Goal: Task Accomplishment & Management: Manage account settings

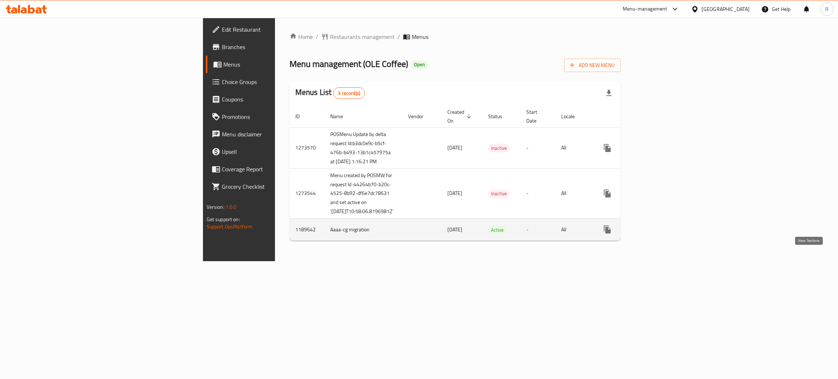
click at [664, 234] on icon "enhanced table" at bounding box center [659, 229] width 9 height 9
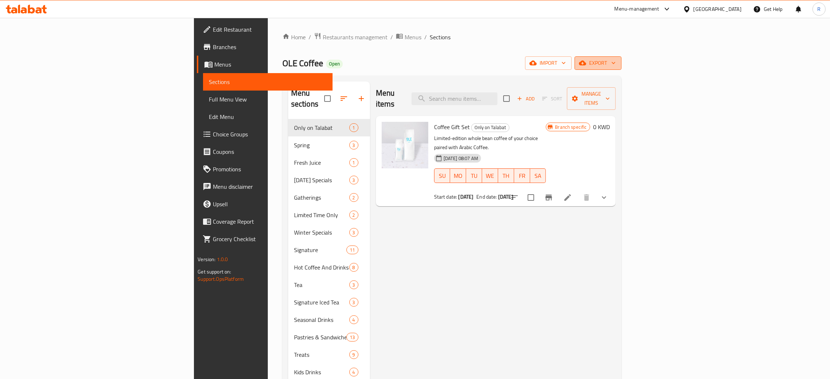
click at [615, 60] on span "export" at bounding box center [597, 63] width 35 height 9
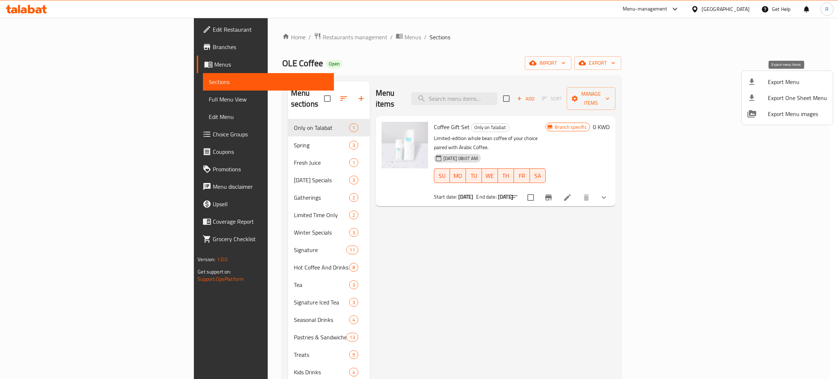
click at [795, 83] on span "Export Menu" at bounding box center [797, 81] width 59 height 9
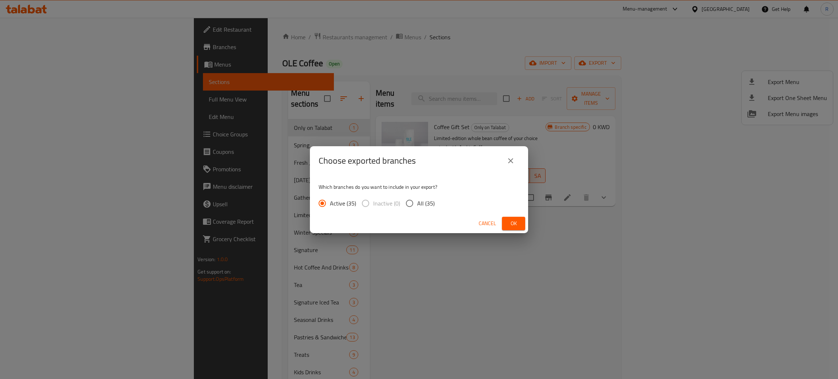
click at [505, 226] on button "Ok" at bounding box center [513, 223] width 23 height 13
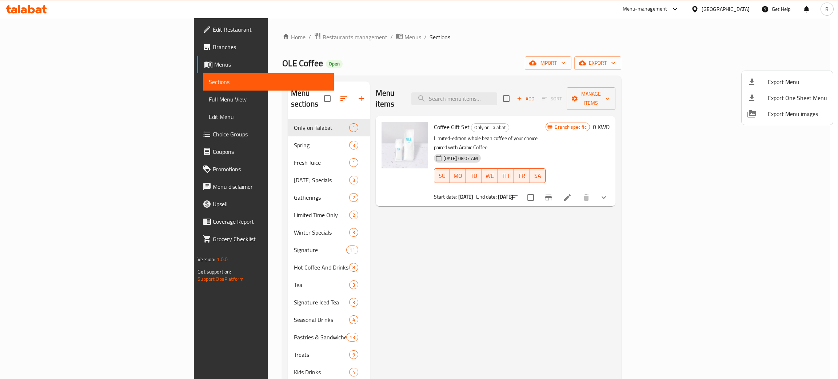
click at [219, 35] on div at bounding box center [419, 189] width 838 height 379
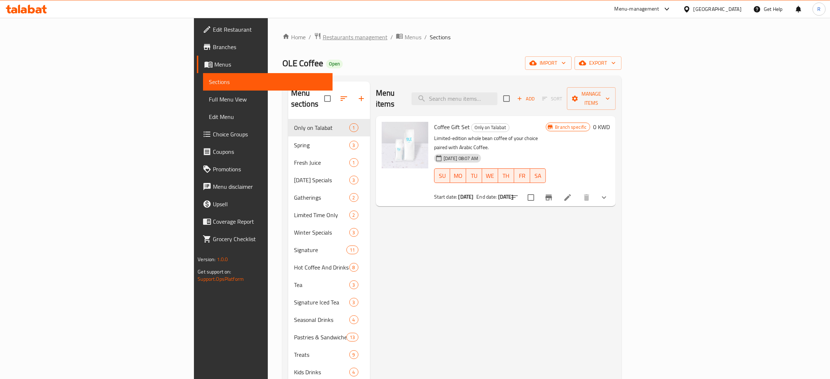
click at [323, 36] on span "Restaurants management" at bounding box center [355, 37] width 65 height 9
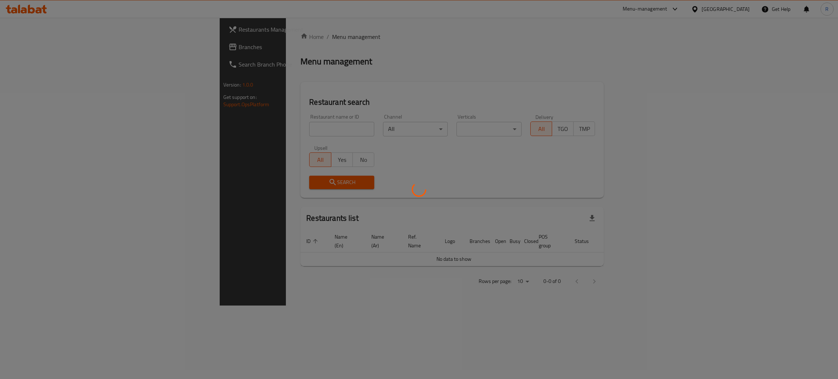
drag, startPoint x: 215, startPoint y: 130, endPoint x: 318, endPoint y: 15, distance: 154.6
click at [218, 123] on div at bounding box center [419, 189] width 838 height 379
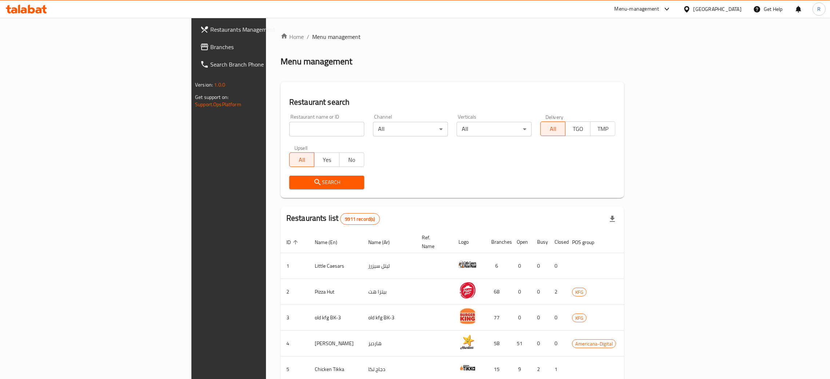
click at [289, 124] on input "search" at bounding box center [326, 129] width 75 height 15
type input "zenzoo"
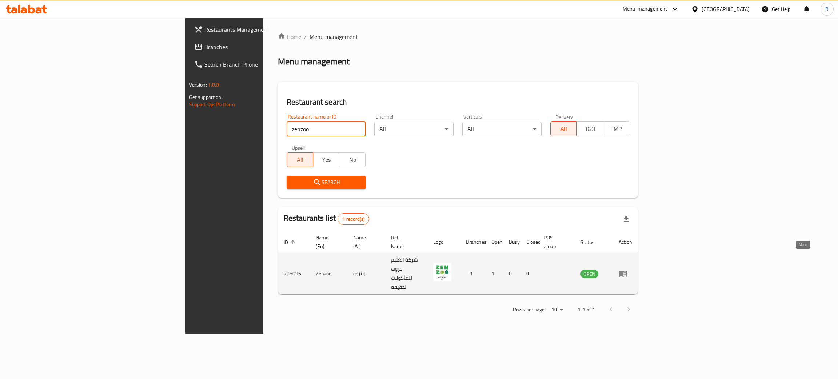
click at [626, 272] on icon "enhanced table" at bounding box center [624, 273] width 3 height 3
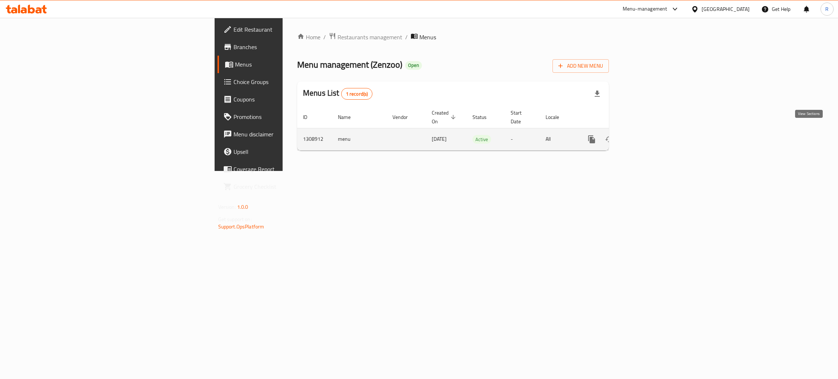
click at [653, 133] on link "enhanced table" at bounding box center [643, 139] width 17 height 17
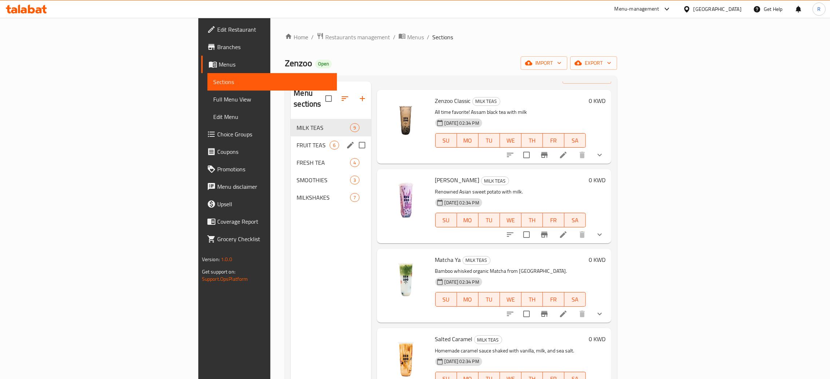
click at [296, 141] on span "FRUIT TEAS" at bounding box center [312, 145] width 33 height 9
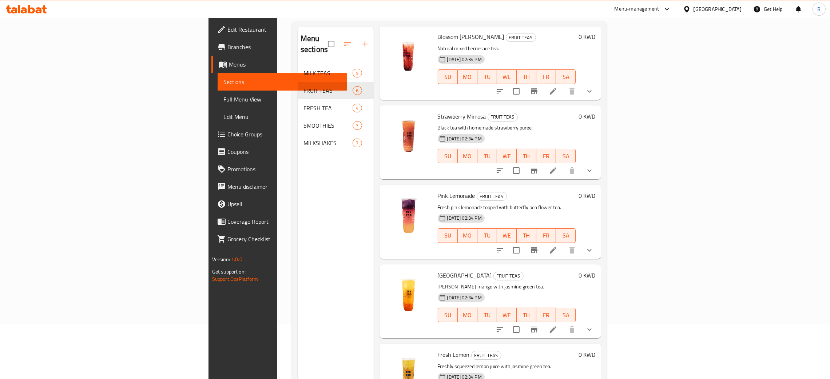
scroll to position [103, 0]
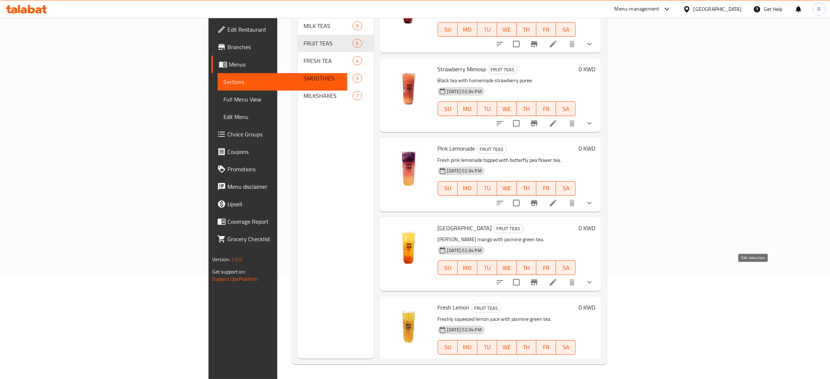
click at [556, 279] on icon at bounding box center [553, 282] width 7 height 7
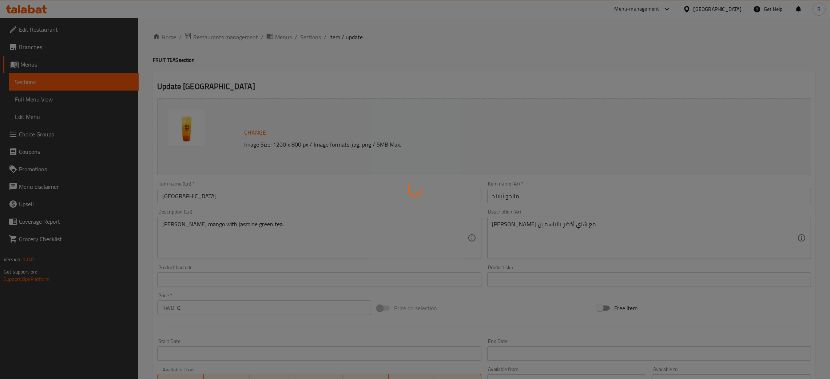
type input "اختيارك للحجم"
type input "1"
type input "اختيارك لمستوى السكر"
type input "1"
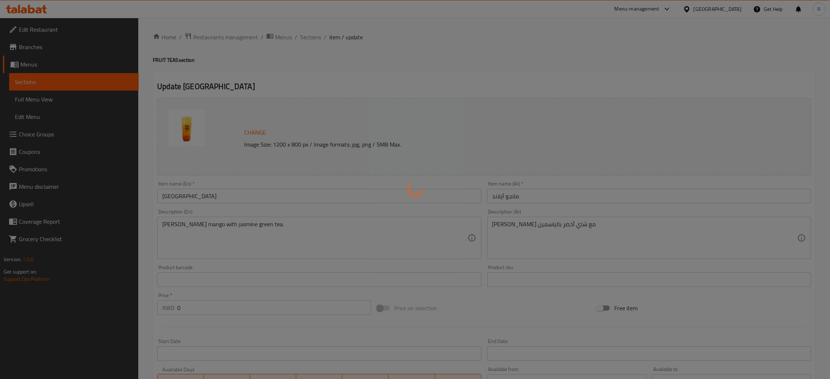
type input "1"
type input "اختيارك من الإضافات"
type input "1"
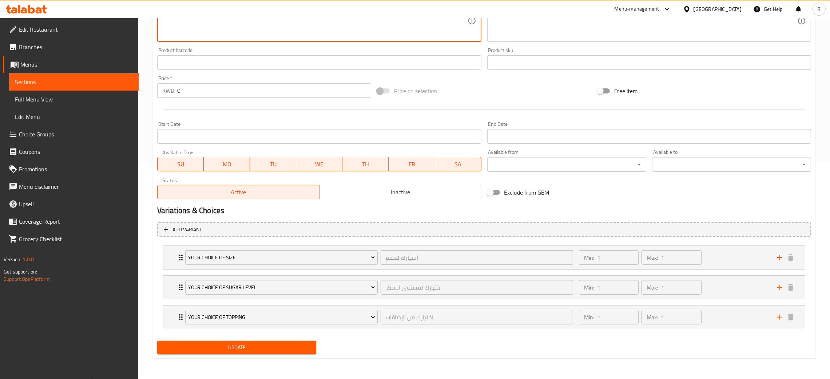
type textarea "Alphonso mango with jasmine green tea."
click at [228, 351] on span "Update" at bounding box center [236, 347] width 147 height 9
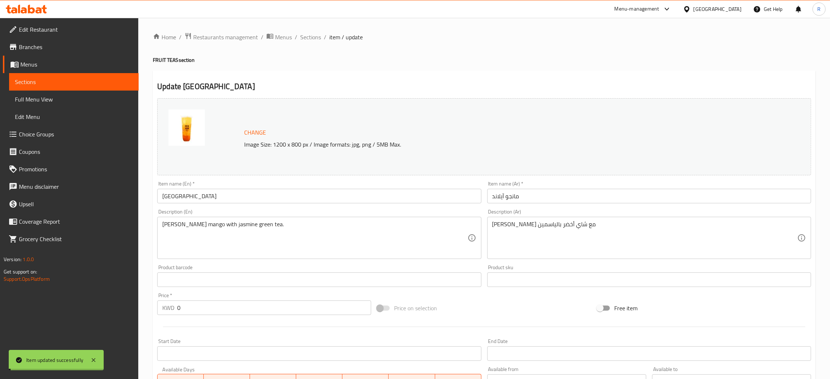
drag, startPoint x: 316, startPoint y: 39, endPoint x: 385, endPoint y: 72, distance: 76.5
click at [316, 39] on span "Sections" at bounding box center [310, 37] width 21 height 9
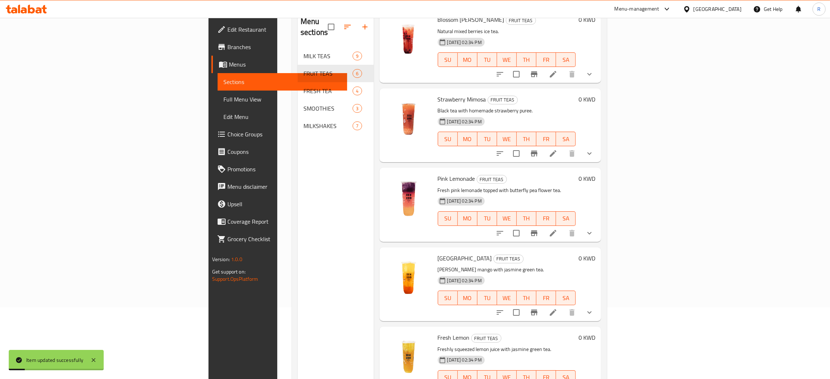
scroll to position [103, 0]
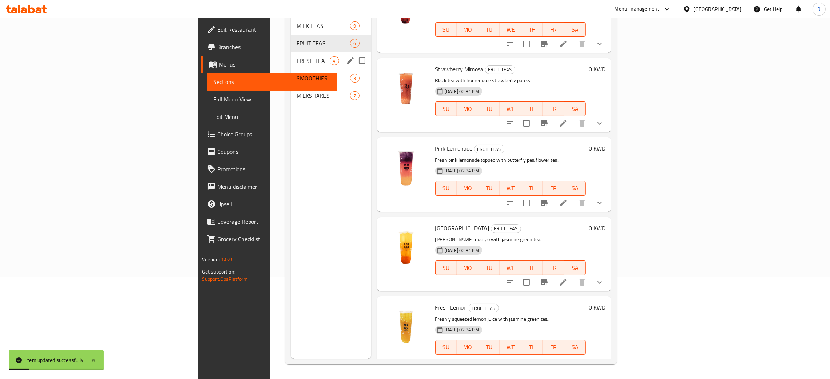
click at [291, 54] on div "FRESH TEA 4" at bounding box center [331, 60] width 80 height 17
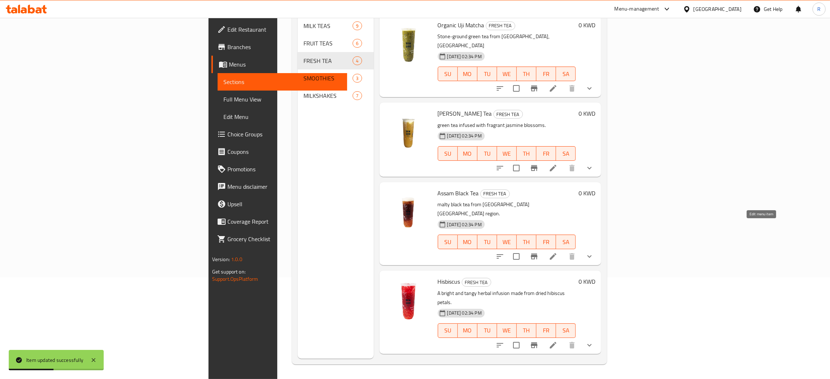
click at [557, 252] on icon at bounding box center [553, 256] width 9 height 9
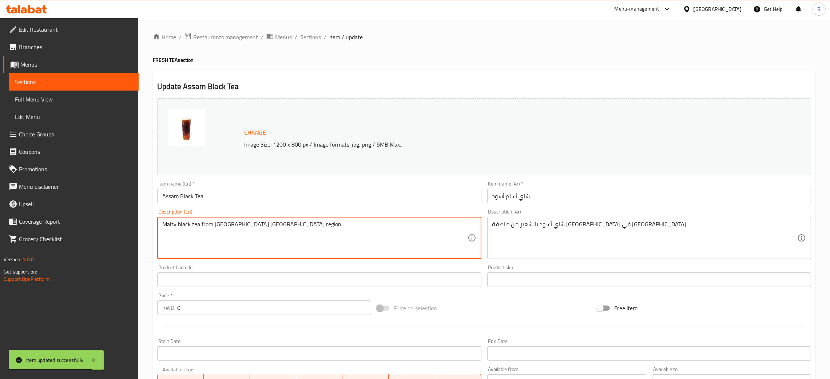
click at [220, 226] on textarea "Malty black tea from Indias Assam region." at bounding box center [314, 238] width 305 height 35
click at [227, 226] on textarea "Malty black tea from Indias Assam region." at bounding box center [314, 238] width 305 height 35
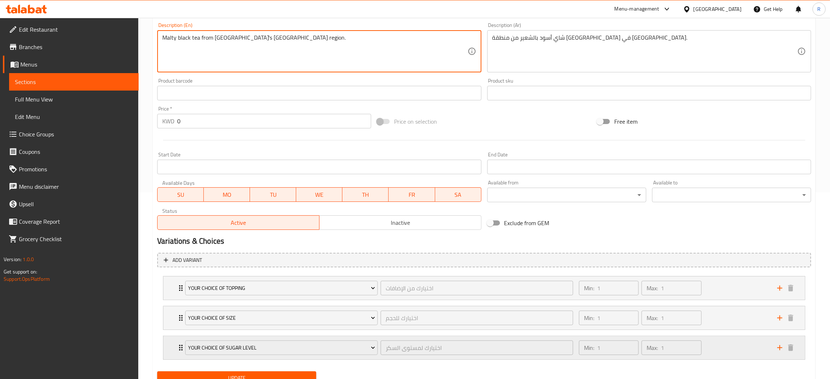
scroll to position [217, 0]
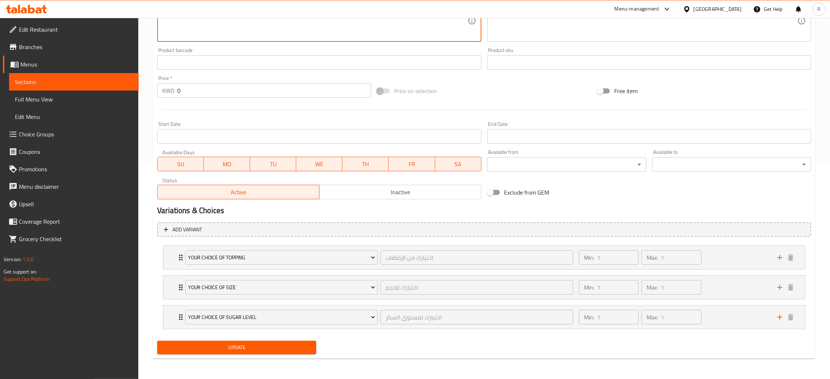
type textarea "Malty black tea from India's Assam region."
click at [274, 348] on span "Update" at bounding box center [236, 347] width 147 height 9
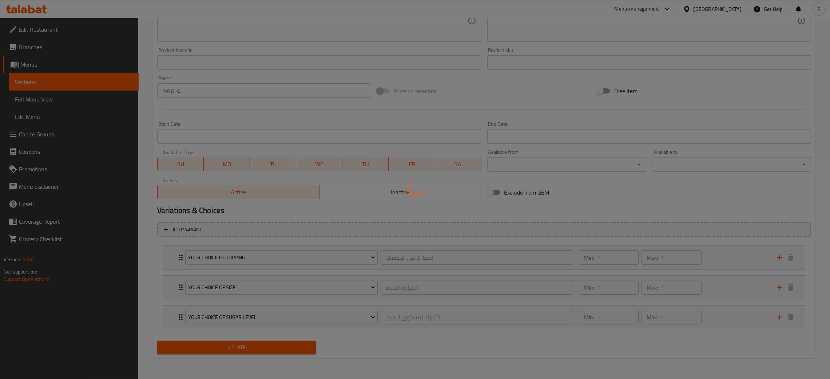
scroll to position [0, 0]
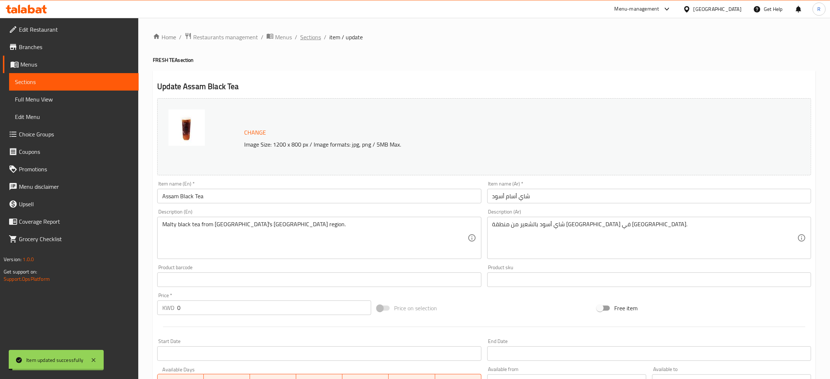
click at [311, 38] on span "Sections" at bounding box center [310, 37] width 21 height 9
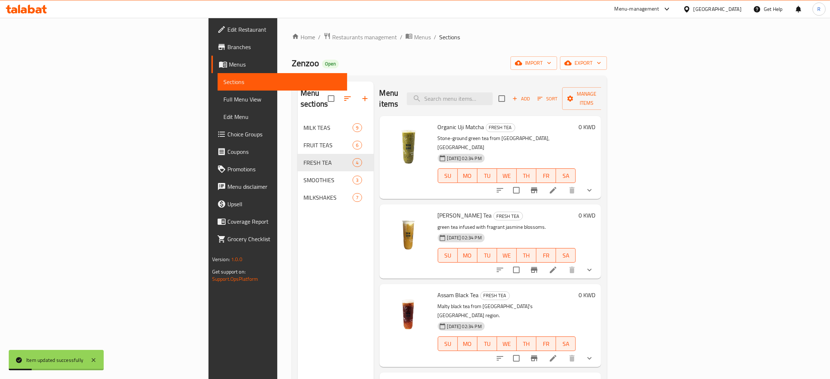
click at [557, 266] on icon at bounding box center [553, 270] width 9 height 9
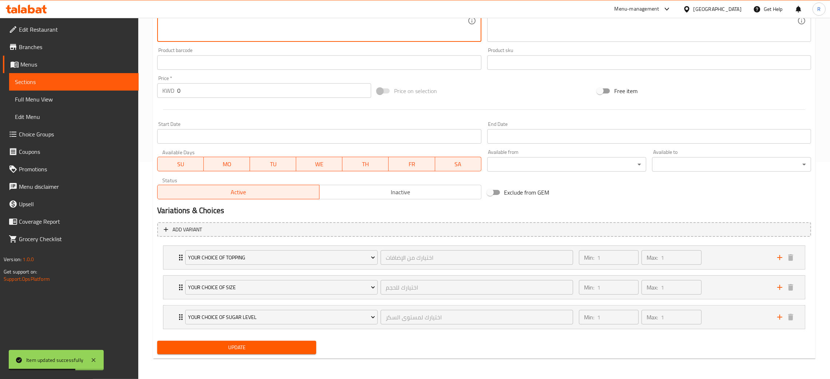
type textarea "Green tea infused with fragrant jasmine blossoms."
click at [240, 344] on span "Update" at bounding box center [236, 347] width 147 height 9
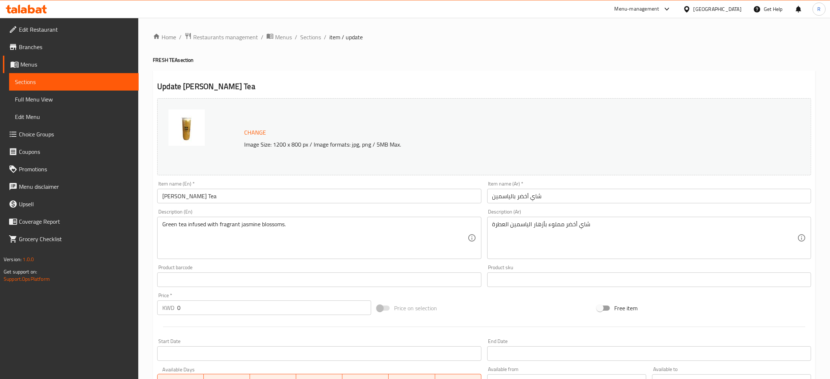
drag, startPoint x: 308, startPoint y: 35, endPoint x: 320, endPoint y: 54, distance: 22.5
click at [308, 35] on span "Sections" at bounding box center [310, 37] width 21 height 9
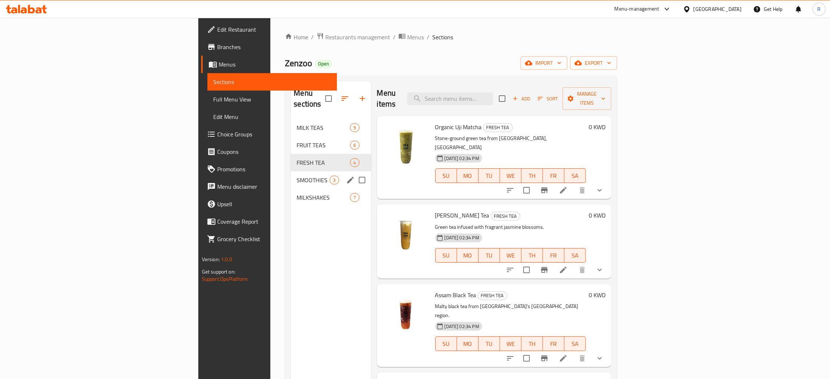
click at [296, 176] on span "SMOOTHIES" at bounding box center [312, 180] width 33 height 9
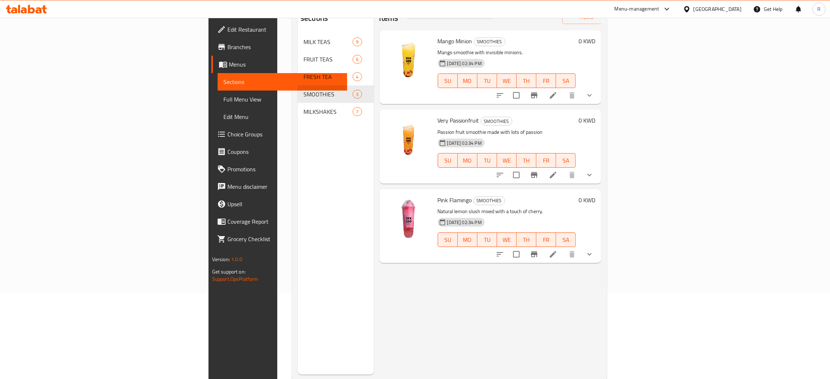
scroll to position [103, 0]
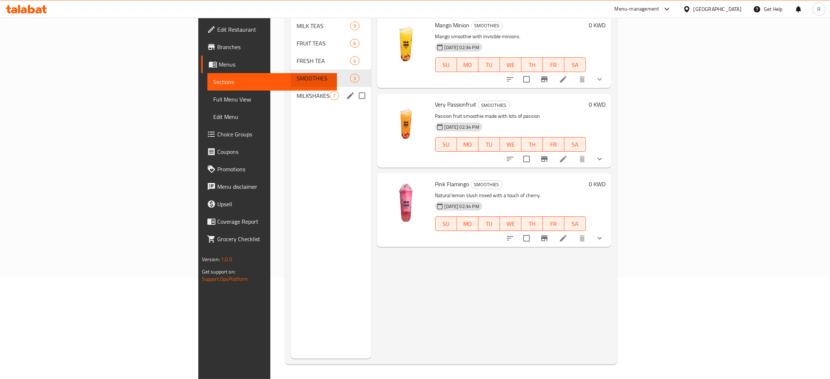
click at [291, 87] on div "MILKSHAKES 7" at bounding box center [331, 95] width 80 height 17
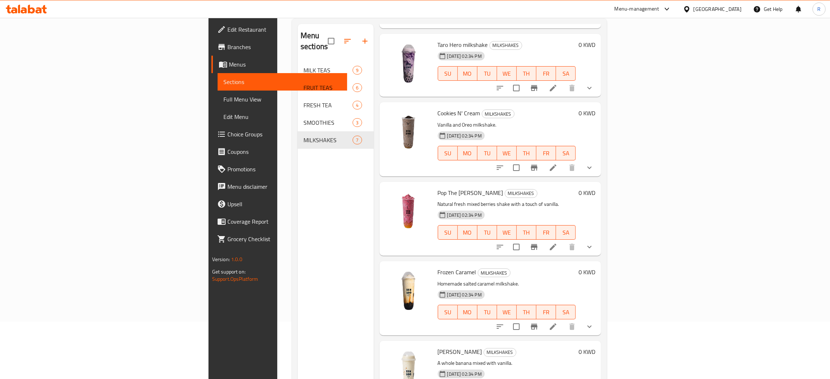
scroll to position [103, 0]
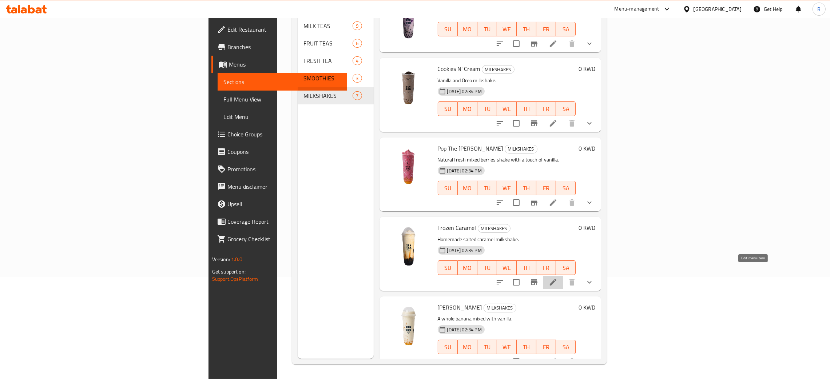
click at [557, 278] on icon at bounding box center [553, 282] width 9 height 9
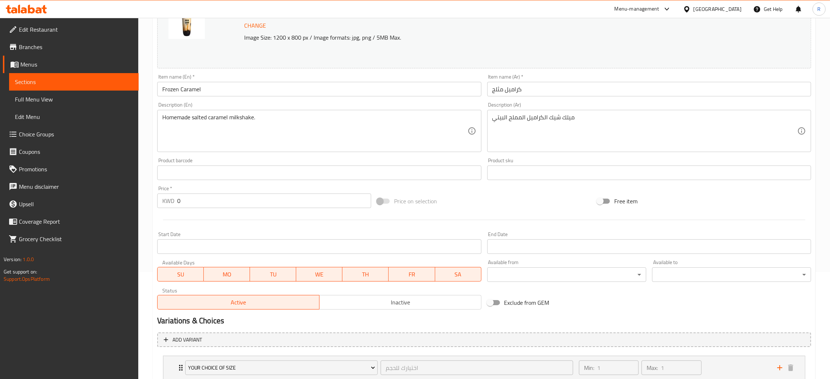
scroll to position [247, 0]
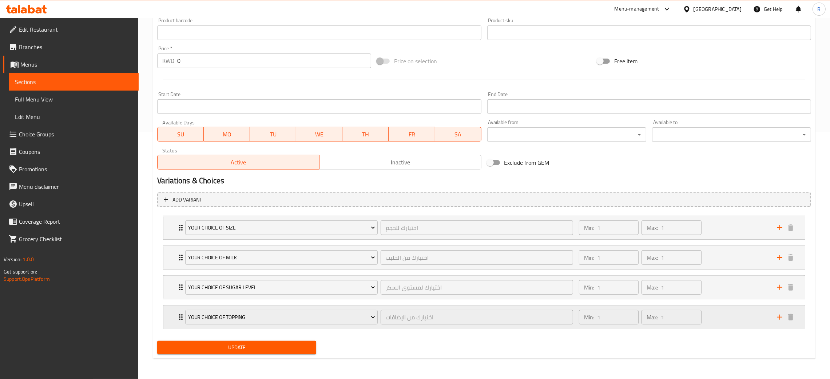
click at [708, 318] on div "Min: 1 ​ Max: 1 ​" at bounding box center [673, 317] width 198 height 23
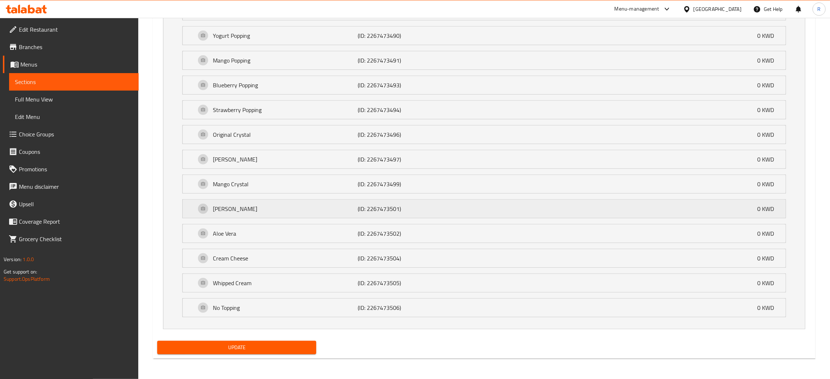
scroll to position [144, 0]
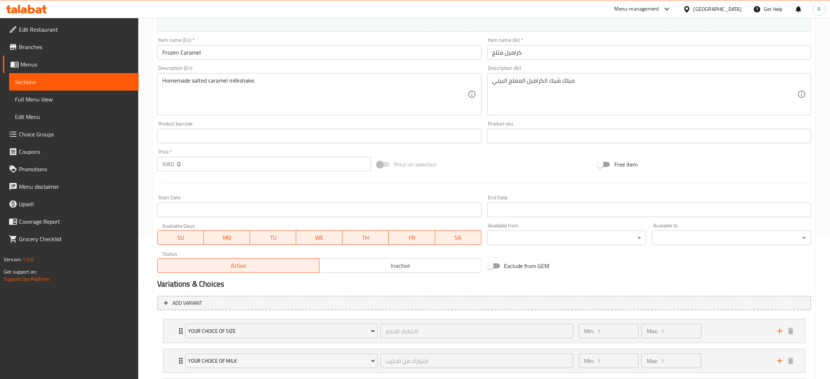
click at [45, 135] on span "Choice Groups" at bounding box center [76, 134] width 114 height 9
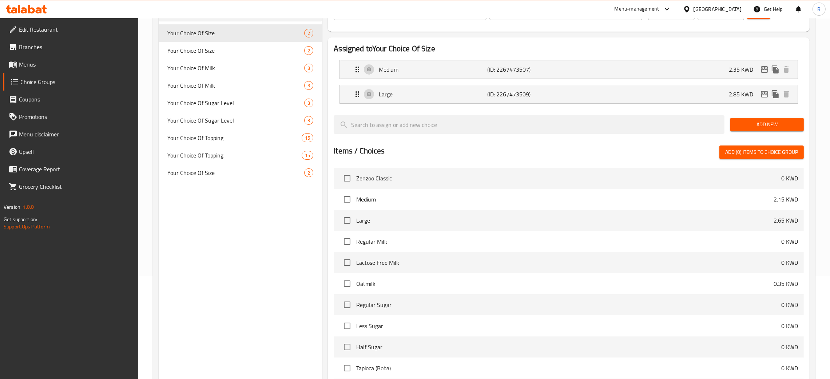
scroll to position [49, 0]
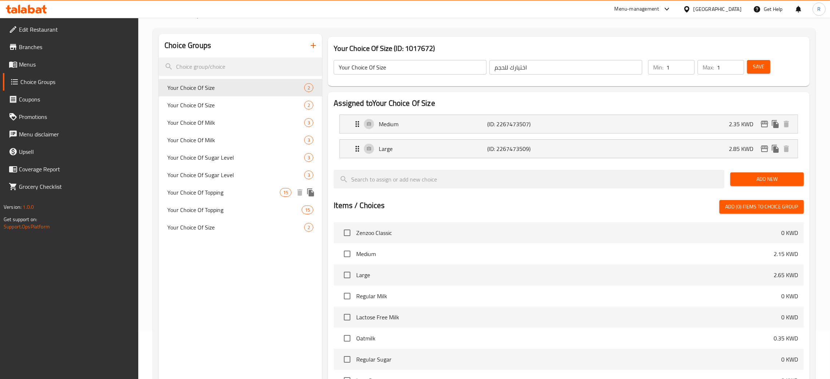
click at [221, 192] on span "Your Choice Of Topping" at bounding box center [223, 192] width 112 height 9
type input "Your Choice Of Topping"
type input "اختيارك من الإضافات"
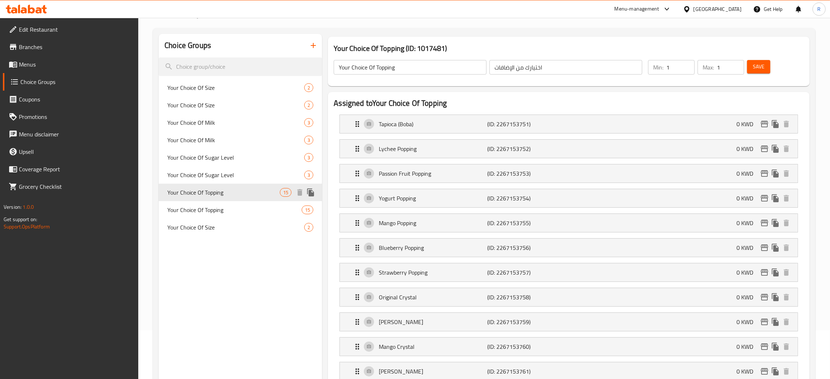
click at [313, 194] on icon "duplicate" at bounding box center [310, 192] width 7 height 8
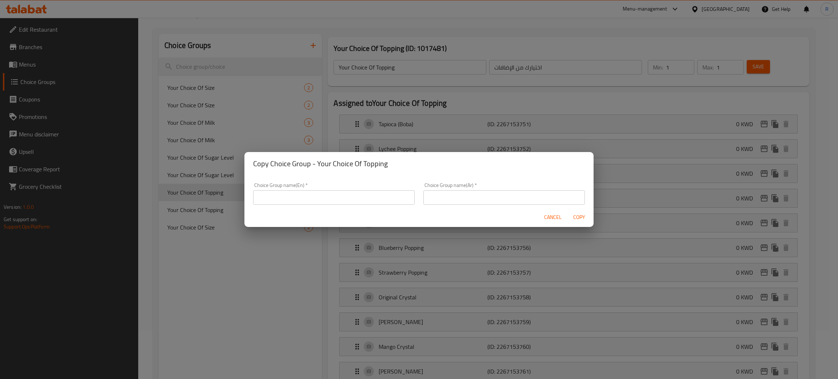
click at [313, 193] on input "text" at bounding box center [334, 197] width 162 height 15
click at [379, 48] on div "Copy Choice Group - Your Choice Of Topping Choice Group name(En)   * Choice Gro…" at bounding box center [419, 189] width 838 height 379
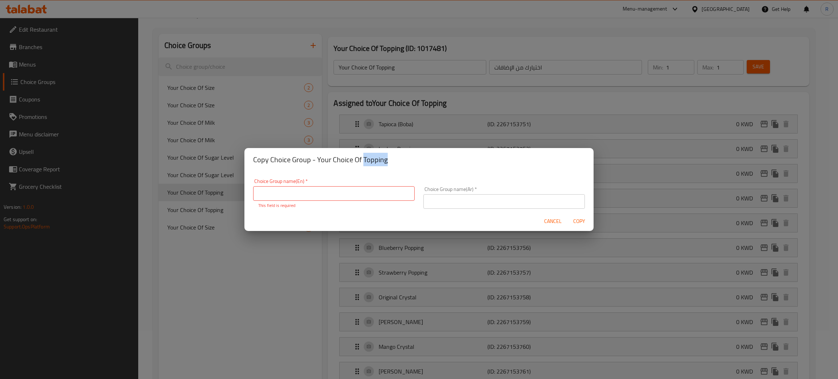
click at [379, 48] on div "Copy Choice Group - Your Choice Of Topping Choice Group name(En)   * Choice Gro…" at bounding box center [419, 189] width 838 height 379
click at [384, 64] on div "Copy Choice Group - Your Choice Of Topping Choice Group name(En)   * Choice Gro…" at bounding box center [419, 189] width 838 height 379
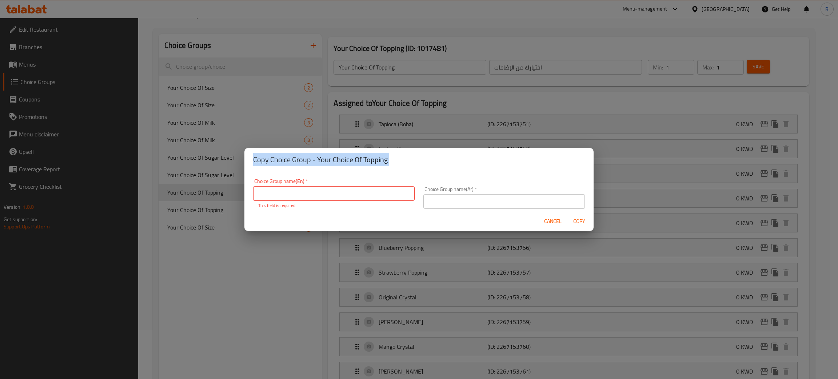
click at [384, 64] on div "Copy Choice Group - Your Choice Of Topping Choice Group name(En)   * Choice Gro…" at bounding box center [419, 189] width 838 height 379
click at [585, 217] on span "Copy" at bounding box center [578, 221] width 17 height 9
click at [539, 216] on div "Cancel Copy" at bounding box center [418, 221] width 349 height 19
click at [546, 220] on span "Cancel" at bounding box center [552, 221] width 17 height 9
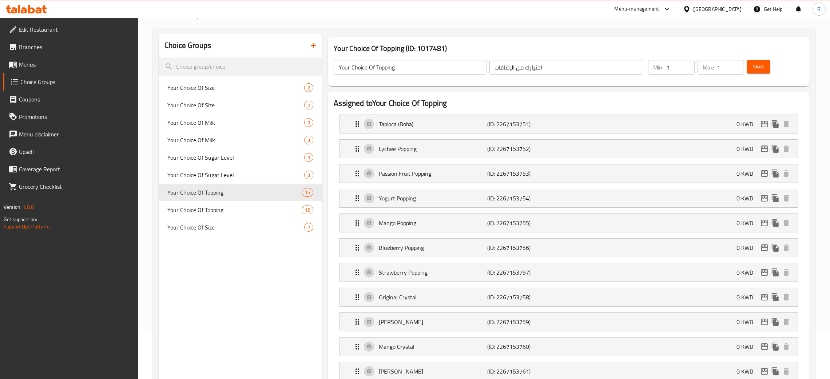
click at [518, 65] on input "اختيارك من الإضافات" at bounding box center [565, 67] width 153 height 15
click at [314, 188] on icon "duplicate" at bounding box center [310, 192] width 9 height 9
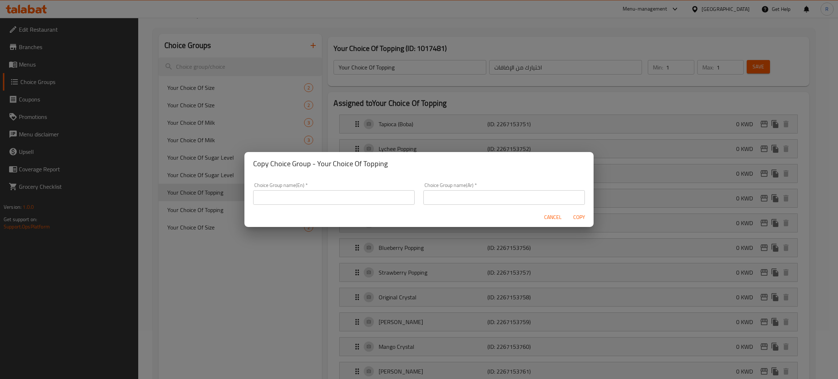
click at [459, 197] on input "text" at bounding box center [504, 197] width 162 height 15
paste input "اختيارك من الإضافات"
type input "اختيارك من الإضافات"
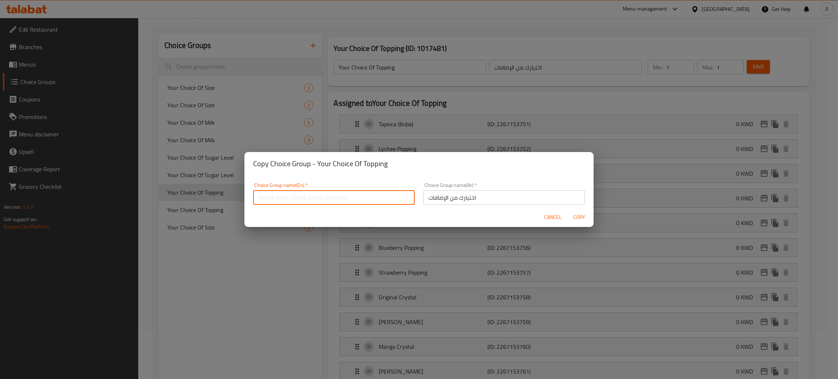
click at [373, 202] on input "text" at bounding box center [334, 197] width 162 height 15
click at [337, 162] on h2 "Copy Choice Group - Your Choice Of Topping" at bounding box center [419, 164] width 332 height 12
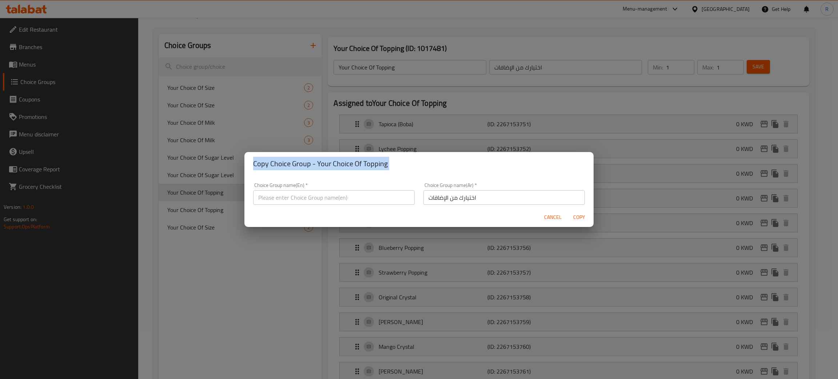
click at [338, 162] on h2 "Copy Choice Group - Your Choice Of Topping" at bounding box center [419, 164] width 332 height 12
click at [376, 166] on h2 "Copy Choice Group - Your Choice Of Topping" at bounding box center [419, 164] width 332 height 12
drag, startPoint x: 388, startPoint y: 164, endPoint x: 318, endPoint y: 168, distance: 70.6
click at [318, 168] on h2 "Copy Choice Group - Your Choice Of Topping" at bounding box center [419, 164] width 332 height 12
copy h2 "Your Choice Of Topping"
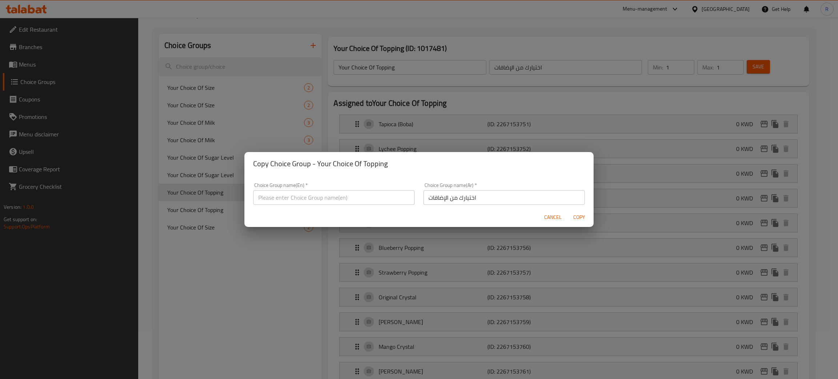
click at [294, 202] on input "text" at bounding box center [334, 197] width 162 height 15
paste input "Your Choice Of Topping"
click at [294, 198] on input "Your Choice Of Topping" at bounding box center [334, 197] width 162 height 15
type input "Your Choice Of Extra Topping"
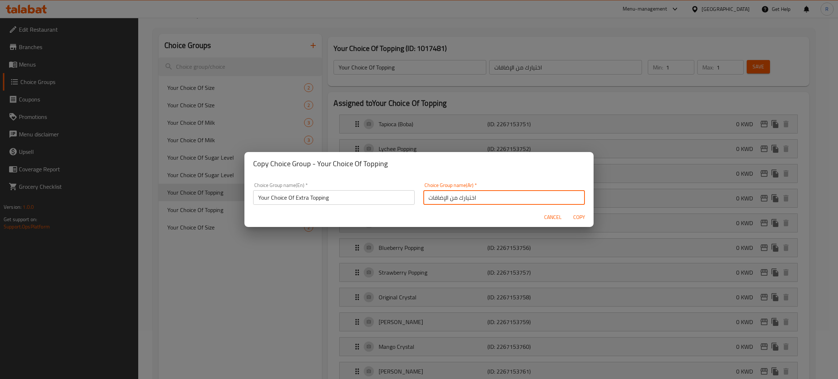
click at [534, 202] on input "اختيارك من الإضافات" at bounding box center [504, 197] width 162 height 15
click at [578, 215] on span "Copy" at bounding box center [578, 217] width 17 height 9
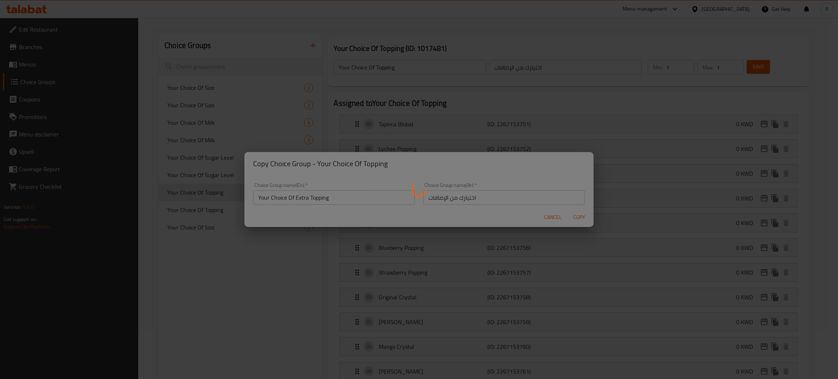
type input "Your Choice Of Extra Topping"
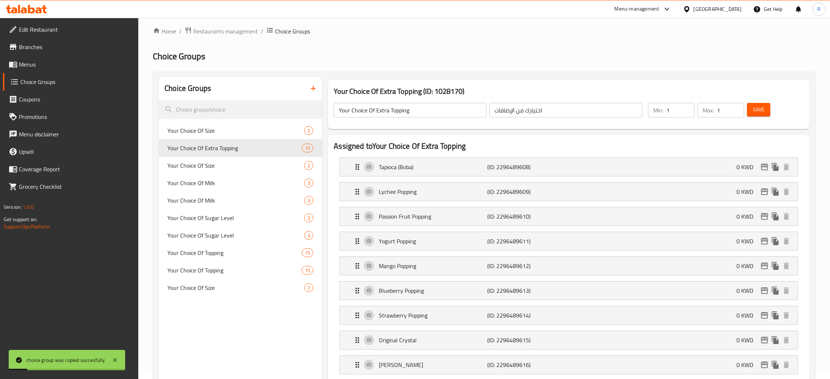
scroll to position [0, 0]
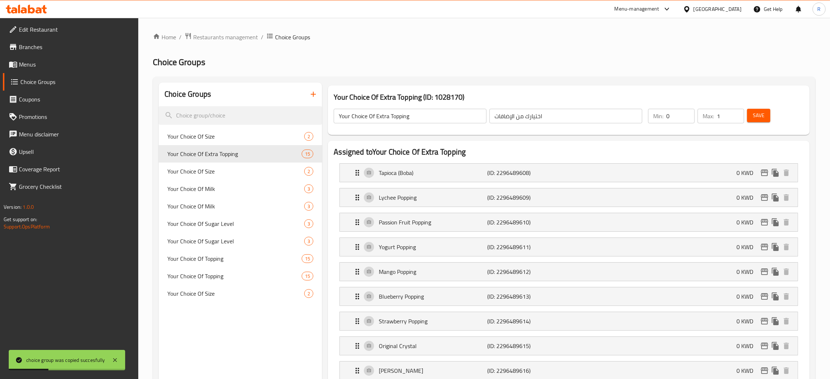
type input "0"
click at [689, 119] on input "0" at bounding box center [680, 116] width 28 height 15
click at [760, 116] on span "Save" at bounding box center [759, 115] width 12 height 9
click at [737, 114] on input "2" at bounding box center [730, 116] width 27 height 15
click at [737, 114] on input "3" at bounding box center [730, 116] width 27 height 15
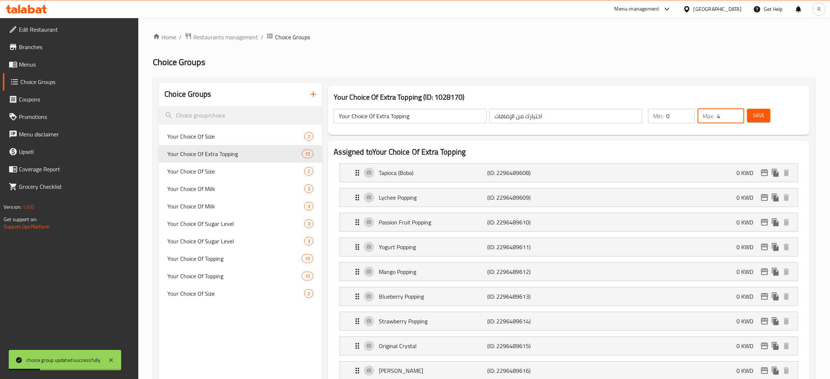
click at [737, 114] on input "4" at bounding box center [730, 116] width 27 height 15
click at [737, 114] on input "5" at bounding box center [730, 116] width 27 height 15
click at [737, 114] on input "6" at bounding box center [730, 116] width 27 height 15
click at [737, 114] on input "7" at bounding box center [730, 116] width 27 height 15
click at [737, 114] on input "8" at bounding box center [730, 116] width 27 height 15
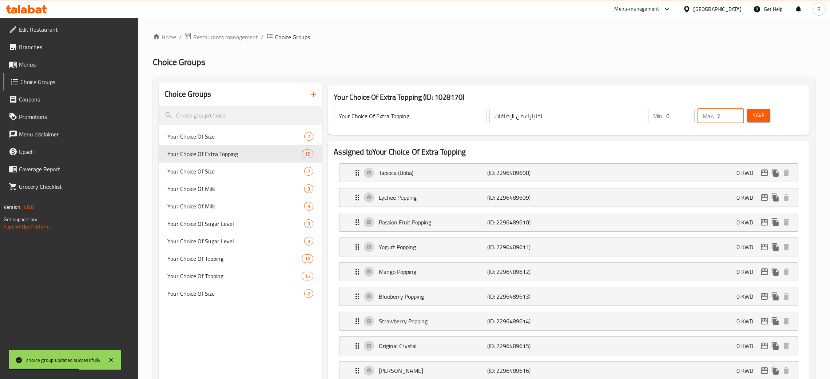
click at [737, 118] on input "7" at bounding box center [730, 116] width 27 height 15
click at [737, 118] on input "6" at bounding box center [730, 116] width 27 height 15
click at [737, 118] on input "5" at bounding box center [730, 116] width 27 height 15
click at [737, 118] on input "4" at bounding box center [730, 116] width 27 height 15
type input "3"
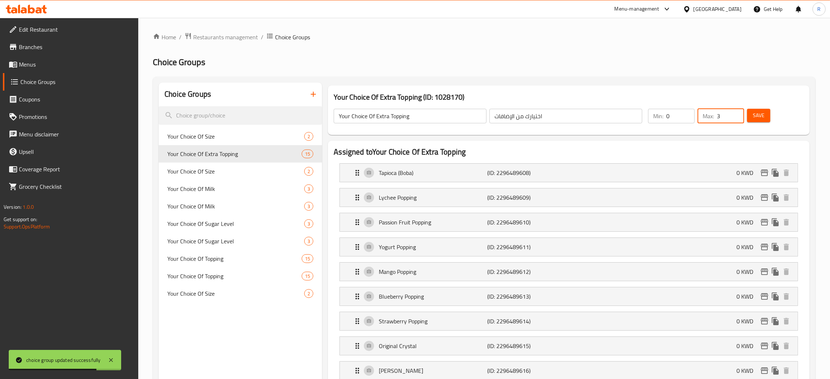
click at [737, 118] on input "3" at bounding box center [730, 116] width 27 height 15
click at [753, 115] on span "Save" at bounding box center [759, 115] width 12 height 9
click at [726, 181] on div "Tapioca (Boba) (ID: 2296489608) 0 KWD" at bounding box center [571, 173] width 436 height 18
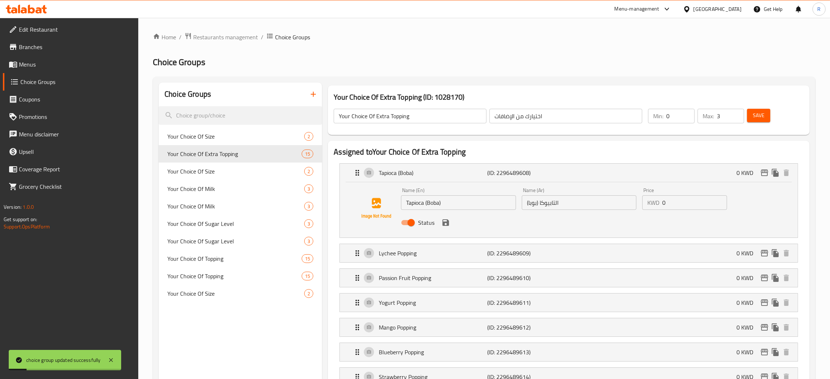
click at [692, 203] on input "0" at bounding box center [694, 202] width 65 height 15
click at [693, 202] on input "0.25" at bounding box center [694, 202] width 65 height 15
click at [448, 228] on div "Status" at bounding box center [579, 223] width 362 height 20
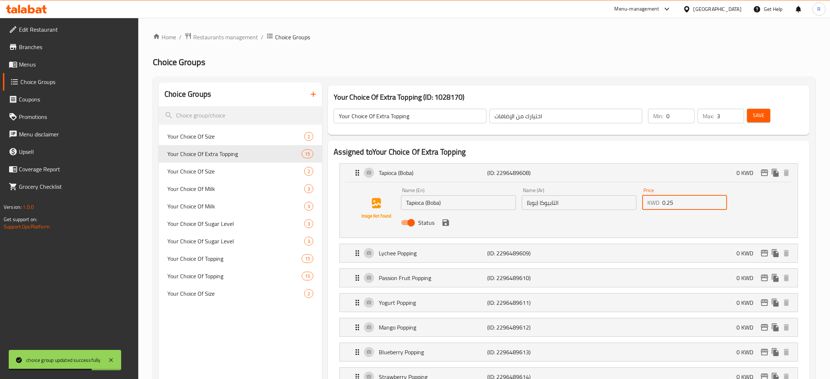
click at [444, 222] on icon "save" at bounding box center [445, 222] width 7 height 7
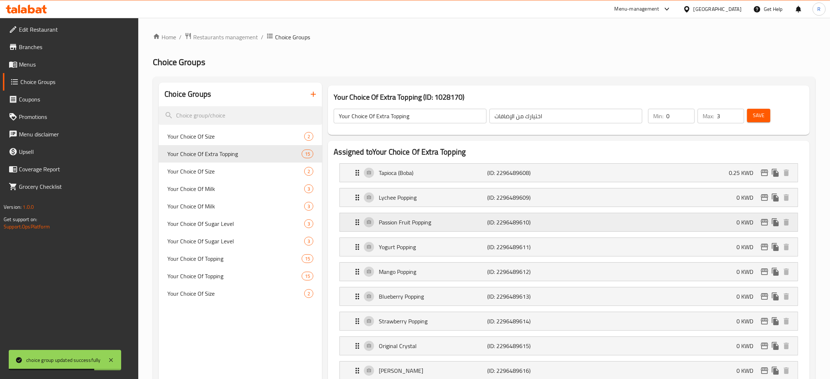
type input "0.25"
click at [743, 198] on p "0 KWD" at bounding box center [747, 197] width 23 height 9
click at [703, 204] on div "Lychee Popping (ID: 2296489609) 0 KWD" at bounding box center [571, 197] width 436 height 18
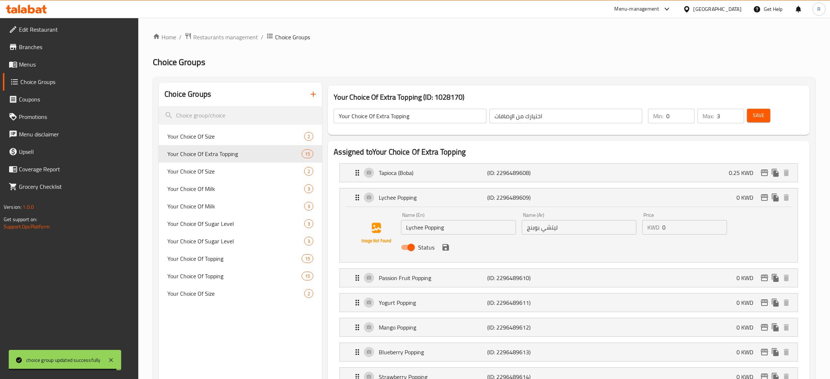
click at [688, 228] on input "0" at bounding box center [694, 227] width 65 height 15
paste input ".25"
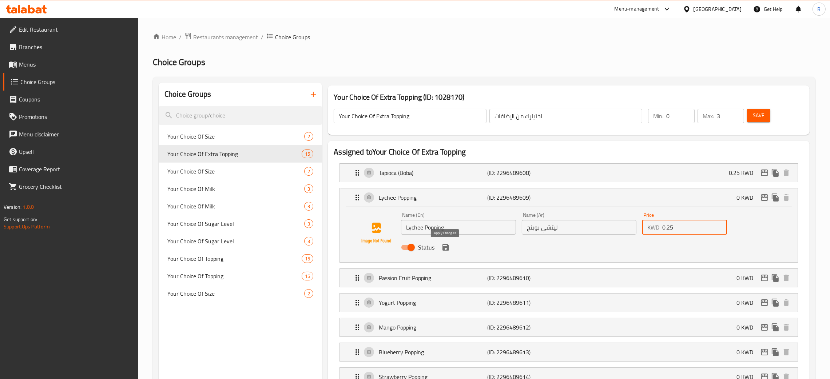
click at [447, 247] on icon "save" at bounding box center [445, 247] width 7 height 7
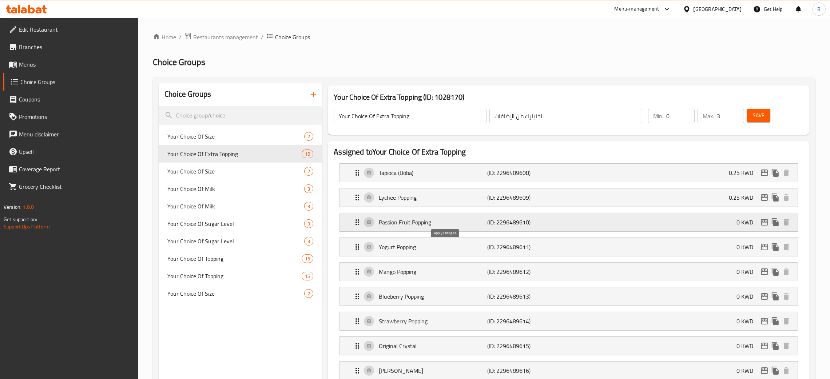
type input "0.25"
click at [691, 218] on div "Passion Fruit Popping (ID: 2296489610) 0 KWD" at bounding box center [571, 222] width 436 height 18
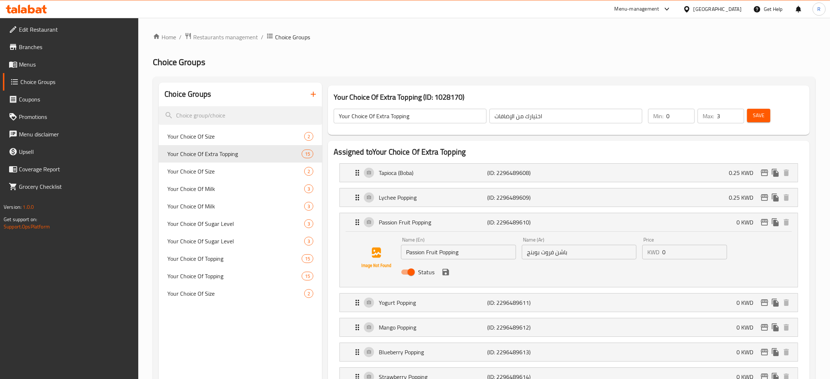
click at [673, 250] on input "0" at bounding box center [694, 252] width 65 height 15
paste input ".25"
click at [442, 271] on icon "save" at bounding box center [445, 272] width 7 height 7
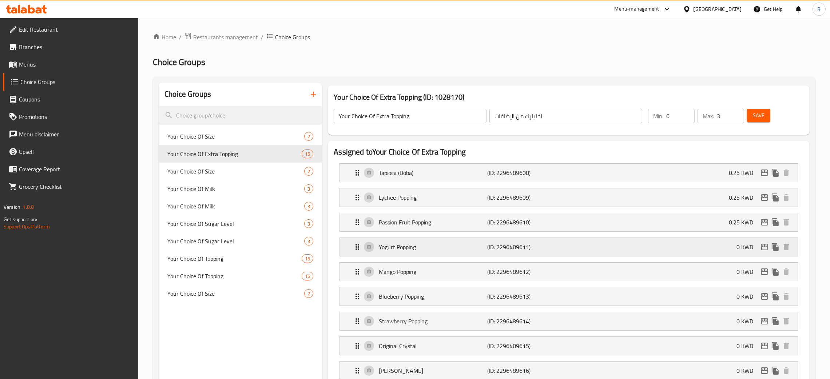
type input "0.25"
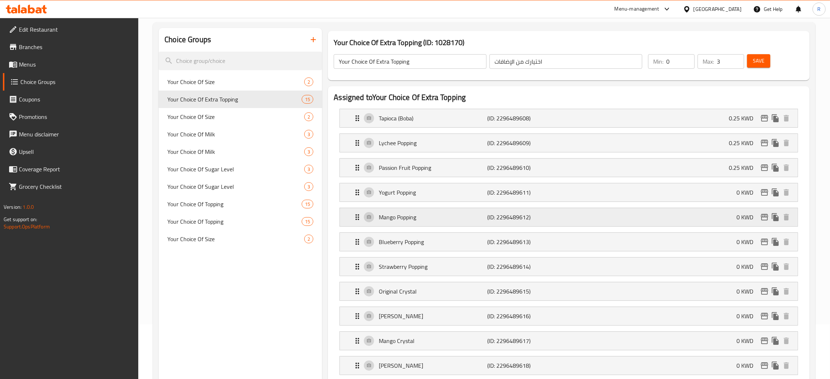
click at [729, 222] on div "Mango Popping (ID: 2296489612) 0 KWD" at bounding box center [571, 217] width 436 height 18
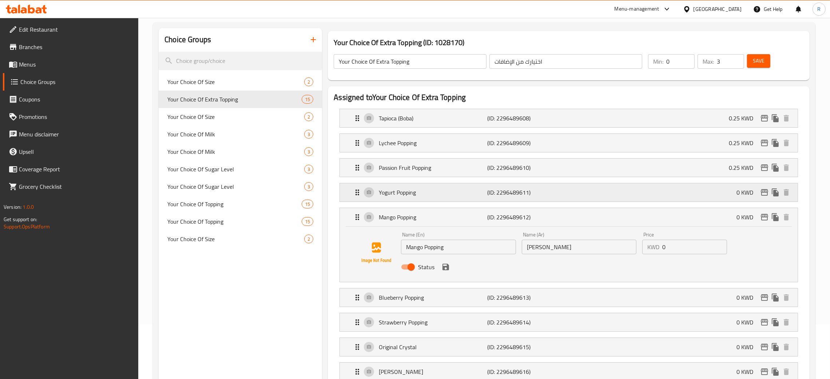
click at [715, 199] on div "Yogurt Popping (ID: 2296489611) 0 KWD" at bounding box center [571, 192] width 436 height 18
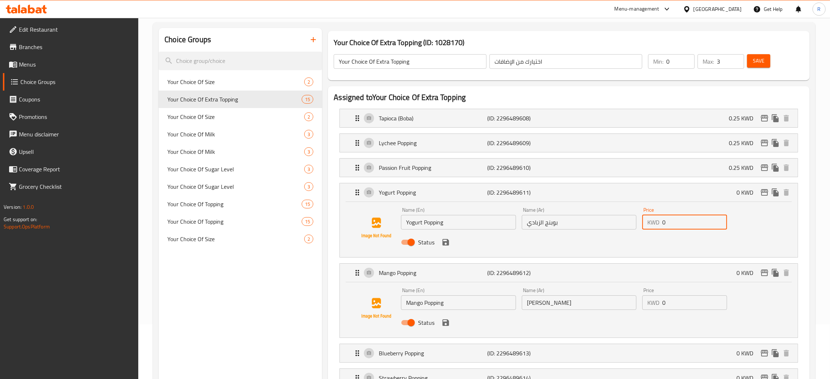
click at [673, 221] on input "0" at bounding box center [694, 222] width 65 height 15
paste input ".25"
click at [446, 242] on icon "save" at bounding box center [445, 242] width 9 height 9
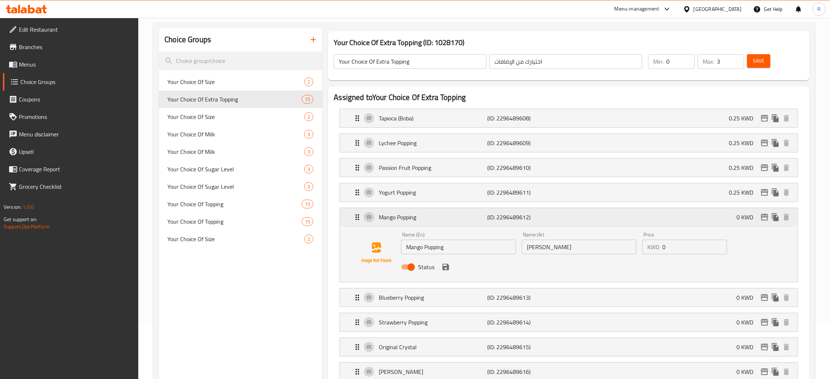
type input "0.25"
click at [694, 255] on div "Price KWD 0 Price" at bounding box center [684, 243] width 91 height 28
click at [692, 248] on input "0" at bounding box center [694, 247] width 65 height 15
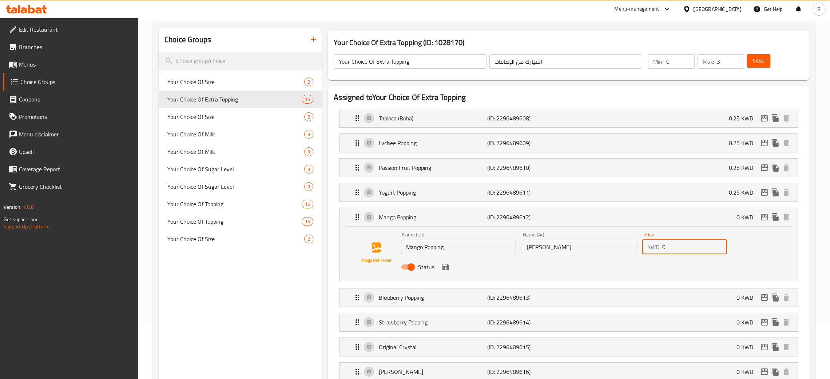
paste input ".25"
click at [446, 269] on icon "save" at bounding box center [445, 267] width 7 height 7
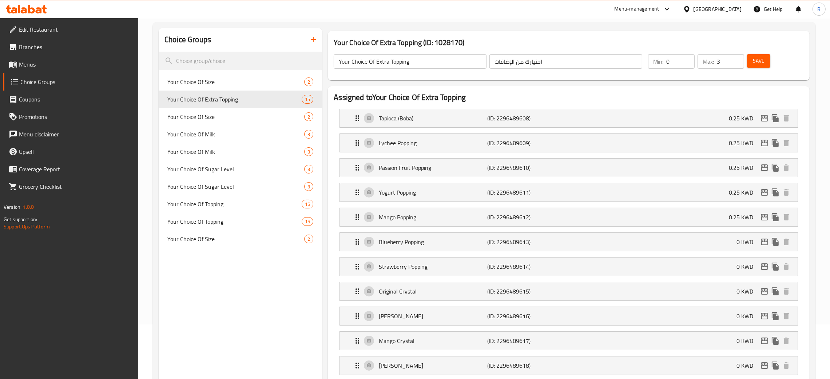
type input "0.25"
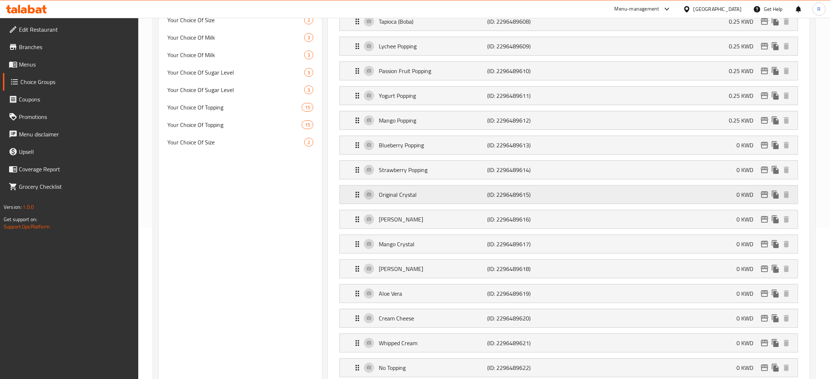
scroll to position [163, 0]
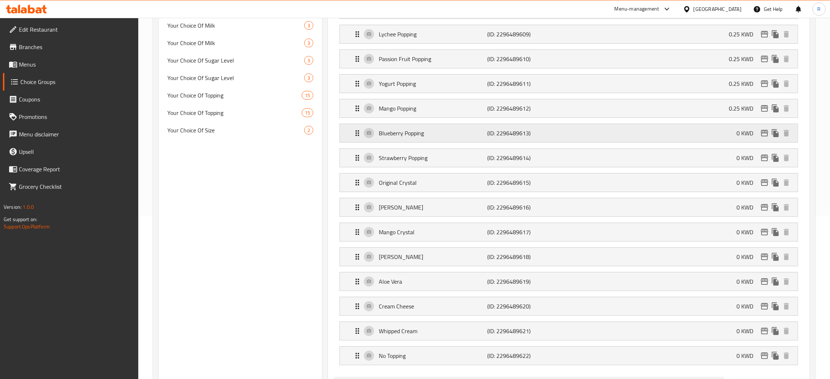
click at [680, 135] on div "Blueberry Popping (ID: 2296489613) 0 KWD" at bounding box center [571, 133] width 436 height 18
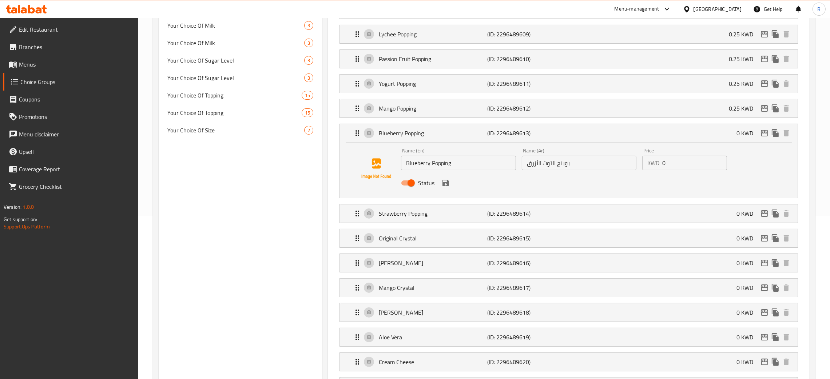
click at [689, 160] on input "0" at bounding box center [694, 163] width 65 height 15
paste input ".25"
click at [448, 179] on icon "save" at bounding box center [445, 183] width 9 height 9
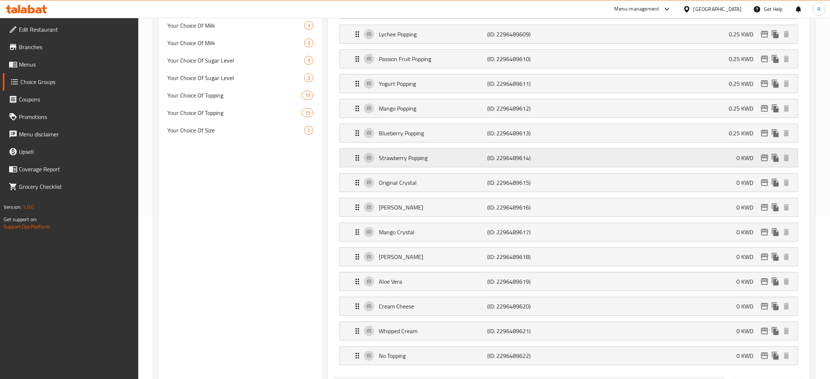
type input "0.25"
click at [693, 162] on div "Strawberry Popping (ID: 2296489614) 0 KWD" at bounding box center [571, 158] width 436 height 18
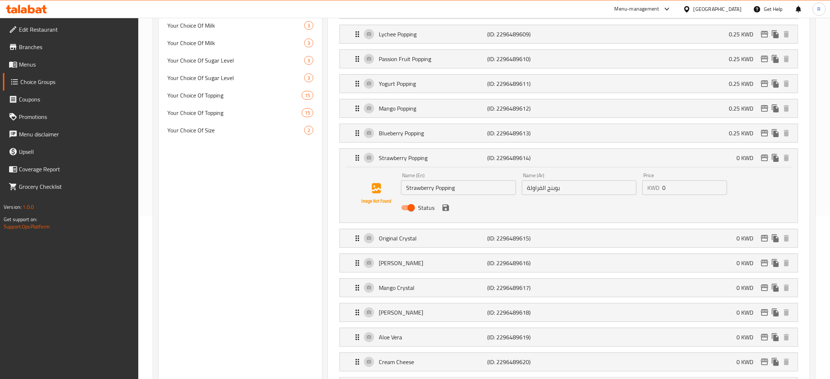
click at [683, 188] on input "0" at bounding box center [694, 187] width 65 height 15
paste input ".25"
drag, startPoint x: 442, startPoint y: 209, endPoint x: 488, endPoint y: 200, distance: 46.7
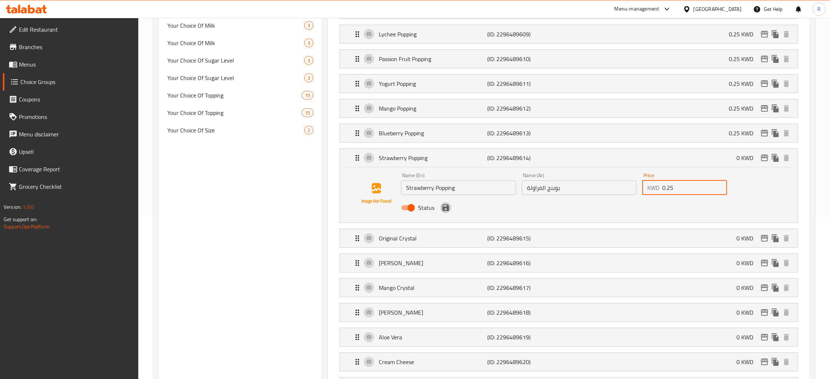
click at [442, 208] on icon "save" at bounding box center [445, 207] width 7 height 7
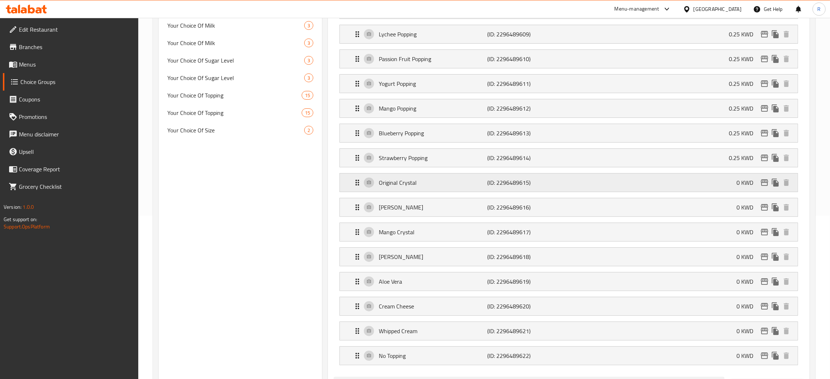
type input "0.25"
drag, startPoint x: 698, startPoint y: 190, endPoint x: 696, endPoint y: 186, distance: 4.1
click at [697, 189] on div "Original Crystal (ID: 2296489615) 0 KWD" at bounding box center [571, 183] width 436 height 18
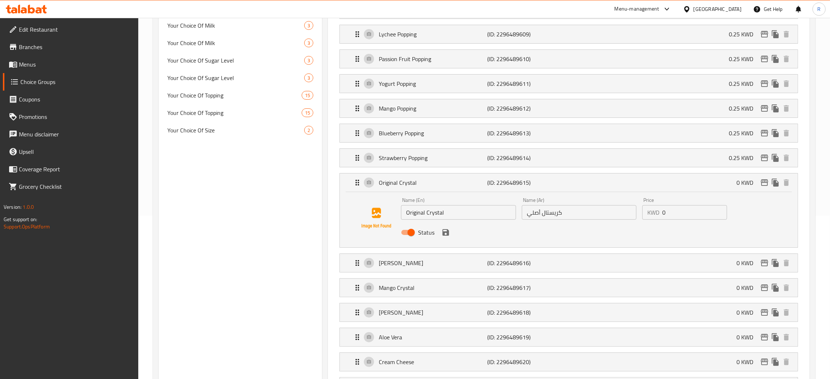
click at [689, 209] on input "0" at bounding box center [694, 212] width 65 height 15
paste input ".25"
click at [443, 238] on div "Status" at bounding box center [579, 233] width 362 height 20
click at [446, 235] on icon "save" at bounding box center [445, 232] width 9 height 9
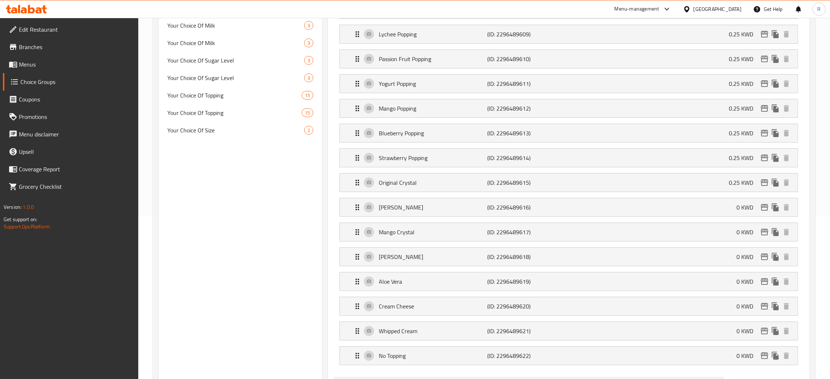
type input "0.25"
click at [671, 206] on div "Sakura Crystal (ID: 2296489616) 0 KWD" at bounding box center [571, 207] width 436 height 18
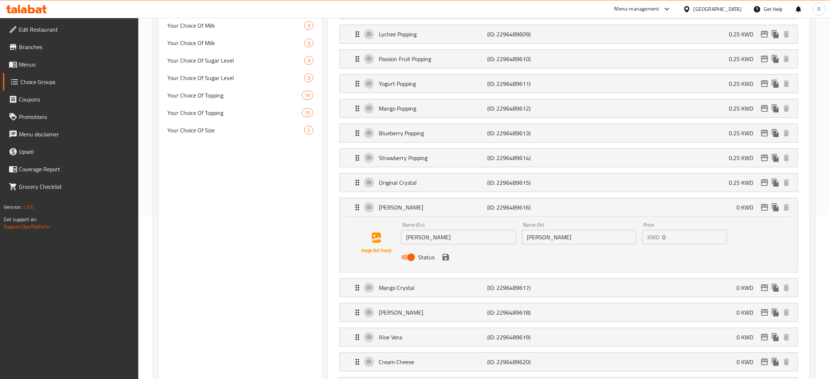
click at [690, 236] on input "0" at bounding box center [694, 237] width 65 height 15
paste input ".25"
type input "0.25"
click at [446, 252] on button "save" at bounding box center [445, 257] width 11 height 11
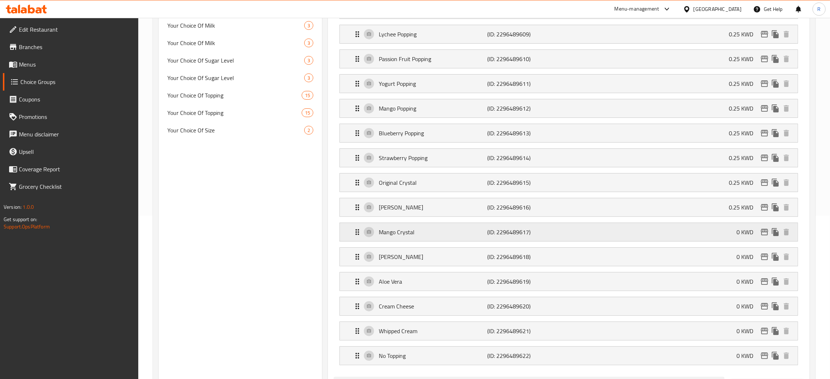
click at [625, 234] on div "Mango Crystal (ID: 2296489617) 0 KWD" at bounding box center [571, 232] width 436 height 18
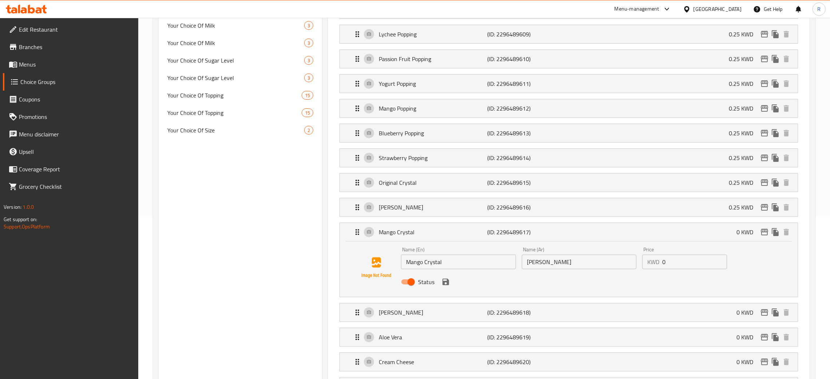
click at [689, 263] on input "0" at bounding box center [694, 262] width 65 height 15
paste input ".25"
click at [446, 282] on icon "save" at bounding box center [445, 282] width 7 height 7
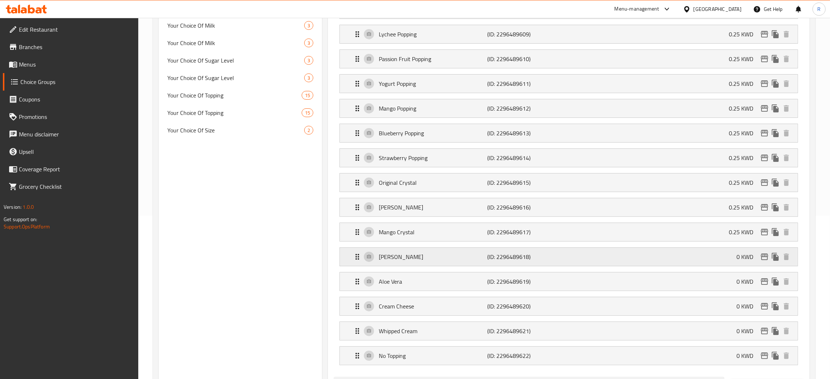
type input "0.25"
click at [671, 257] on div "Coco Jelly (ID: 2296489618) 0 KWD" at bounding box center [571, 257] width 436 height 18
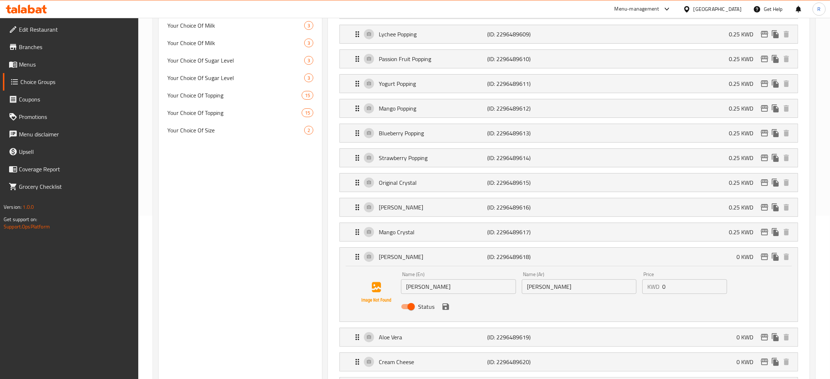
click at [680, 283] on input "0" at bounding box center [694, 286] width 65 height 15
click at [680, 282] on input "0" at bounding box center [694, 286] width 65 height 15
paste input ".25"
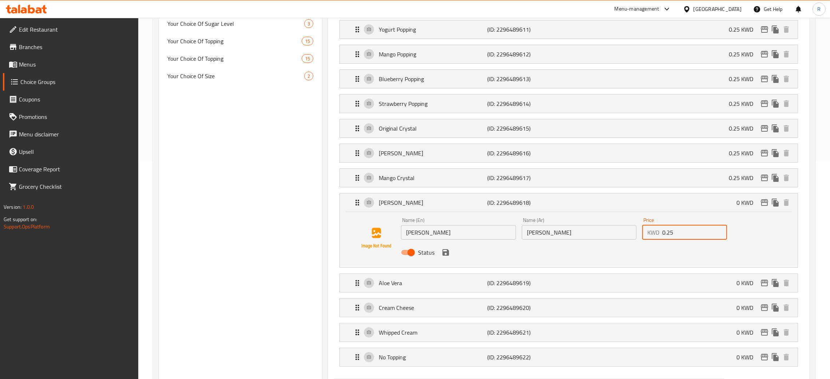
scroll to position [218, 0]
click at [448, 252] on icon "save" at bounding box center [445, 251] width 9 height 9
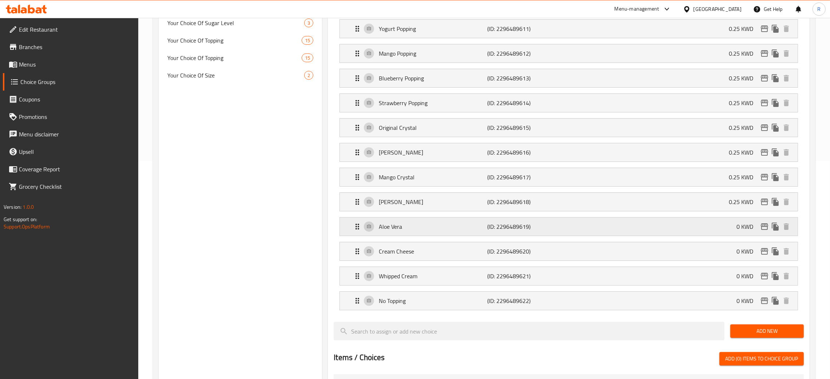
type input "0.25"
click at [632, 225] on div "Aloe Vera (ID: 2296489619) 0 KWD" at bounding box center [571, 227] width 436 height 18
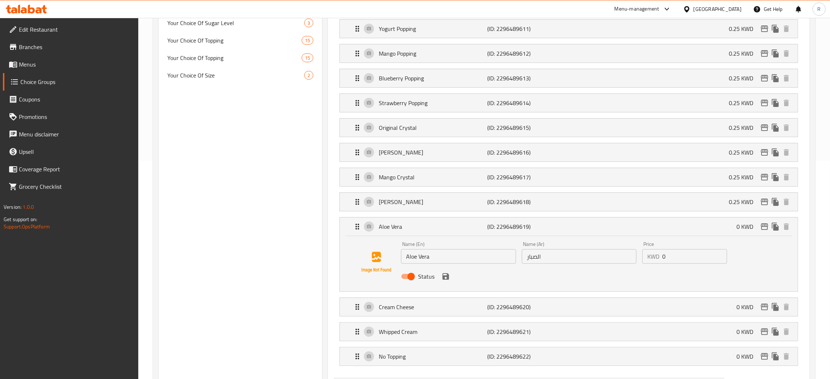
click at [706, 264] on input "0" at bounding box center [694, 256] width 65 height 15
click at [706, 263] on input "0" at bounding box center [694, 256] width 65 height 15
paste input ".25"
click at [446, 278] on icon "save" at bounding box center [445, 276] width 7 height 7
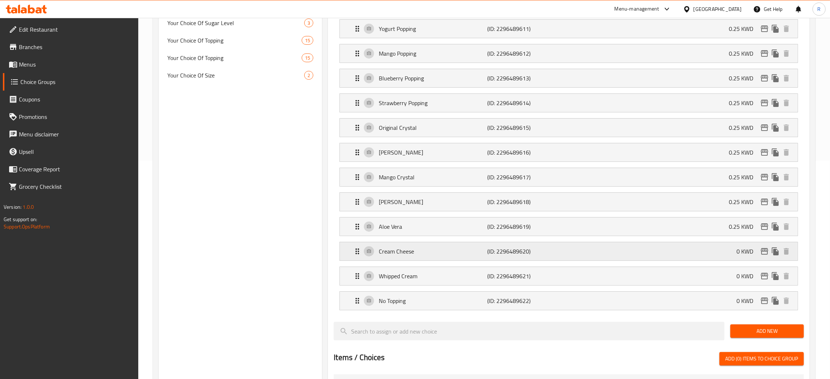
type input "0.25"
click at [613, 254] on div "Cream Cheese (ID: 2296489620) 0 KWD" at bounding box center [571, 251] width 436 height 18
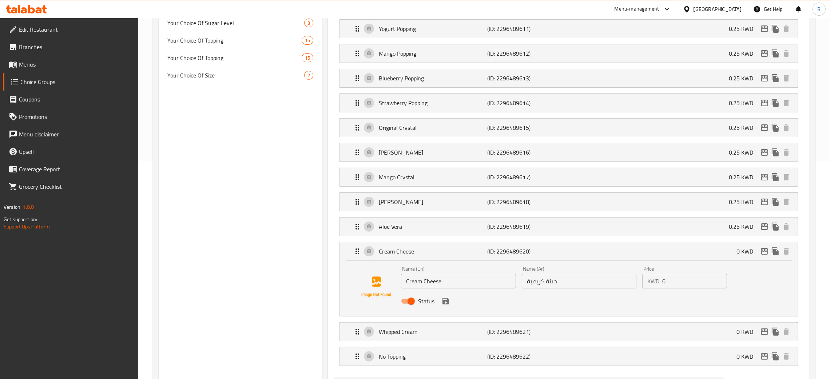
click at [675, 283] on input "0" at bounding box center [694, 281] width 65 height 15
paste input ".25"
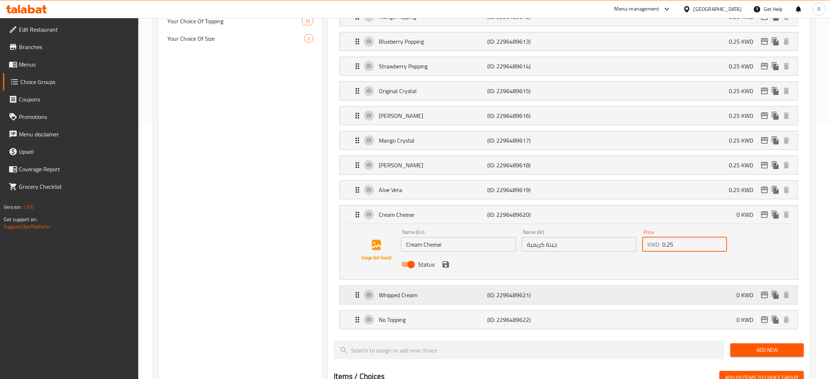
scroll to position [272, 0]
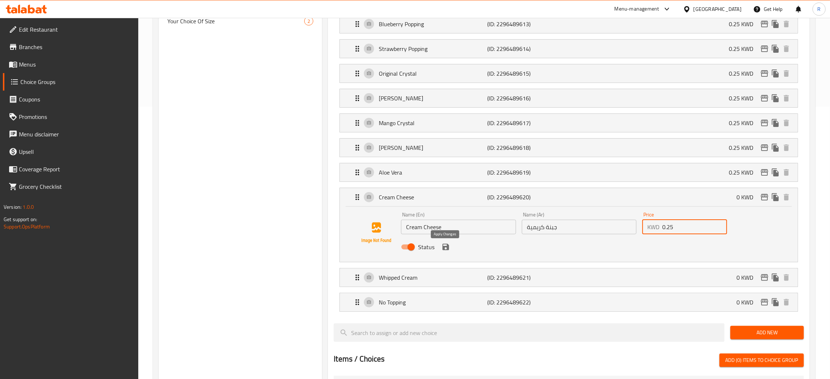
click at [442, 249] on icon "save" at bounding box center [445, 247] width 7 height 7
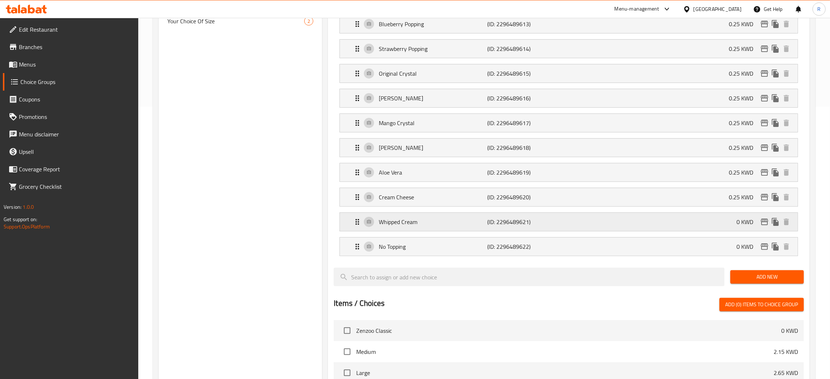
type input "0.25"
click at [661, 226] on div "Whipped Cream (ID: 2296489621) 0 KWD" at bounding box center [571, 222] width 436 height 18
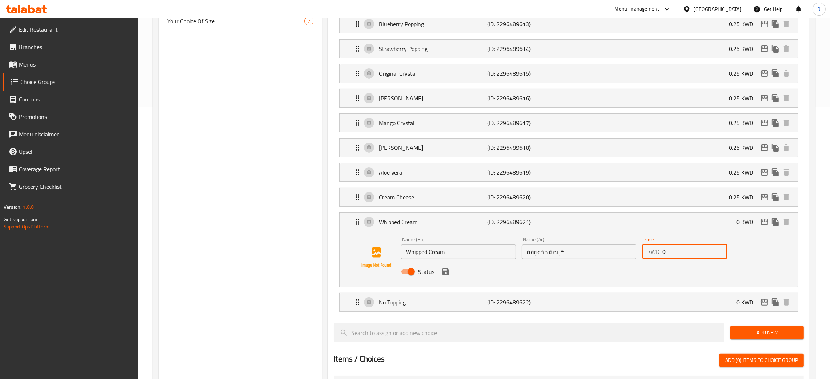
click at [670, 246] on input "0" at bounding box center [694, 251] width 65 height 15
paste input ".25"
drag, startPoint x: 446, startPoint y: 275, endPoint x: 480, endPoint y: 265, distance: 35.6
click at [446, 274] on icon "save" at bounding box center [445, 271] width 7 height 7
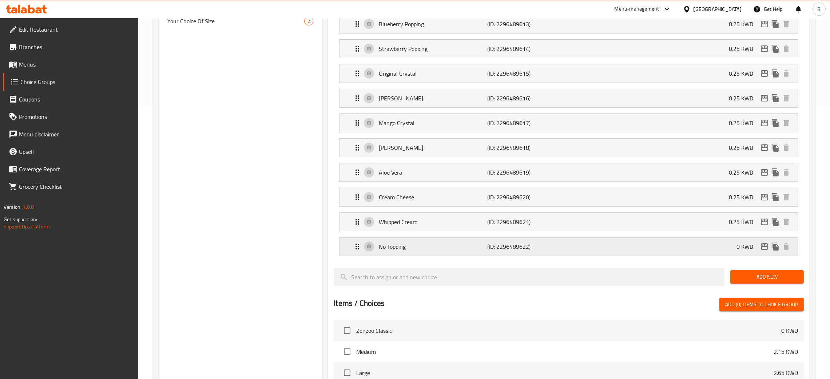
type input "0.25"
click at [641, 254] on div "No Topping (ID: 2296489622) 0 KWD" at bounding box center [571, 247] width 436 height 18
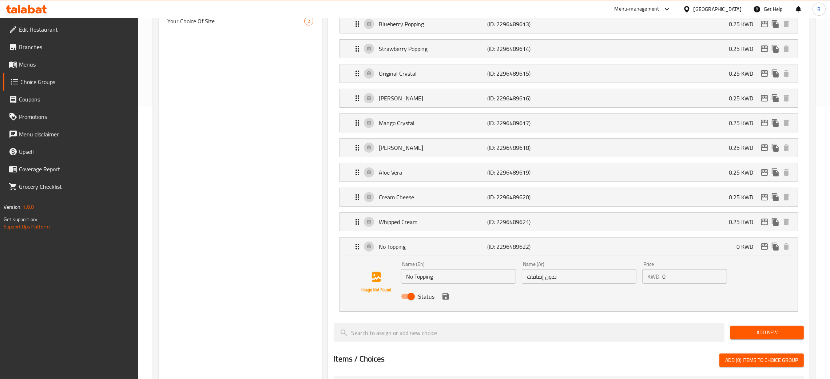
click at [677, 281] on input "0" at bounding box center [694, 276] width 65 height 15
paste input ".25"
click at [449, 300] on icon "save" at bounding box center [445, 296] width 9 height 9
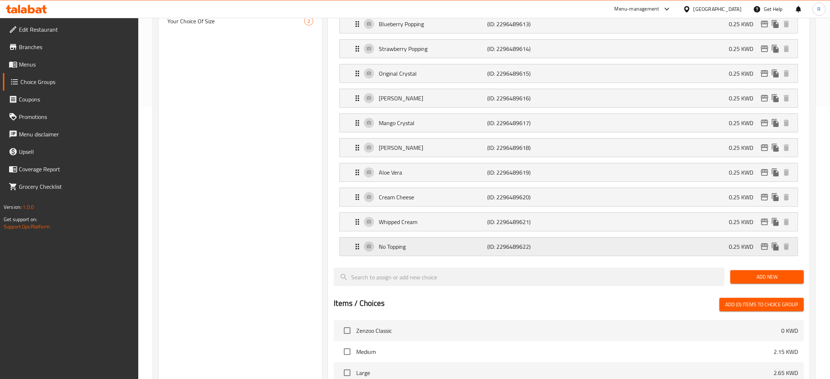
type input "0.25"
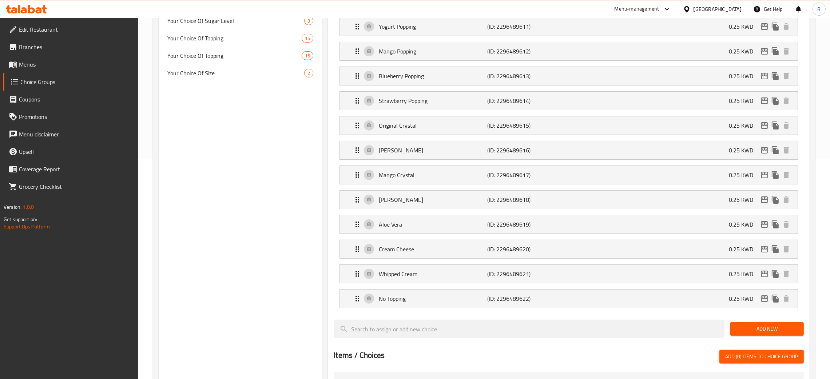
scroll to position [0, 0]
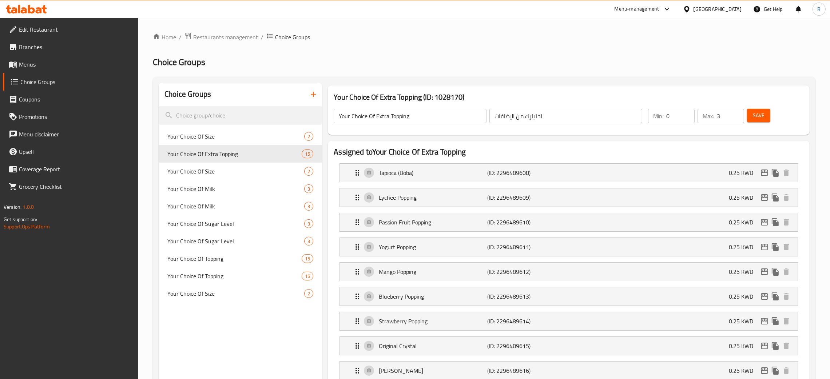
click at [759, 116] on span "Save" at bounding box center [759, 115] width 12 height 9
click at [766, 172] on icon "edit" at bounding box center [764, 173] width 7 height 7
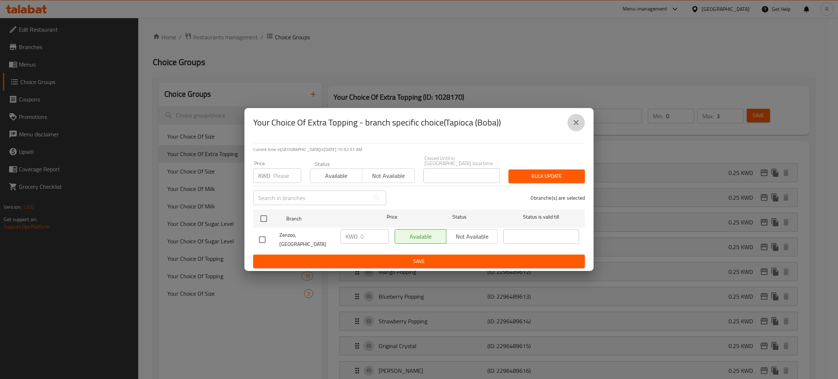
click at [579, 126] on icon "close" at bounding box center [576, 122] width 9 height 9
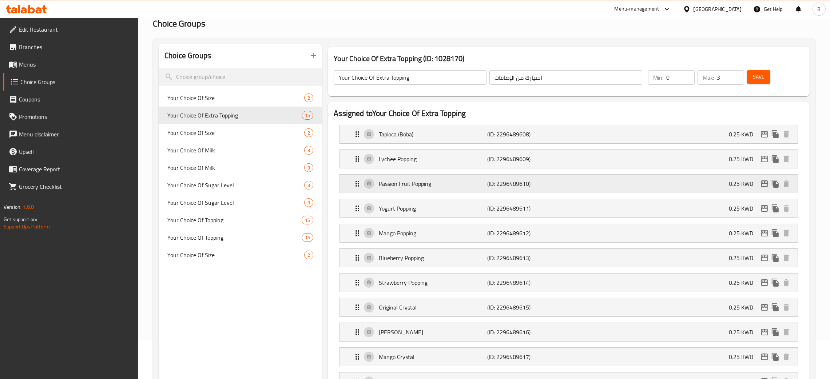
scroll to position [55, 0]
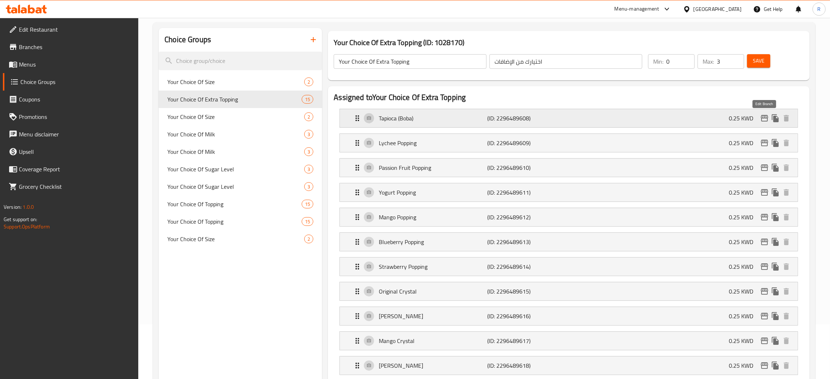
click at [765, 117] on icon "edit" at bounding box center [764, 118] width 9 height 9
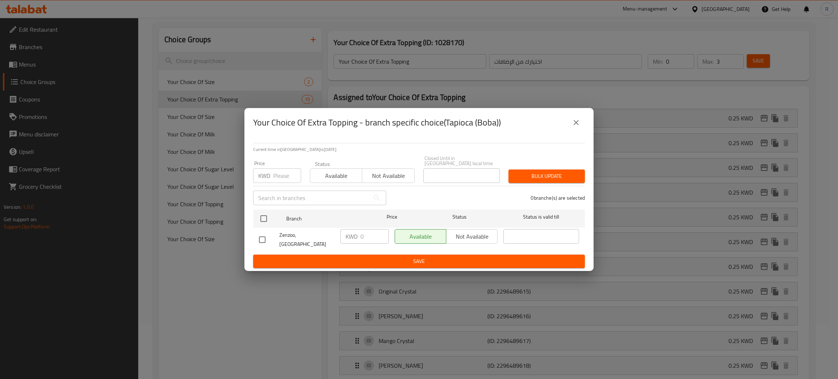
click at [280, 174] on input "number" at bounding box center [287, 175] width 28 height 15
type input "0.25"
click at [261, 220] on input "checkbox" at bounding box center [263, 218] width 15 height 15
checkbox input "true"
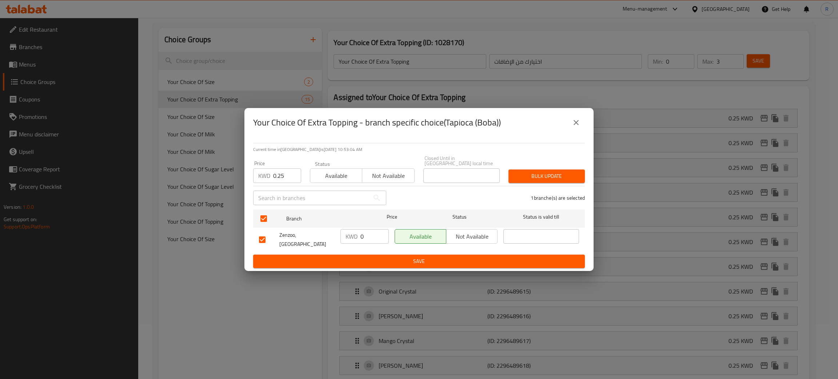
click at [419, 257] on span "Save" at bounding box center [419, 261] width 320 height 9
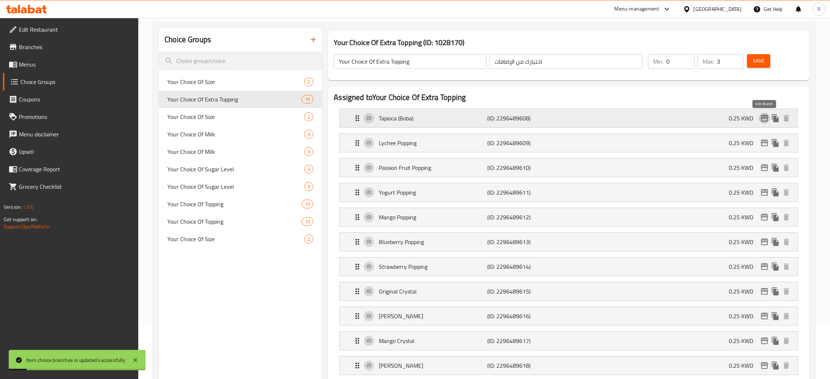
click at [761, 120] on icon "edit" at bounding box center [764, 118] width 9 height 9
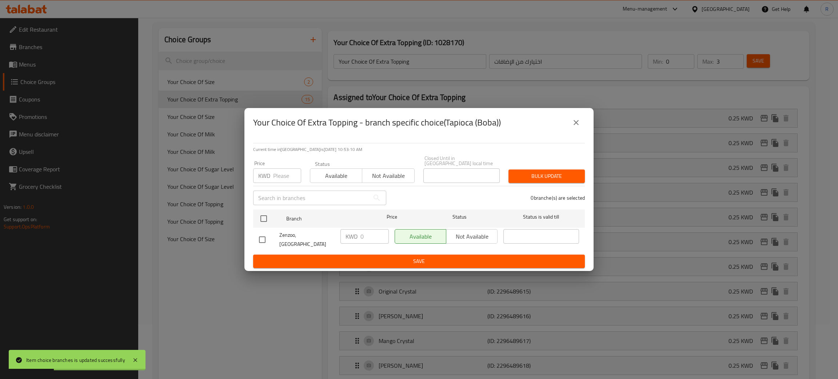
click at [282, 173] on input "number" at bounding box center [287, 175] width 28 height 15
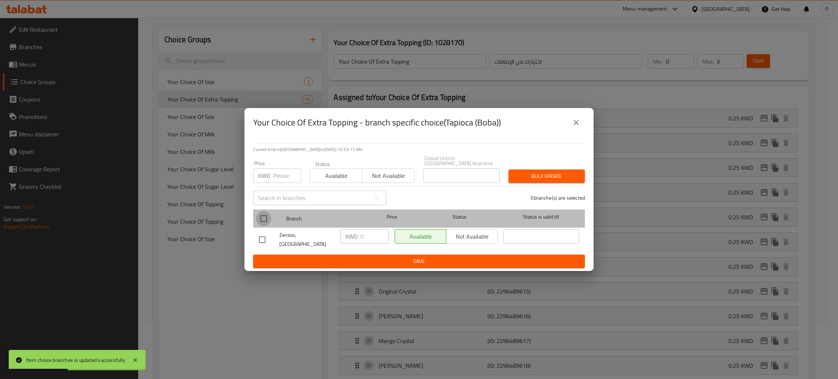
click at [263, 218] on input "checkbox" at bounding box center [263, 218] width 15 height 15
checkbox input "true"
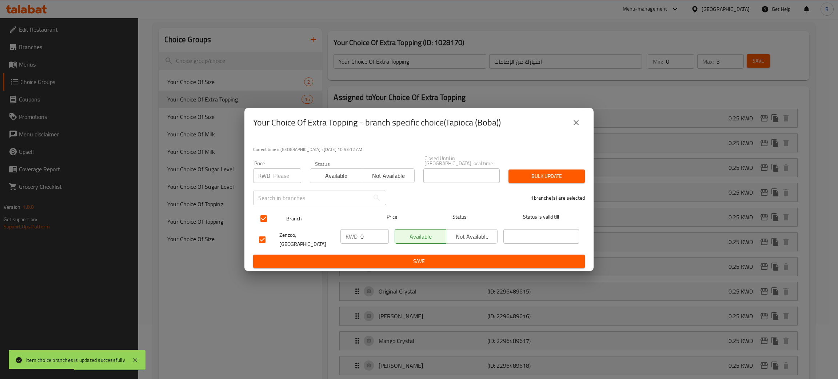
click at [260, 218] on input "checkbox" at bounding box center [263, 218] width 15 height 15
checkbox input "false"
drag, startPoint x: 258, startPoint y: 237, endPoint x: 269, endPoint y: 233, distance: 11.2
click at [264, 235] on input "checkbox" at bounding box center [262, 239] width 15 height 15
checkbox input "true"
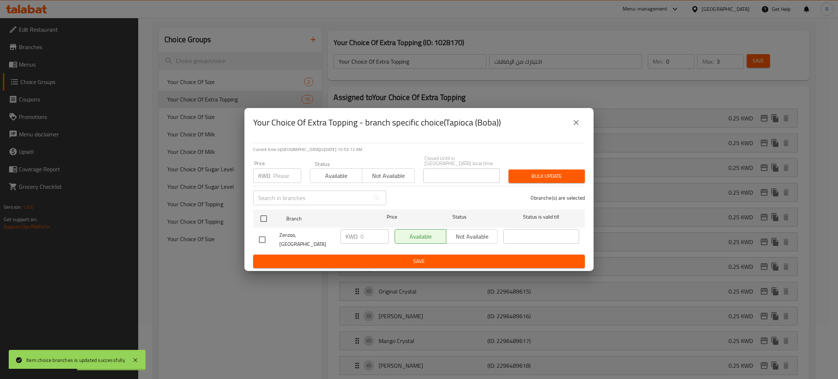
checkbox input "true"
click at [366, 237] on input "0" at bounding box center [374, 236] width 28 height 15
paste input "0.25"
click at [368, 235] on input "00.25" at bounding box center [374, 236] width 28 height 15
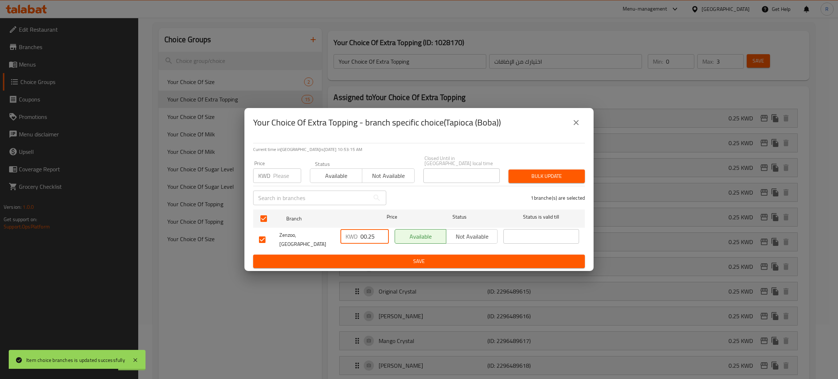
click at [368, 235] on input "00.25" at bounding box center [374, 236] width 28 height 15
paste input "number"
type input "0.25"
click at [370, 255] on button "Save" at bounding box center [419, 261] width 332 height 13
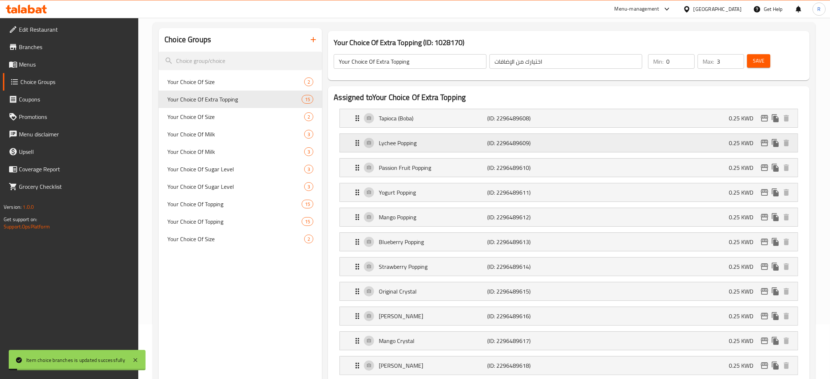
click at [763, 144] on icon "edit" at bounding box center [764, 143] width 9 height 9
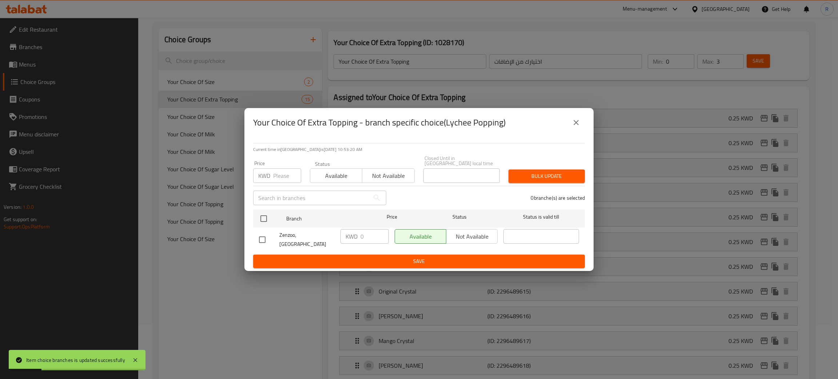
drag, startPoint x: 263, startPoint y: 236, endPoint x: 268, endPoint y: 235, distance: 4.9
click at [265, 235] on input "checkbox" at bounding box center [262, 239] width 15 height 15
checkbox input "true"
click at [365, 233] on input "0" at bounding box center [374, 236] width 28 height 15
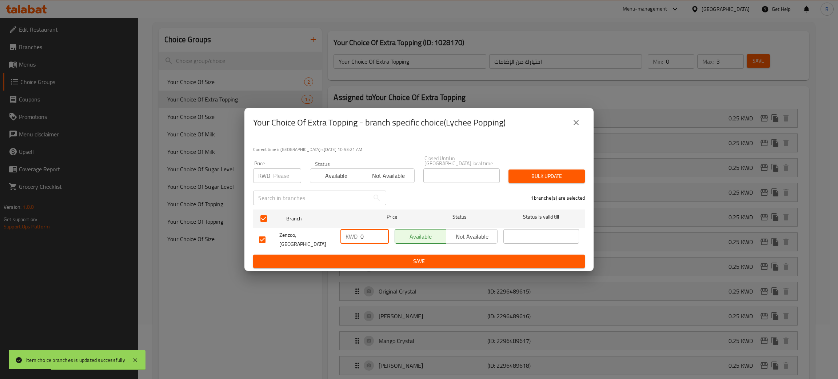
click at [365, 233] on input "0" at bounding box center [374, 236] width 28 height 15
paste input "0.25"
click at [365, 238] on input "00.25" at bounding box center [374, 236] width 28 height 15
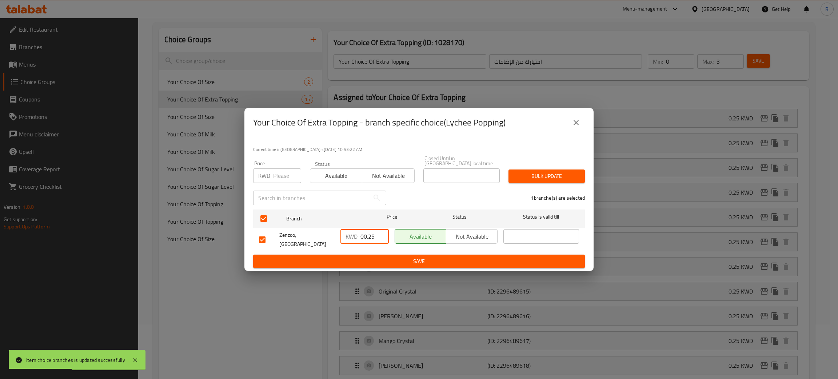
paste input "number"
type input "0.25"
click at [380, 257] on span "Save" at bounding box center [419, 261] width 320 height 9
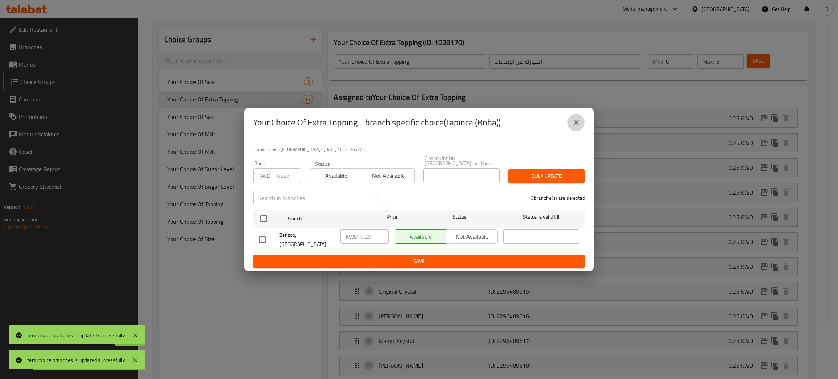
click at [578, 127] on icon "close" at bounding box center [576, 122] width 9 height 9
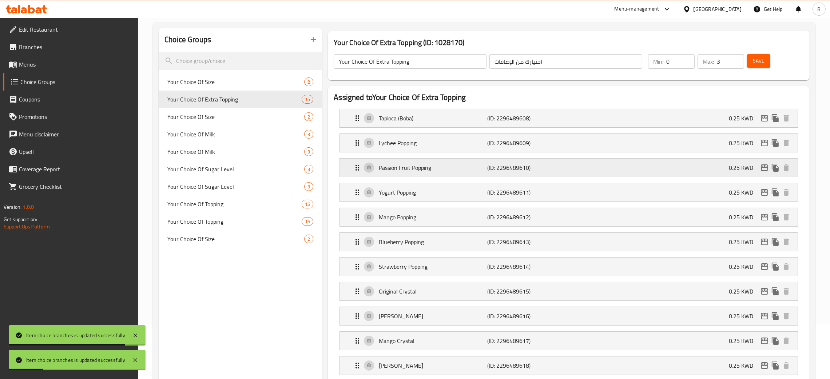
click at [765, 166] on icon "edit" at bounding box center [764, 167] width 9 height 9
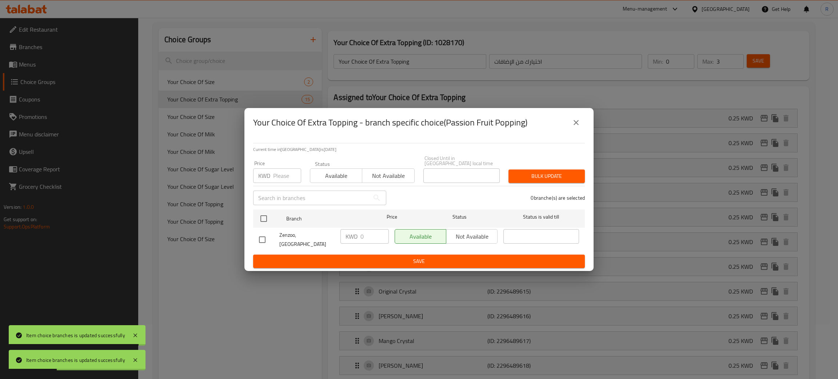
drag, startPoint x: 266, startPoint y: 236, endPoint x: 283, endPoint y: 235, distance: 17.1
click at [268, 235] on input "checkbox" at bounding box center [262, 239] width 15 height 15
checkbox input "true"
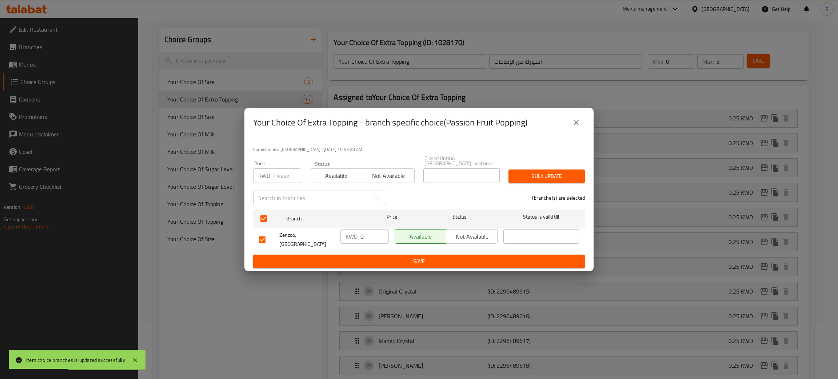
click at [359, 236] on div "KWD 0 ​" at bounding box center [364, 236] width 48 height 15
paste input "0.25"
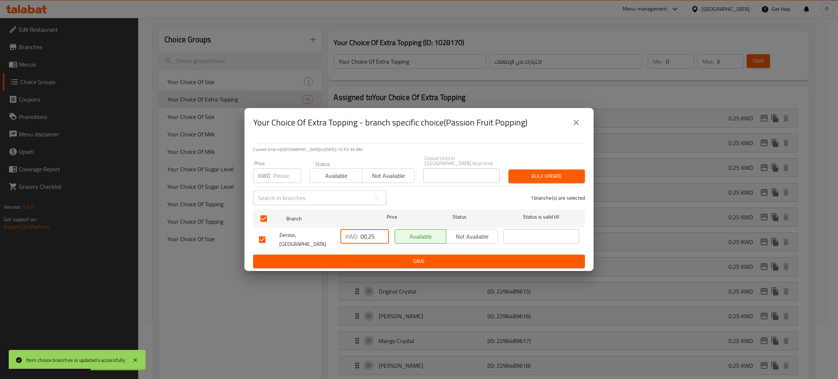
click at [363, 238] on input "00.25" at bounding box center [374, 236] width 28 height 15
click at [363, 237] on input "00.25" at bounding box center [374, 236] width 28 height 15
paste input "number"
type input "0.25"
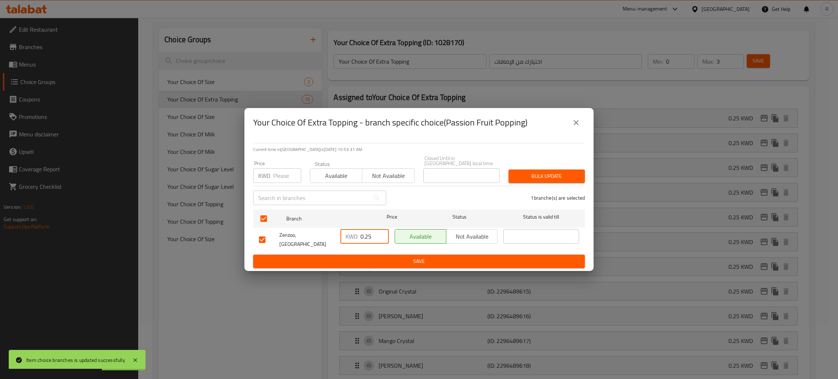
click at [373, 258] on span "Save" at bounding box center [419, 261] width 320 height 9
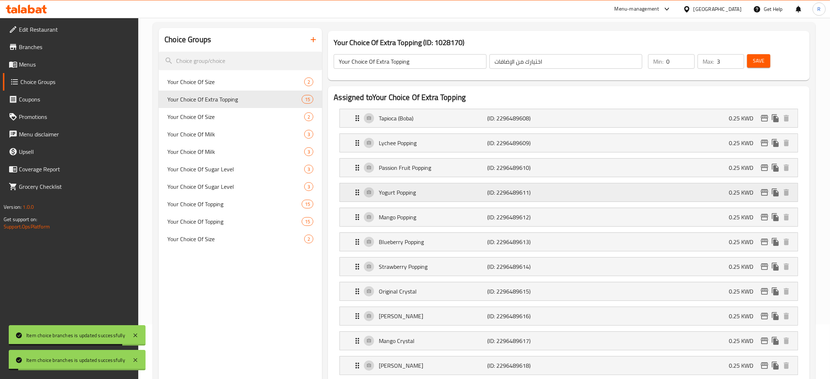
click at [767, 189] on icon "edit" at bounding box center [764, 192] width 9 height 9
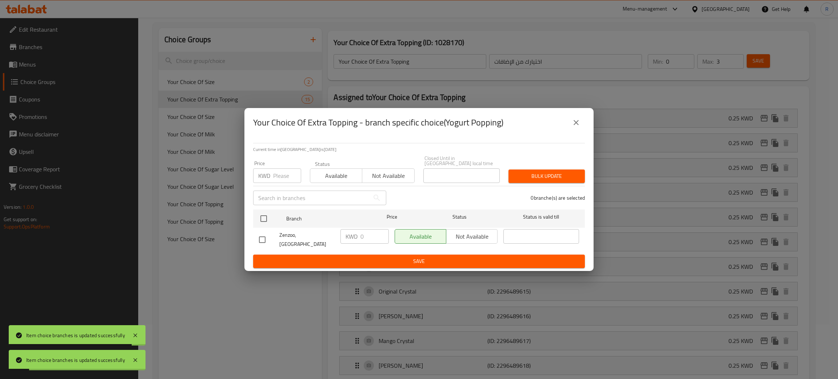
drag, startPoint x: 268, startPoint y: 235, endPoint x: 274, endPoint y: 234, distance: 5.6
click at [268, 234] on input "checkbox" at bounding box center [262, 239] width 15 height 15
checkbox input "true"
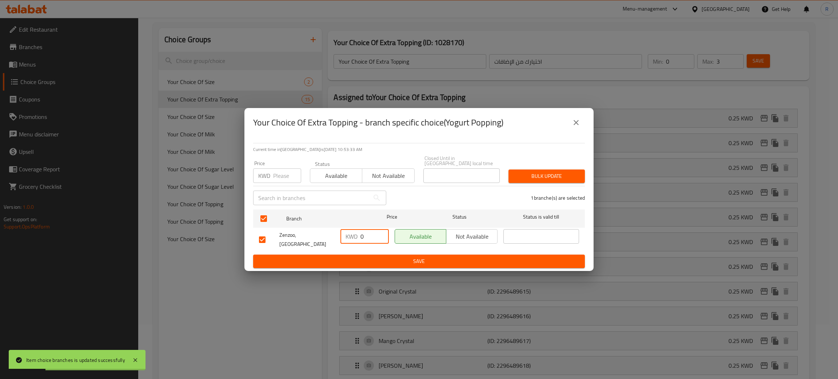
click at [361, 237] on input "0" at bounding box center [374, 236] width 28 height 15
paste input ".25"
type input "0.25"
click at [384, 257] on span "Save" at bounding box center [419, 261] width 320 height 9
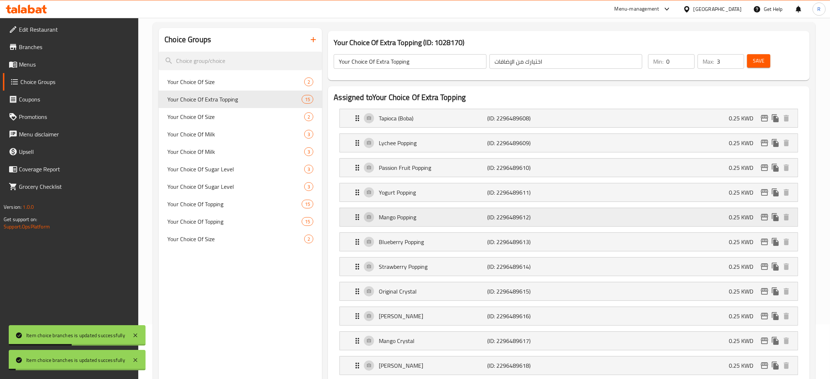
click at [763, 213] on icon "edit" at bounding box center [764, 217] width 9 height 9
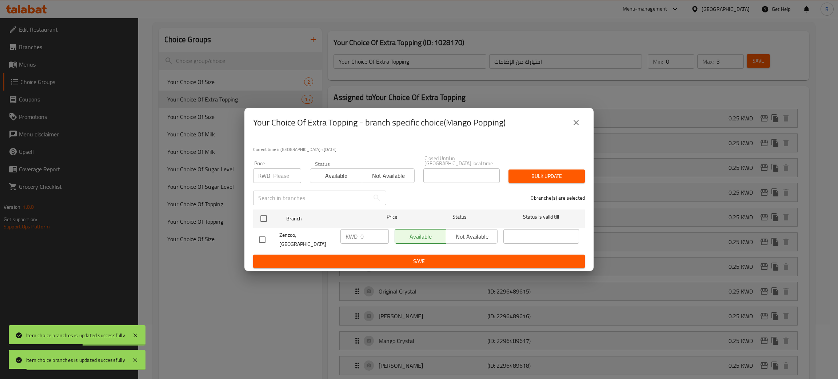
click at [264, 234] on input "checkbox" at bounding box center [262, 239] width 15 height 15
checkbox input "true"
click at [360, 236] on input "0" at bounding box center [374, 236] width 28 height 15
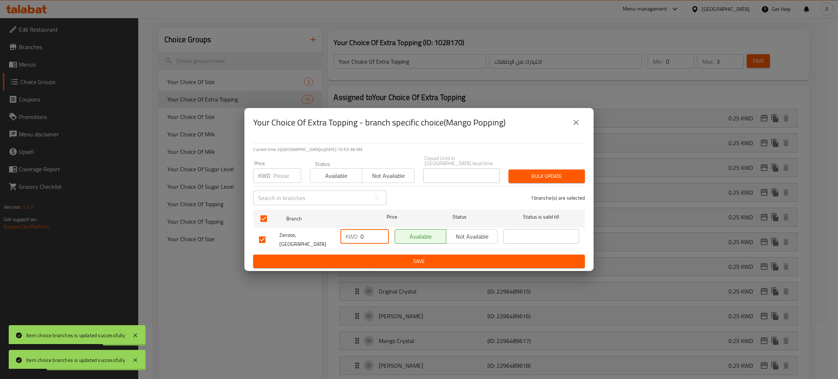
paste input ".25"
type input "0.25"
click at [372, 255] on button "Save" at bounding box center [419, 261] width 332 height 13
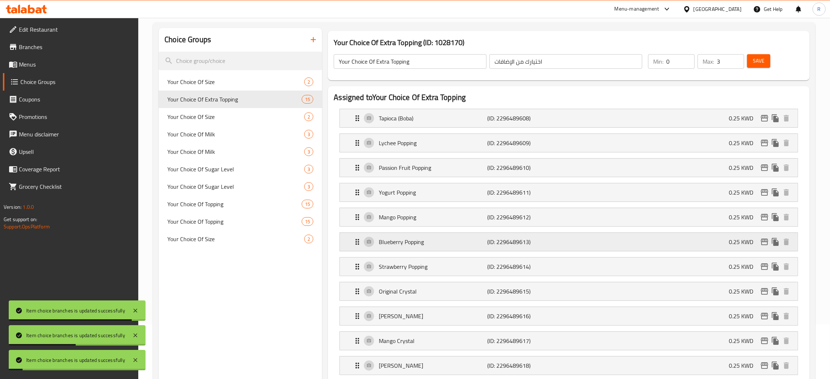
click at [764, 243] on icon "edit" at bounding box center [764, 242] width 9 height 9
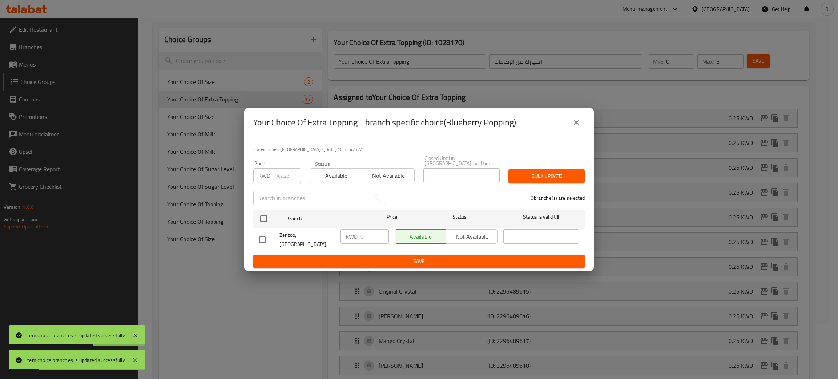
drag, startPoint x: 267, startPoint y: 235, endPoint x: 351, endPoint y: 233, distance: 83.7
click at [270, 234] on div at bounding box center [269, 239] width 20 height 15
drag, startPoint x: 266, startPoint y: 240, endPoint x: 274, endPoint y: 238, distance: 8.2
click at [267, 240] on input "checkbox" at bounding box center [262, 239] width 15 height 15
checkbox input "true"
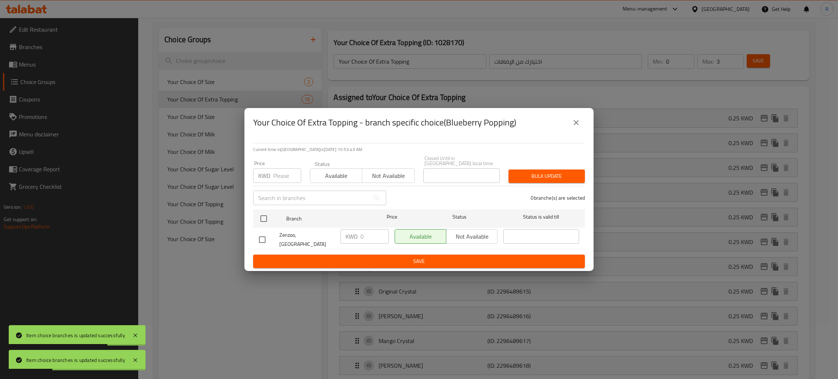
checkbox input "true"
click at [362, 238] on input "0" at bounding box center [374, 236] width 28 height 15
click at [362, 237] on input "0" at bounding box center [374, 236] width 28 height 15
paste input ".25"
type input "0.25"
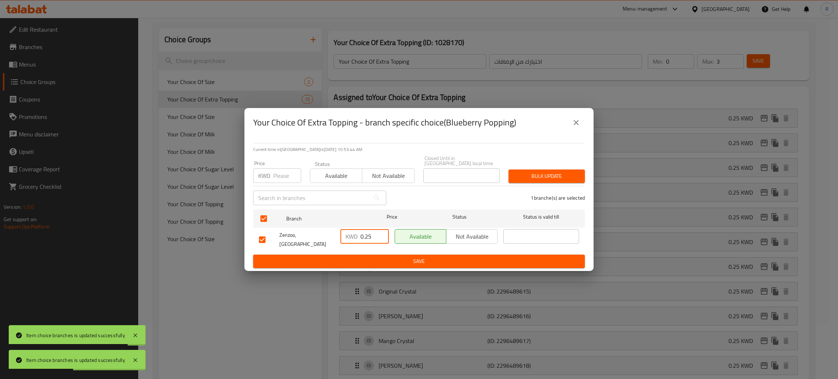
drag, startPoint x: 371, startPoint y: 246, endPoint x: 379, endPoint y: 251, distance: 9.8
click at [372, 246] on div "KWD 0.25 ​" at bounding box center [365, 239] width 54 height 27
click at [380, 255] on button "Save" at bounding box center [419, 261] width 332 height 13
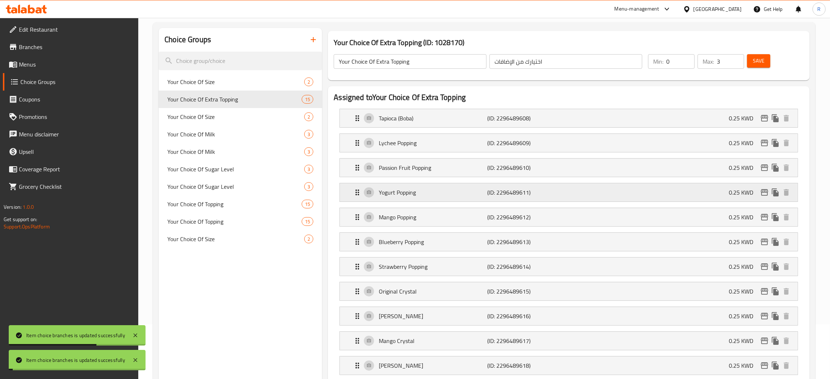
click at [766, 193] on icon "edit" at bounding box center [764, 192] width 7 height 7
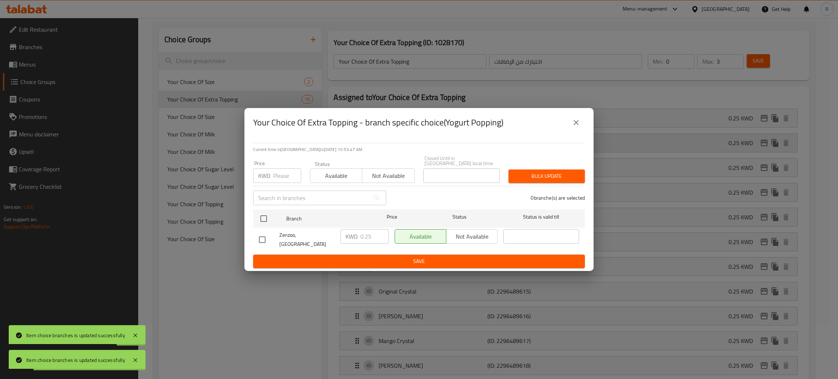
click at [573, 127] on icon "close" at bounding box center [576, 122] width 9 height 9
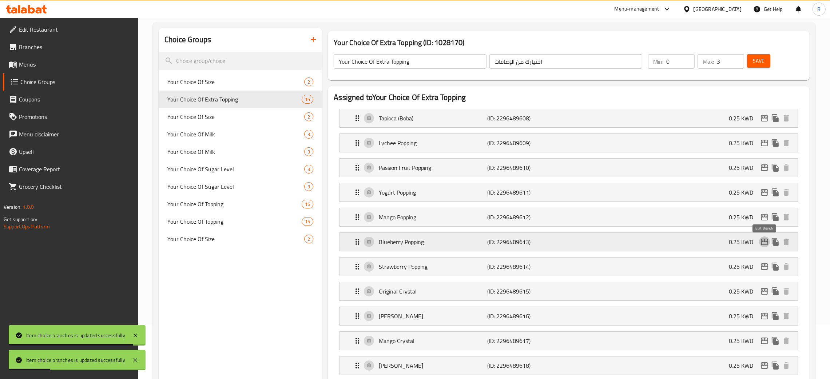
click at [761, 242] on icon "edit" at bounding box center [764, 242] width 7 height 7
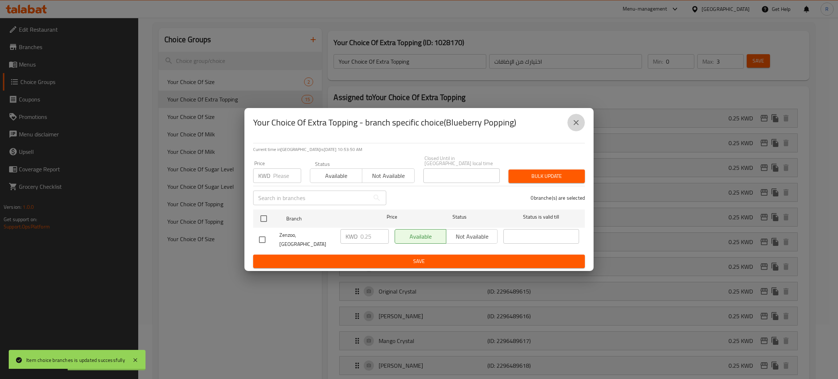
drag, startPoint x: 578, startPoint y: 124, endPoint x: 685, endPoint y: 206, distance: 134.7
click at [578, 123] on icon "close" at bounding box center [576, 122] width 9 height 9
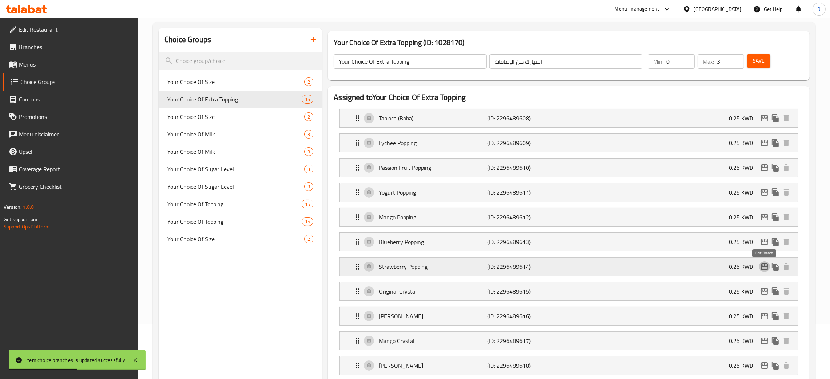
click at [765, 270] on icon "edit" at bounding box center [764, 266] width 9 height 9
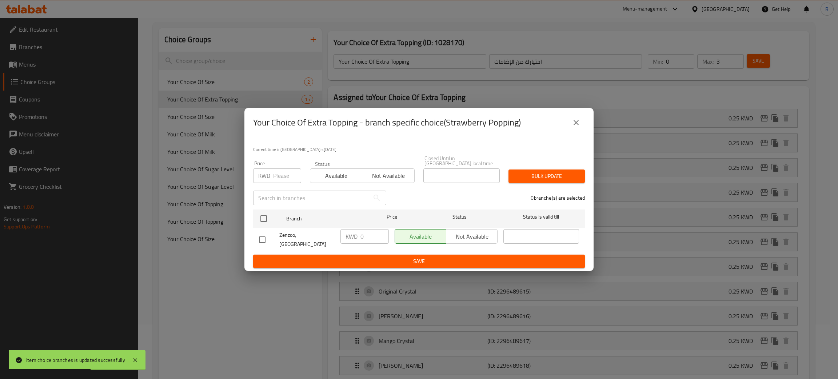
click at [267, 236] on input "checkbox" at bounding box center [262, 239] width 15 height 15
checkbox input "true"
click at [366, 236] on input "0" at bounding box center [374, 236] width 28 height 15
click at [365, 237] on input "0" at bounding box center [374, 236] width 28 height 15
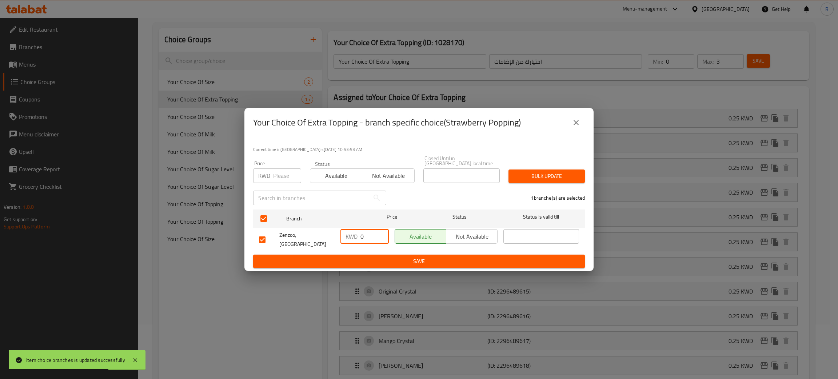
click at [365, 237] on input "0" at bounding box center [374, 236] width 28 height 15
click at [363, 237] on input "0" at bounding box center [374, 236] width 28 height 15
click at [360, 236] on input "0" at bounding box center [374, 236] width 28 height 15
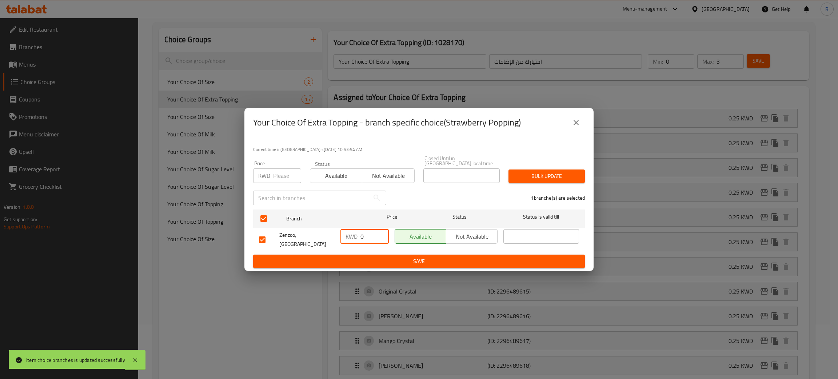
paste input ".25"
type input "0.25"
click at [378, 255] on button "Save" at bounding box center [419, 261] width 332 height 13
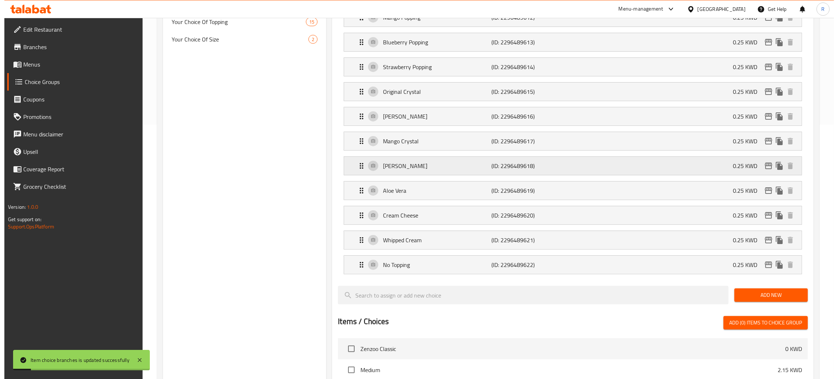
scroll to position [272, 0]
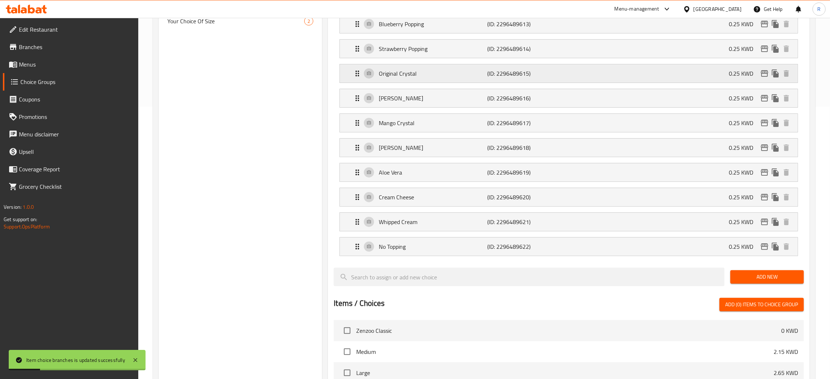
click at [758, 73] on p "0.25 KWD" at bounding box center [744, 73] width 30 height 9
click at [763, 76] on icon "edit" at bounding box center [764, 73] width 9 height 9
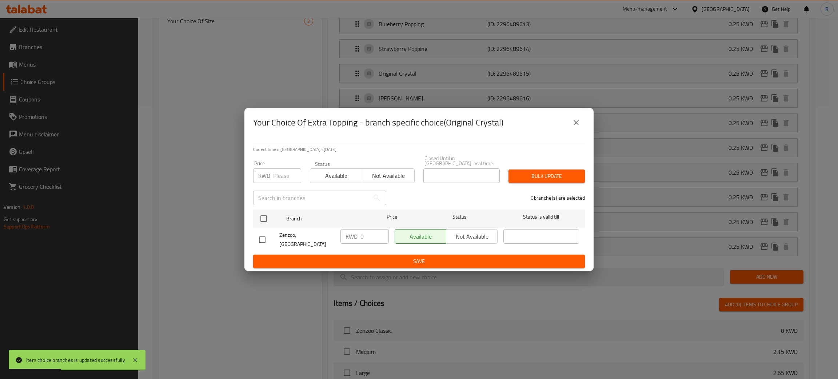
drag, startPoint x: 260, startPoint y: 238, endPoint x: 331, endPoint y: 232, distance: 71.1
click at [267, 234] on input "checkbox" at bounding box center [262, 239] width 15 height 15
checkbox input "true"
click at [359, 232] on div "KWD 0 ​" at bounding box center [364, 236] width 48 height 15
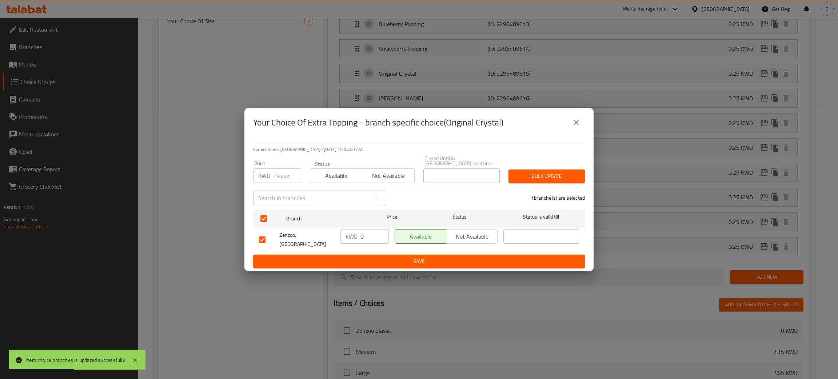
click at [359, 232] on div "KWD 0 ​" at bounding box center [364, 236] width 48 height 15
paste input "0.25"
click at [367, 234] on input "00.25" at bounding box center [374, 236] width 28 height 15
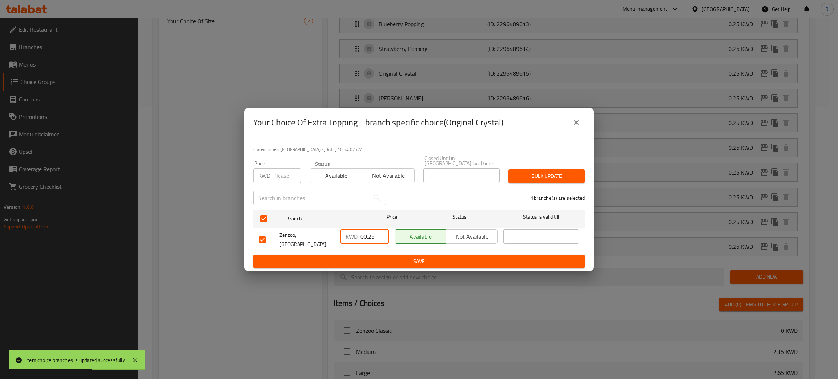
click at [367, 234] on input "00.25" at bounding box center [374, 236] width 28 height 15
paste input "number"
type input "0.25"
click at [378, 257] on span "Save" at bounding box center [419, 261] width 320 height 9
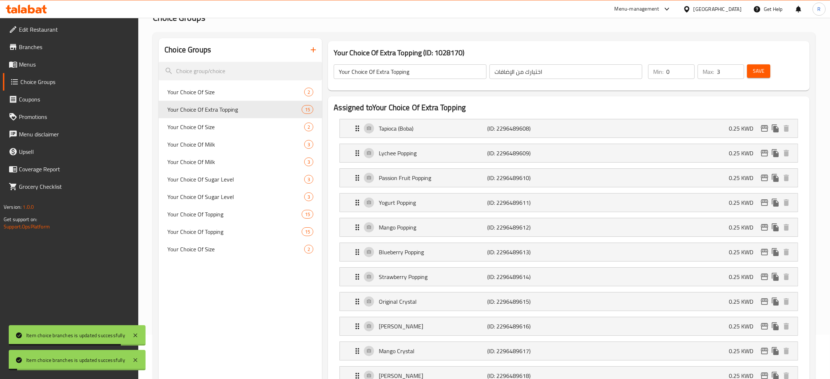
scroll to position [109, 0]
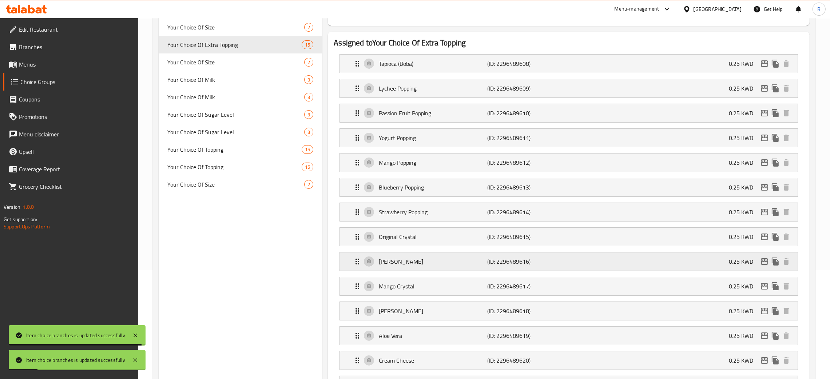
click at [762, 259] on icon "edit" at bounding box center [764, 261] width 9 height 9
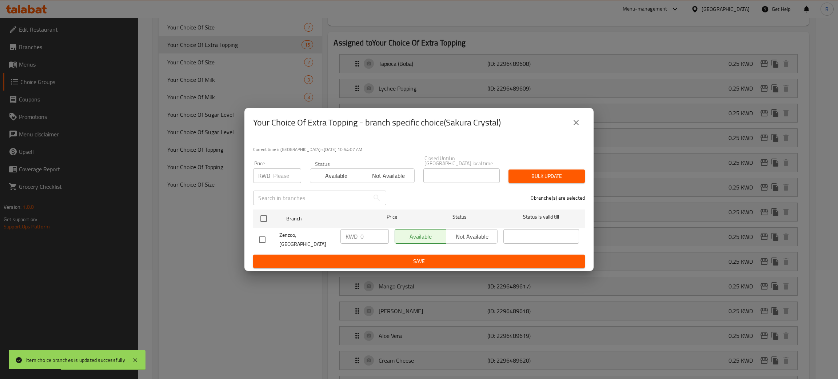
drag, startPoint x: 262, startPoint y: 238, endPoint x: 348, endPoint y: 232, distance: 86.4
click at [262, 238] on input "checkbox" at bounding box center [262, 239] width 15 height 15
checkbox input "true"
click at [361, 236] on input "0" at bounding box center [374, 236] width 28 height 15
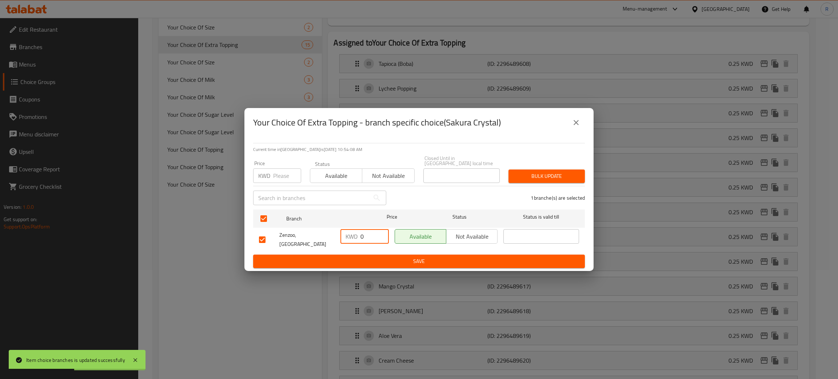
click at [361, 236] on input "0" at bounding box center [374, 236] width 28 height 15
paste input ".25"
type input "0.25"
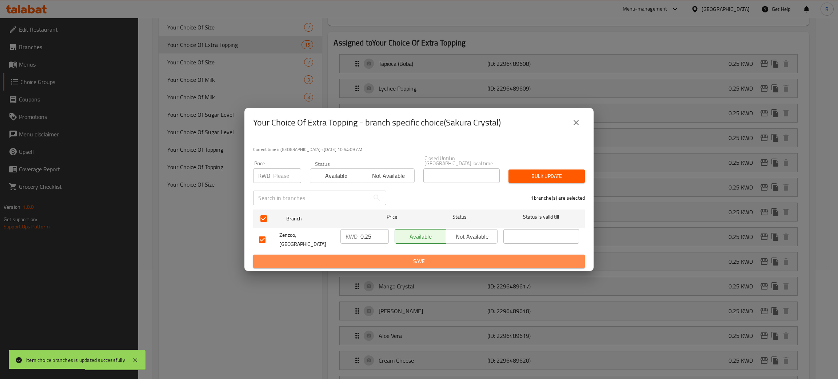
click at [371, 257] on span "Save" at bounding box center [419, 261] width 320 height 9
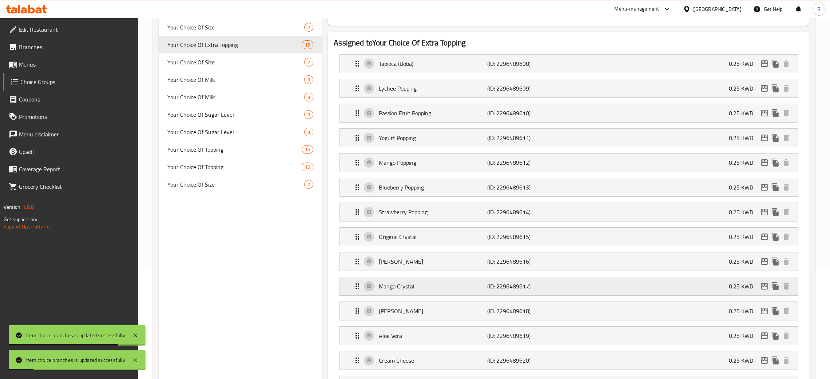
click at [763, 286] on icon "edit" at bounding box center [764, 286] width 7 height 7
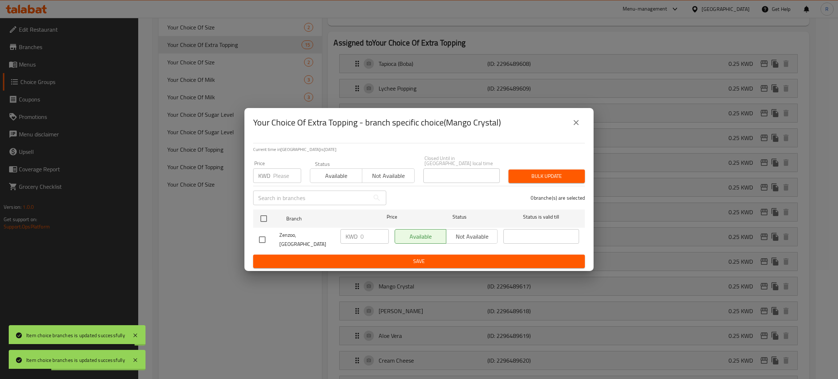
drag, startPoint x: 266, startPoint y: 235, endPoint x: 361, endPoint y: 231, distance: 95.0
click at [266, 235] on input "checkbox" at bounding box center [262, 239] width 15 height 15
checkbox input "true"
click at [362, 240] on input "0" at bounding box center [374, 236] width 28 height 15
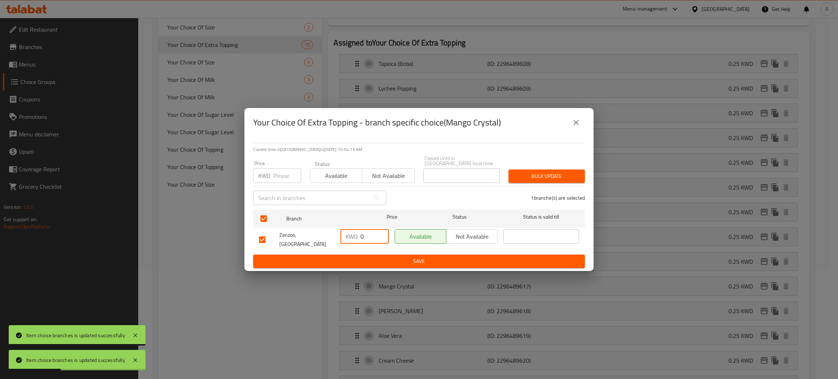
click at [362, 239] on input "0" at bounding box center [374, 236] width 28 height 15
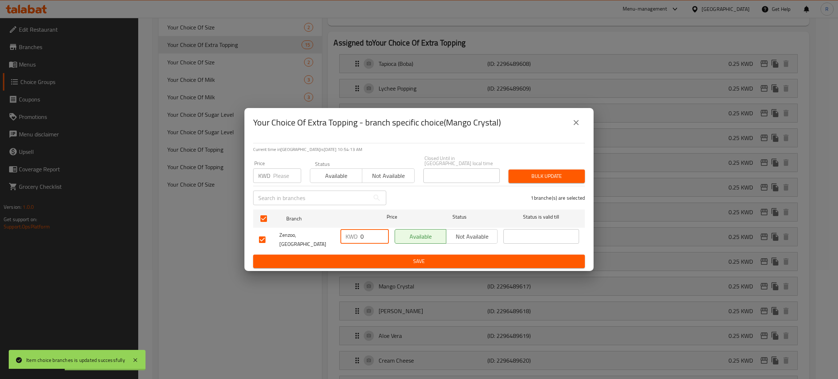
paste input ".25"
type input "0.25"
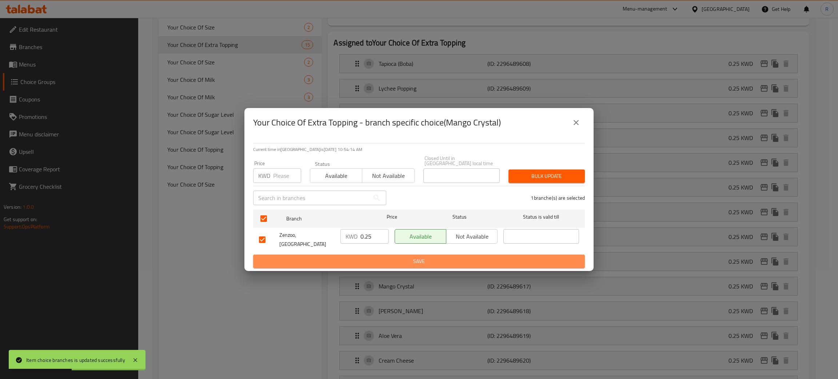
drag, startPoint x: 381, startPoint y: 253, endPoint x: 401, endPoint y: 252, distance: 19.7
click at [382, 257] on span "Save" at bounding box center [419, 261] width 320 height 9
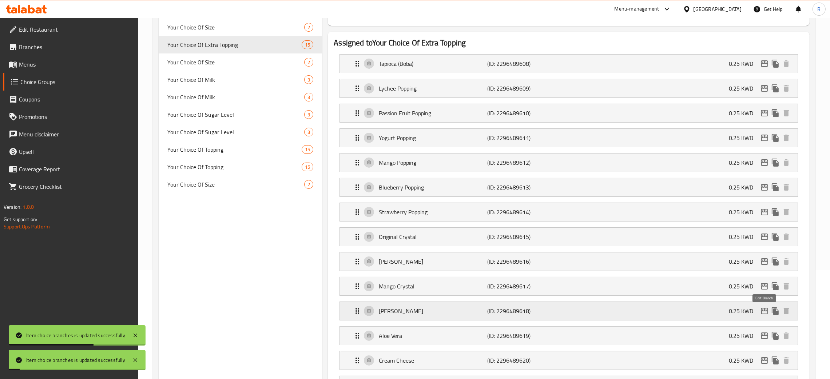
click at [761, 314] on icon "edit" at bounding box center [764, 311] width 9 height 9
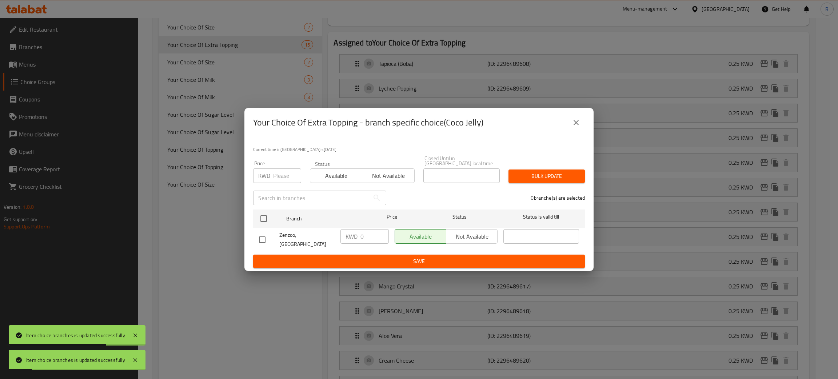
click at [261, 241] on input "checkbox" at bounding box center [262, 239] width 15 height 15
checkbox input "true"
click at [361, 237] on input "0" at bounding box center [374, 236] width 28 height 15
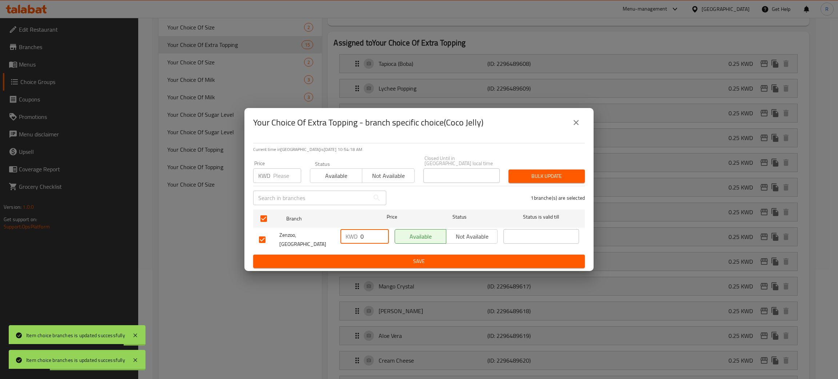
paste input ".25"
type input "0.25"
click at [380, 257] on span "Save" at bounding box center [419, 261] width 320 height 9
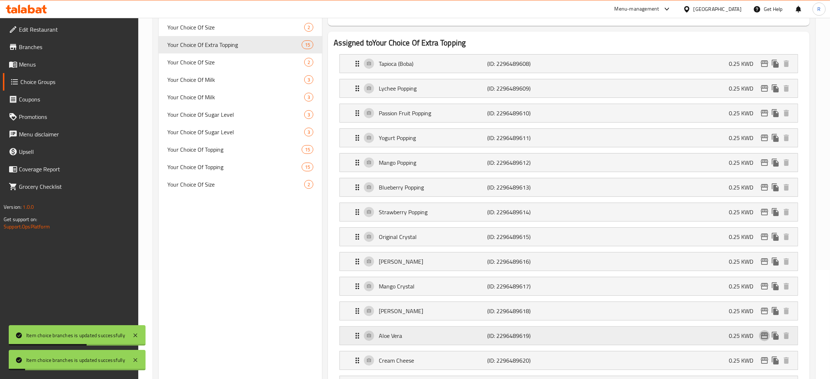
click at [762, 340] on icon "edit" at bounding box center [764, 335] width 9 height 9
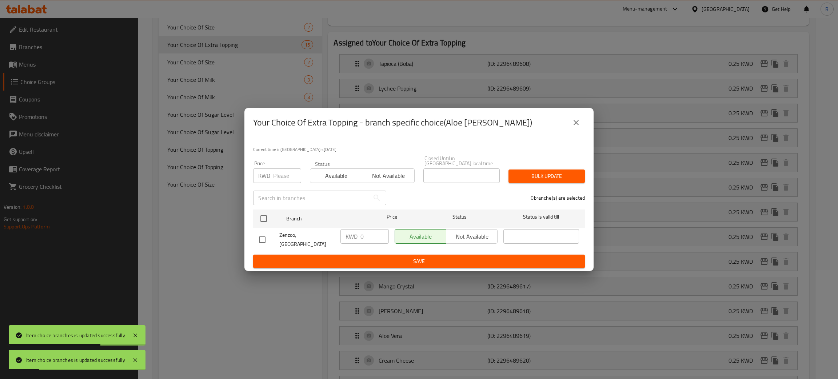
click at [272, 232] on div at bounding box center [269, 239] width 20 height 15
click at [263, 238] on input "checkbox" at bounding box center [262, 239] width 15 height 15
checkbox input "true"
click at [358, 237] on div "KWD 0 ​" at bounding box center [364, 236] width 48 height 15
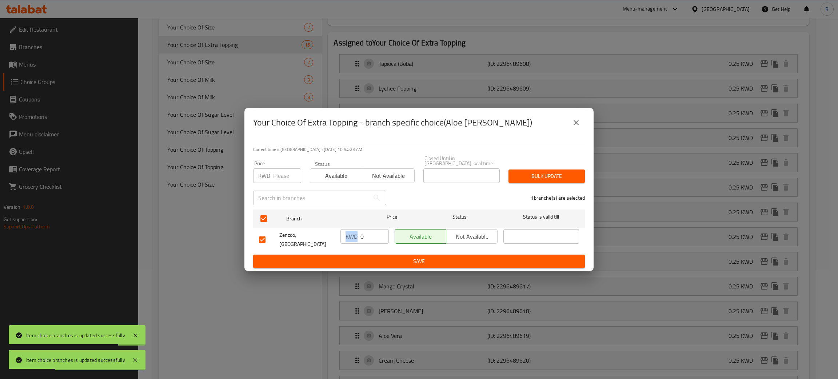
click at [358, 236] on div "KWD 0 ​" at bounding box center [364, 236] width 48 height 15
click at [359, 236] on div "KWD 0 ​" at bounding box center [364, 236] width 48 height 15
click at [360, 238] on input "0" at bounding box center [374, 236] width 28 height 15
click at [361, 238] on input "0" at bounding box center [374, 236] width 28 height 15
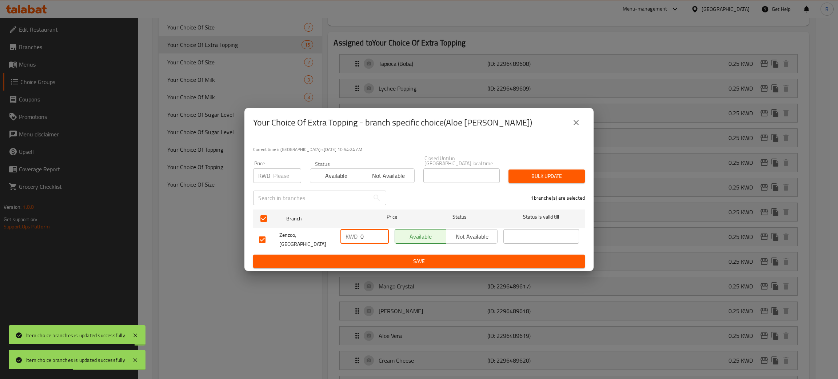
paste input ".25"
type input "0.25"
click at [370, 257] on span "Save" at bounding box center [419, 261] width 320 height 9
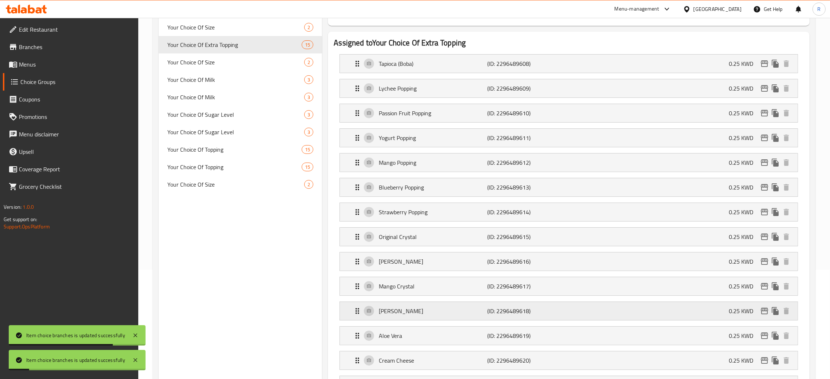
click at [766, 311] on icon "edit" at bounding box center [764, 311] width 9 height 9
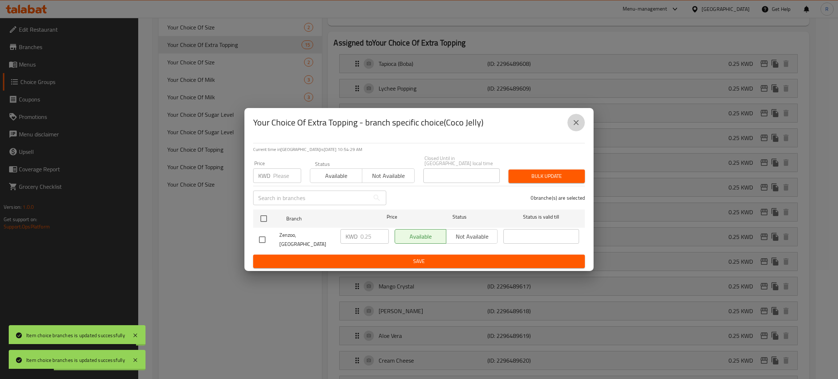
click at [581, 123] on button "close" at bounding box center [575, 122] width 17 height 17
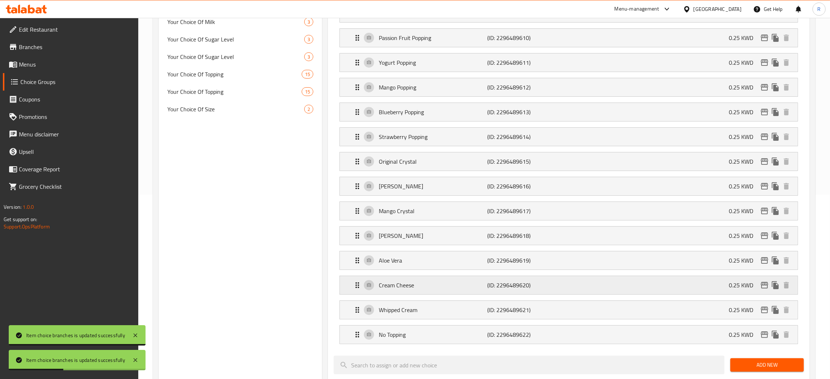
scroll to position [218, 0]
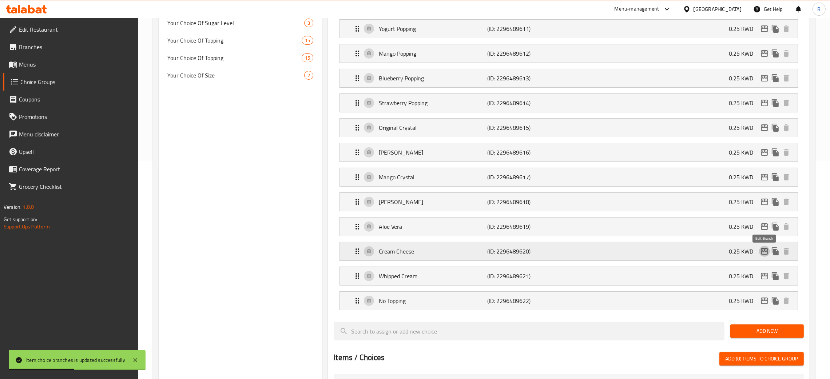
click at [764, 248] on button "edit" at bounding box center [764, 251] width 11 height 11
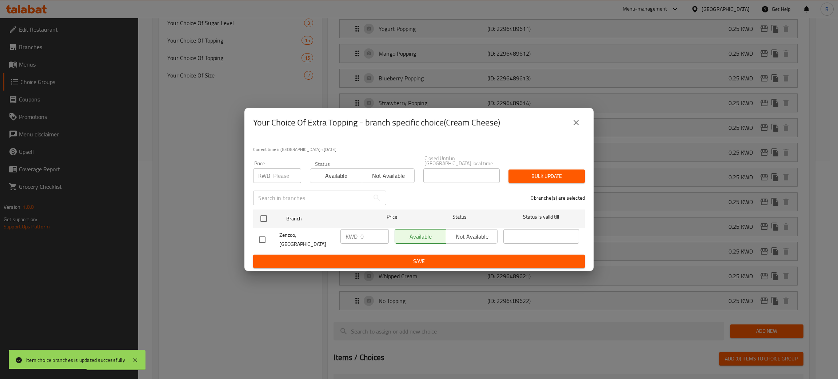
click at [272, 235] on div at bounding box center [269, 239] width 20 height 15
click at [267, 237] on input "checkbox" at bounding box center [262, 239] width 15 height 15
checkbox input "true"
click at [362, 236] on input "0" at bounding box center [374, 236] width 28 height 15
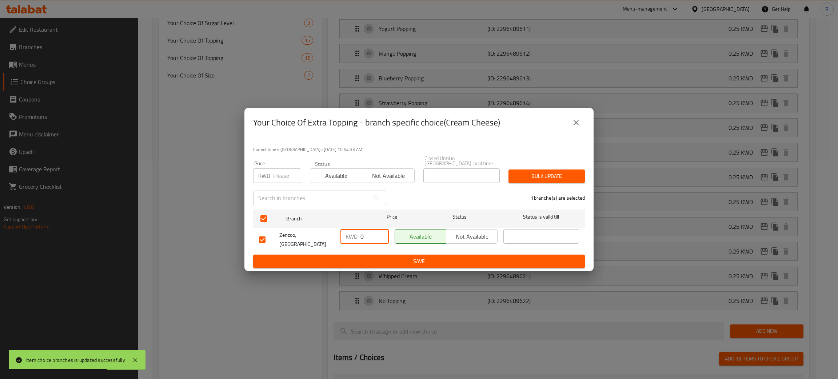
click at [362, 236] on input "0" at bounding box center [374, 236] width 28 height 15
paste input ".25"
type input "0.25"
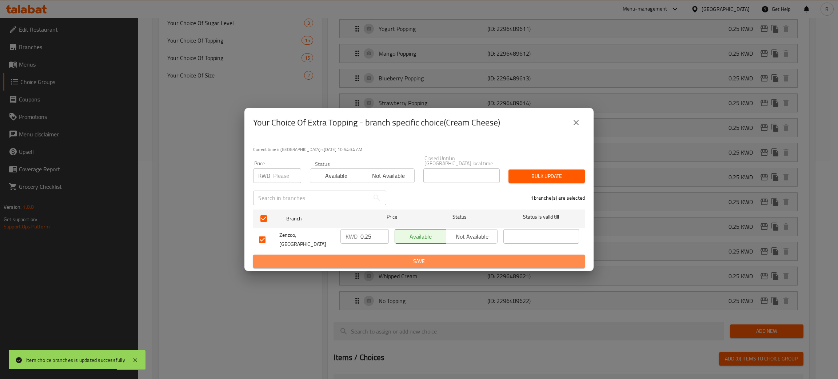
click at [374, 261] on button "Save" at bounding box center [419, 261] width 332 height 13
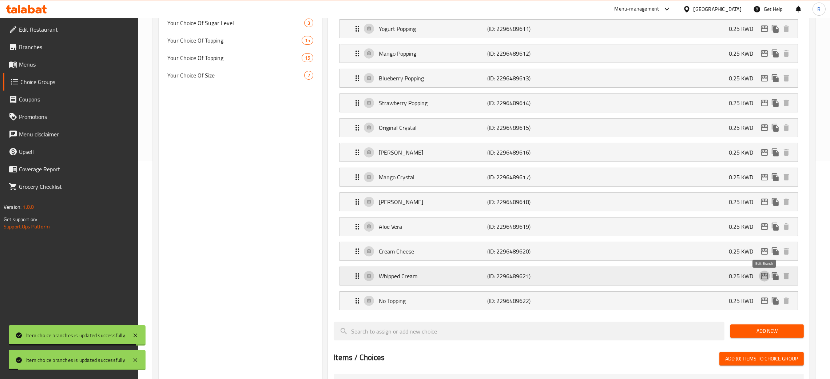
click at [760, 280] on icon "edit" at bounding box center [764, 276] width 9 height 9
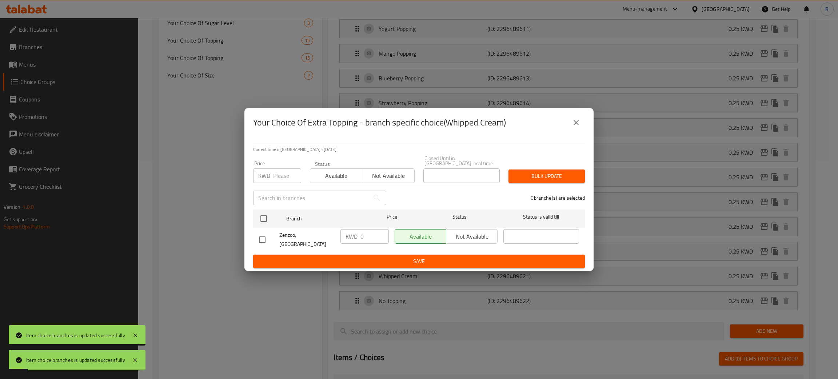
click at [264, 234] on input "checkbox" at bounding box center [262, 239] width 15 height 15
checkbox input "true"
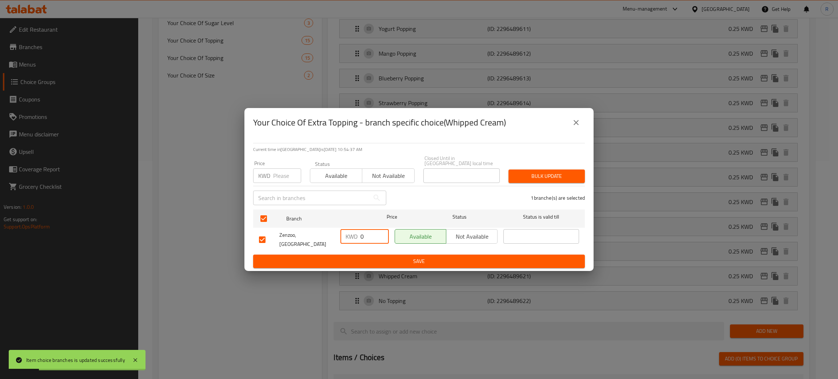
click at [361, 237] on input "0" at bounding box center [374, 236] width 28 height 15
paste input ".25"
type input "0.25"
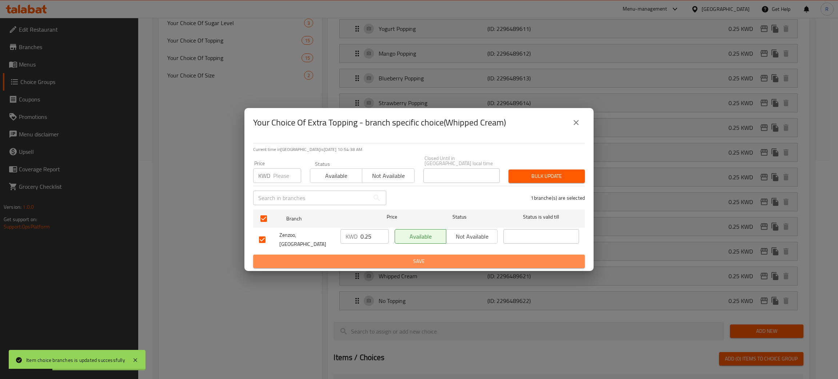
drag, startPoint x: 376, startPoint y: 258, endPoint x: 638, endPoint y: 267, distance: 261.7
click at [377, 257] on span "Save" at bounding box center [419, 261] width 320 height 9
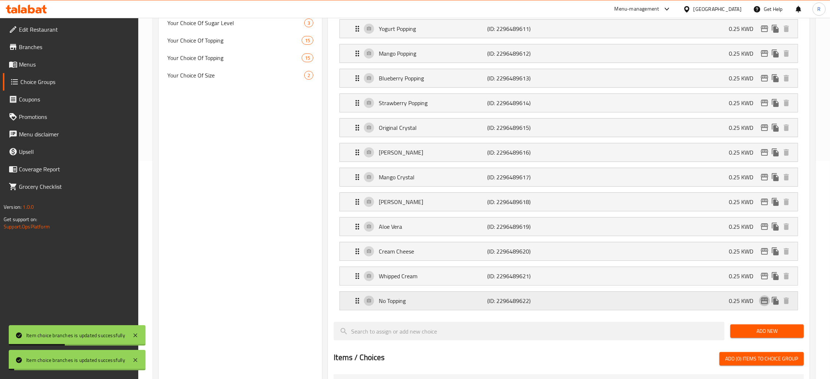
click at [759, 303] on button "edit" at bounding box center [764, 300] width 11 height 11
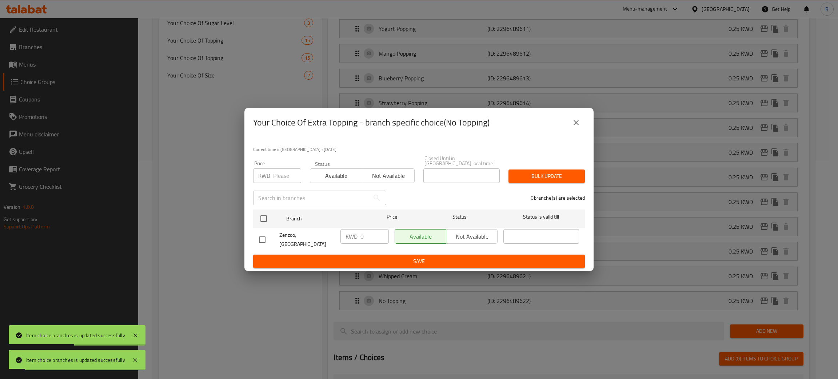
click at [265, 240] on input "checkbox" at bounding box center [262, 239] width 15 height 15
checkbox input "true"
click at [363, 237] on input "0" at bounding box center [374, 236] width 28 height 15
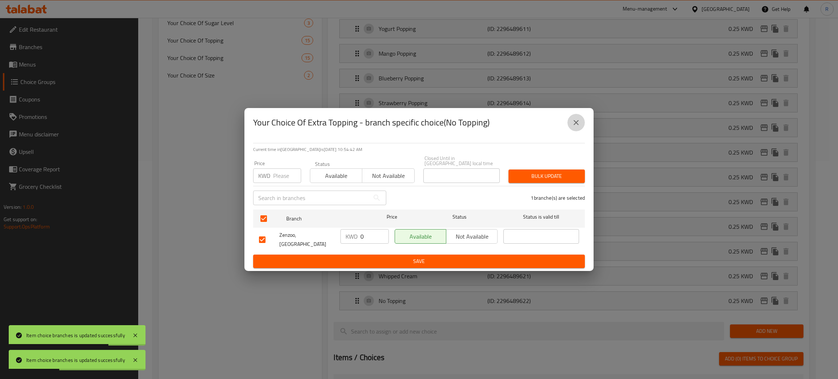
click at [570, 128] on button "close" at bounding box center [575, 122] width 17 height 17
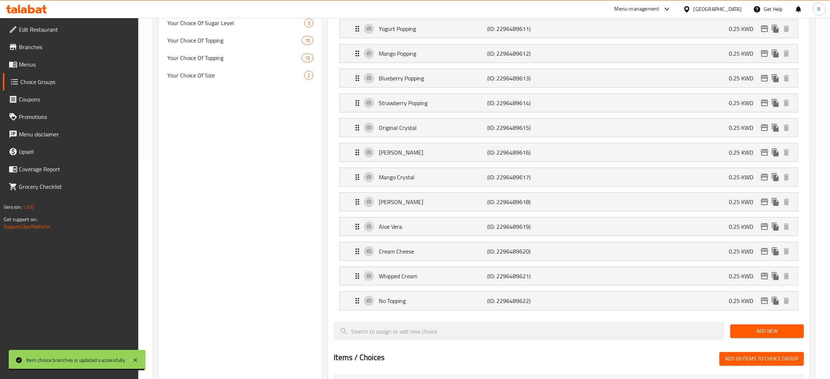
click at [259, 324] on div "Choice Groups Your Choice Of Size 2 Your Choice Of Extra Topping 15 Your Choice…" at bounding box center [240, 261] width 163 height 794
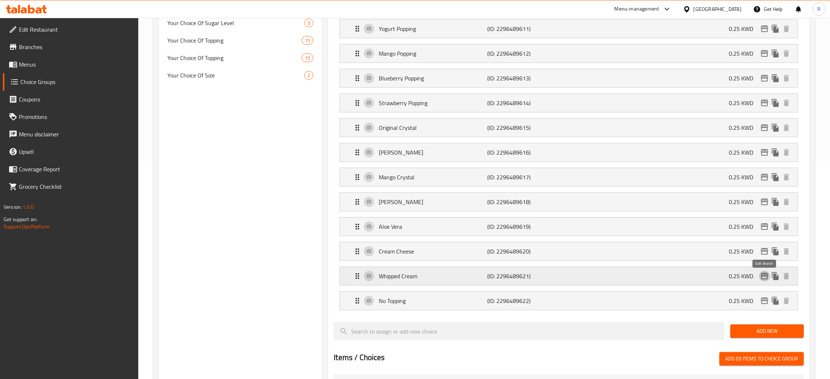
click at [766, 279] on icon "edit" at bounding box center [764, 276] width 9 height 9
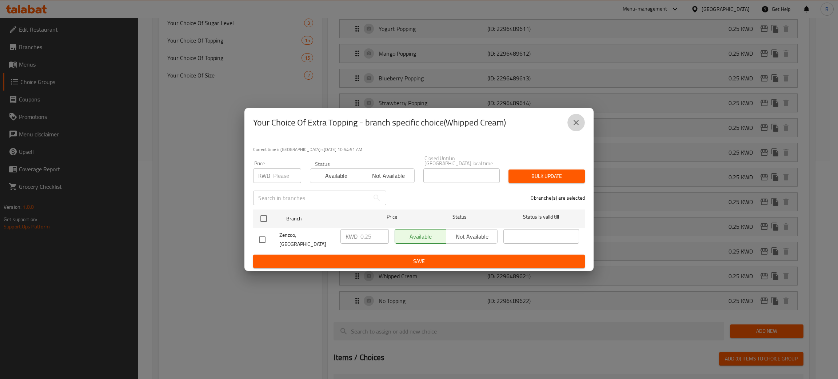
click at [581, 124] on button "close" at bounding box center [575, 122] width 17 height 17
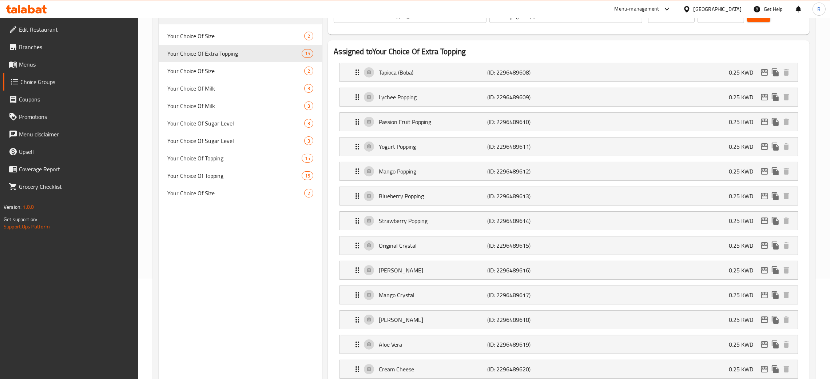
scroll to position [0, 0]
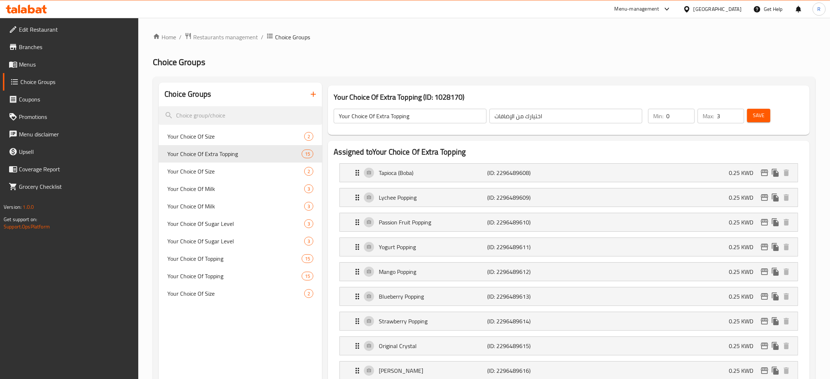
drag, startPoint x: 53, startPoint y: 29, endPoint x: 71, endPoint y: 132, distance: 104.8
click at [53, 29] on span "Edit Restaurant" at bounding box center [76, 29] width 114 height 9
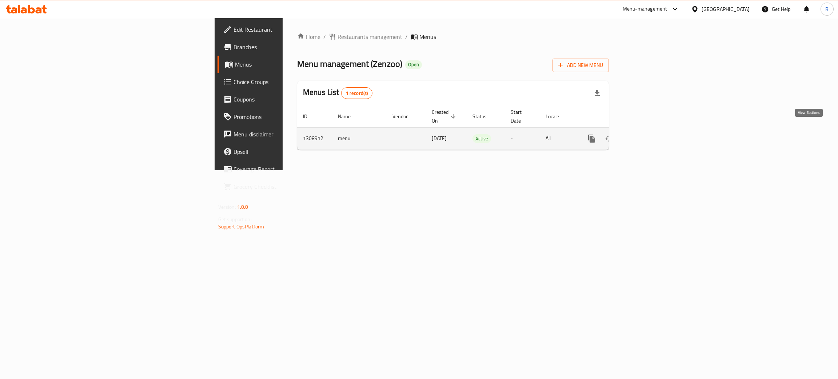
click at [649, 134] on icon "enhanced table" at bounding box center [644, 138] width 9 height 9
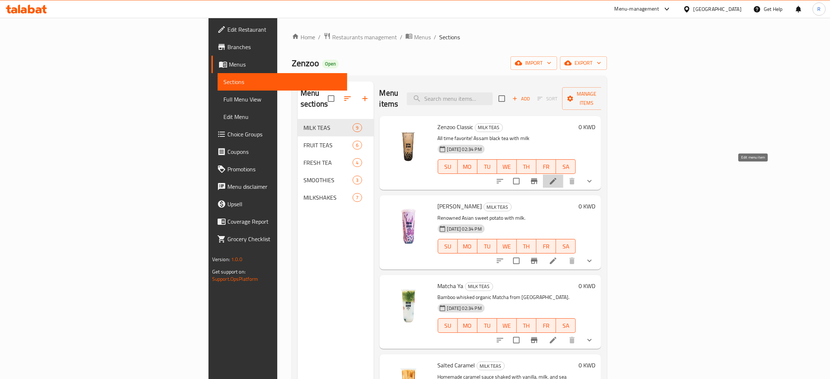
click at [557, 177] on icon at bounding box center [553, 181] width 9 height 9
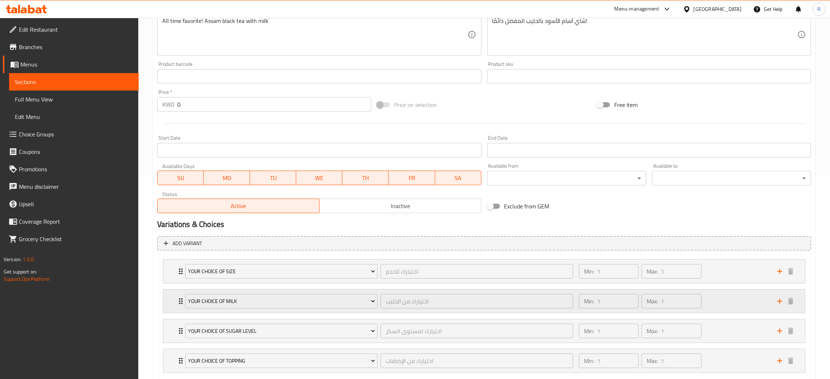
scroll to position [247, 0]
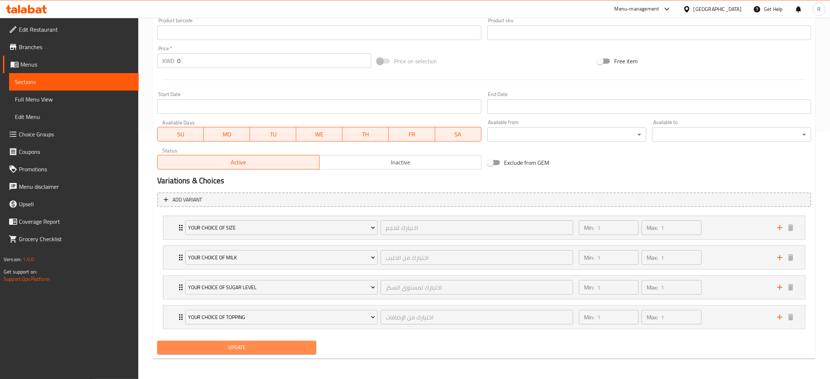
click at [274, 348] on span "Update" at bounding box center [236, 347] width 147 height 9
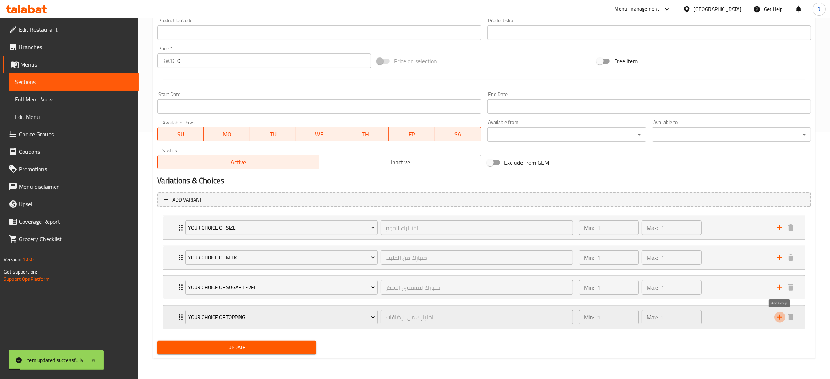
click at [781, 318] on icon "add" at bounding box center [779, 317] width 9 height 9
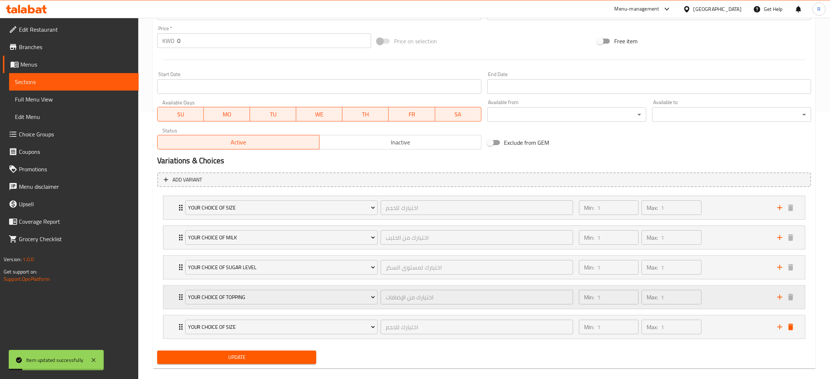
scroll to position [278, 0]
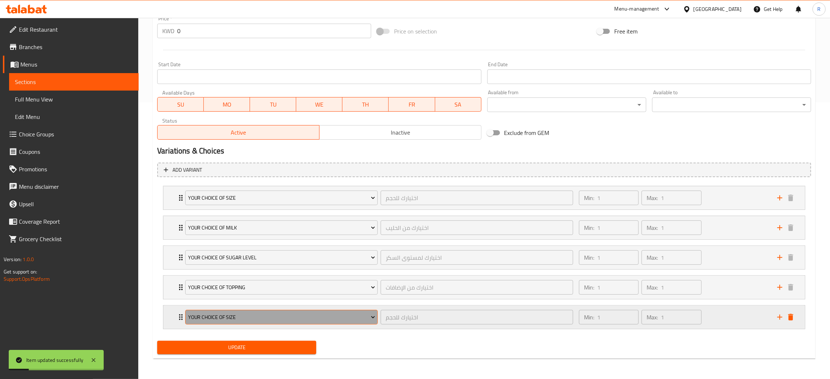
click at [298, 315] on span "Your Choice Of Size" at bounding box center [281, 317] width 187 height 9
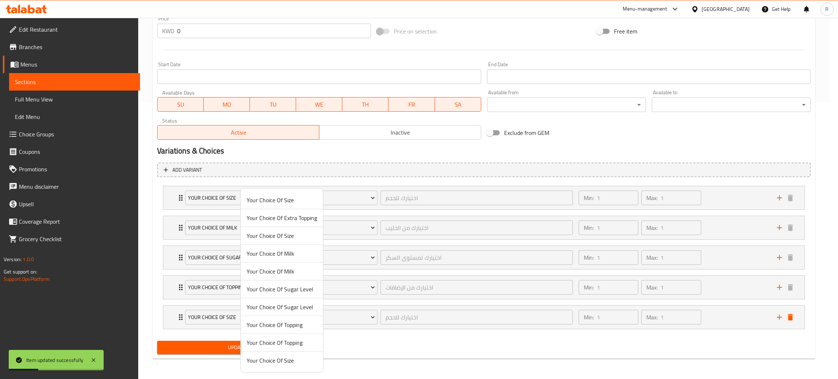
click at [288, 218] on span "Your Choice Of Extra Topping" at bounding box center [282, 218] width 71 height 9
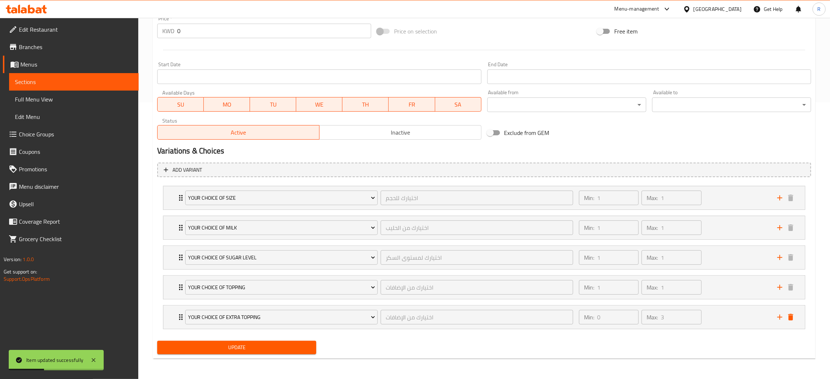
click at [276, 335] on nav "Your Choice Of Size اختيارك للحجم ​ Min: 1 ​ Max: 1 ​ Medium (ID: 2267153743) 2…" at bounding box center [484, 257] width 654 height 155
click at [719, 316] on div "Min: 0 ​ Max: 3 ​" at bounding box center [673, 317] width 198 height 23
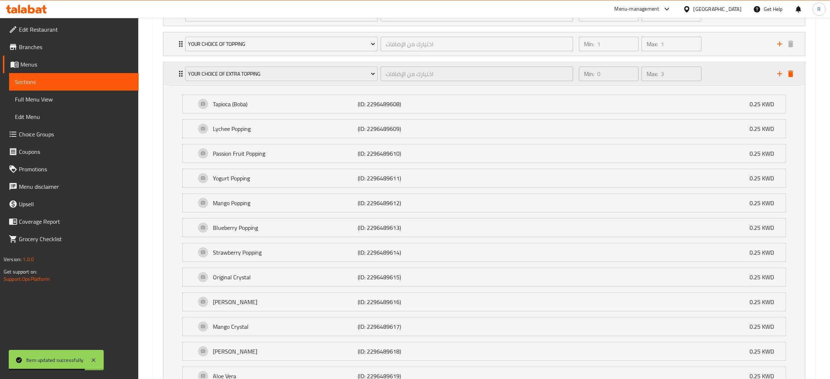
scroll to position [501, 0]
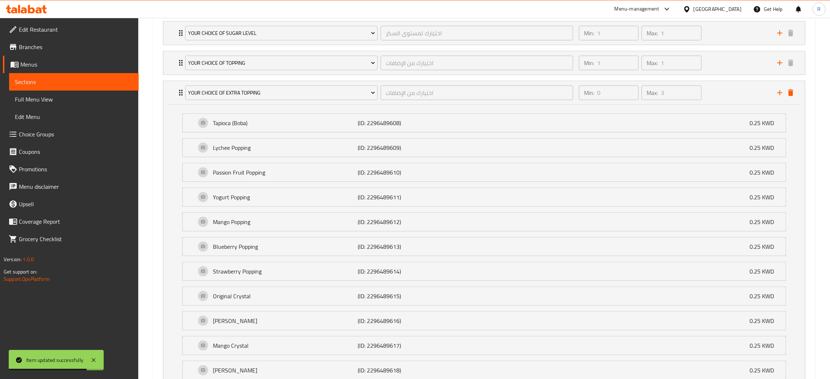
click at [732, 106] on div "Tapioca (Boba) (ID: 2296489608) 0.25 KWD Name (En) Tapioca (Boba) Name (En) Nam…" at bounding box center [483, 298] width 641 height 386
click at [729, 104] on div "Min: 0 ​ Max: 3 ​" at bounding box center [673, 92] width 198 height 23
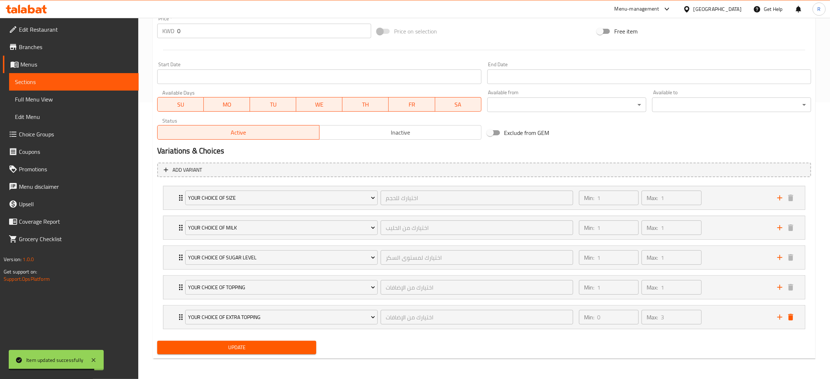
scroll to position [278, 0]
click at [270, 347] on span "Update" at bounding box center [236, 347] width 147 height 9
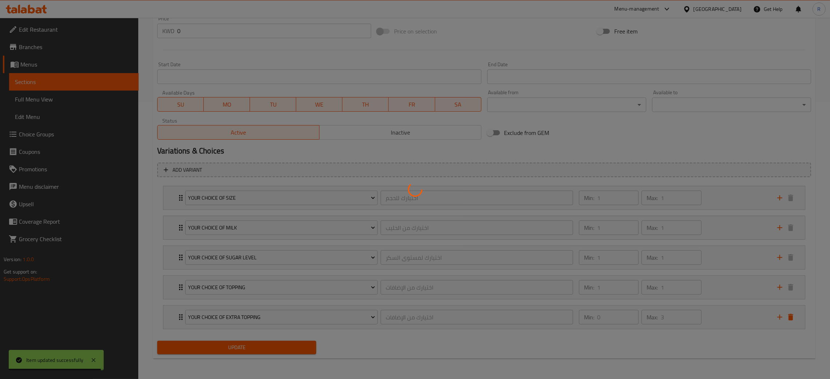
scroll to position [0, 0]
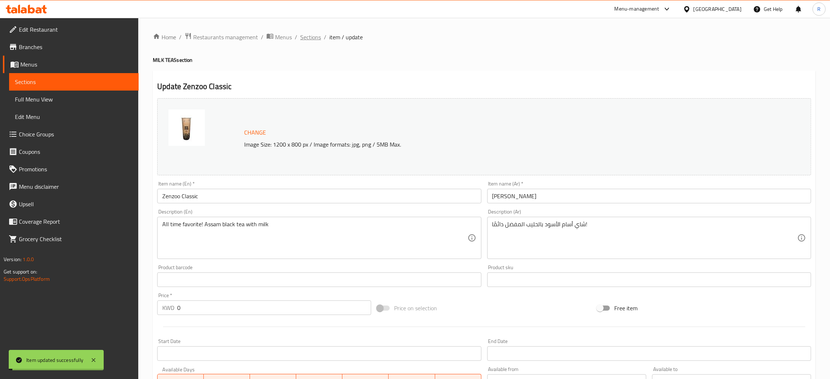
click at [313, 39] on span "Sections" at bounding box center [310, 37] width 21 height 9
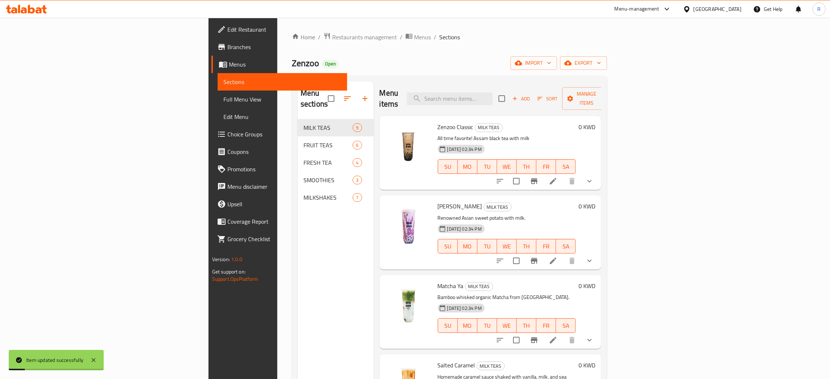
click at [557, 256] on icon at bounding box center [553, 260] width 9 height 9
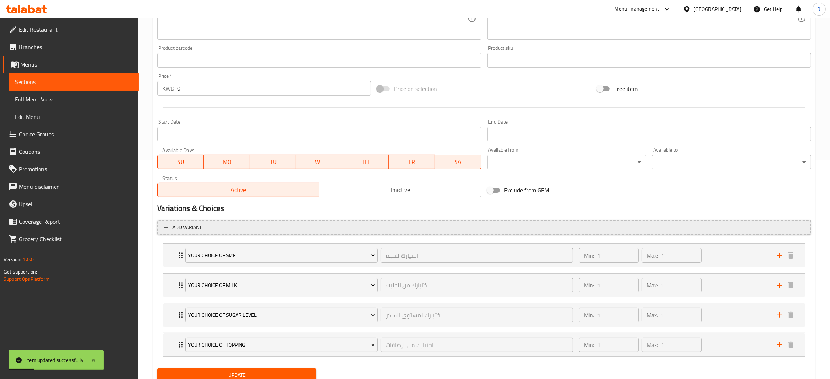
scroll to position [247, 0]
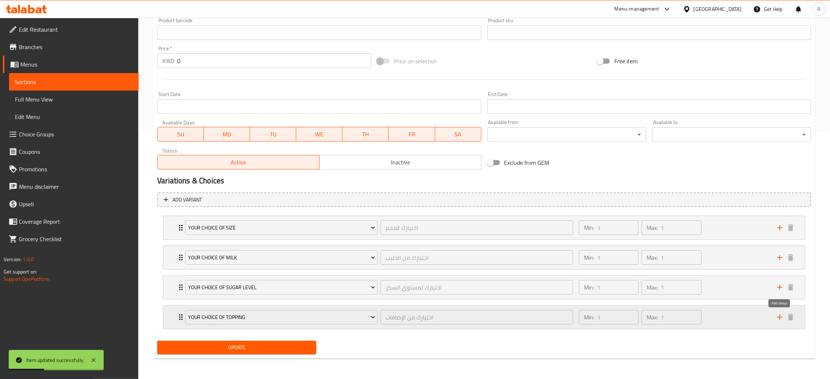
click at [782, 318] on icon "add" at bounding box center [779, 317] width 9 height 9
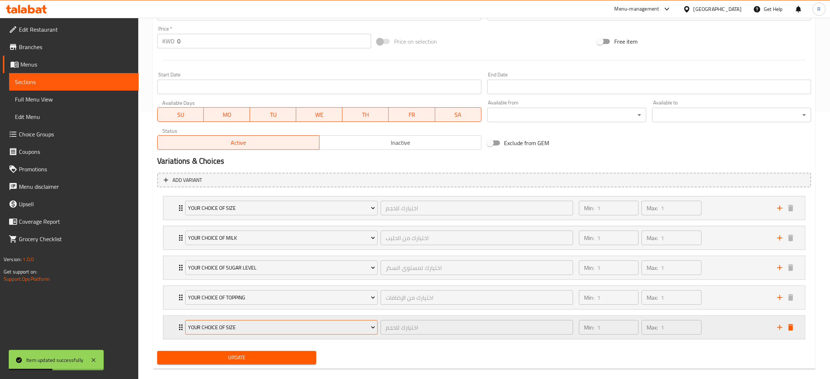
scroll to position [278, 0]
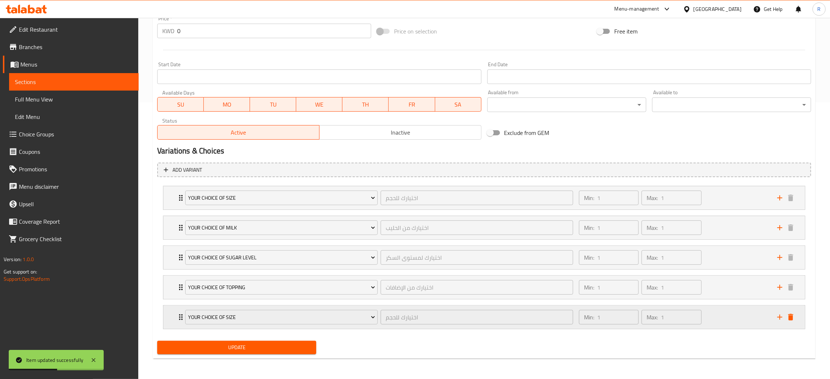
click at [717, 314] on div "Min: 1 ​ Max: 1 ​" at bounding box center [673, 317] width 198 height 23
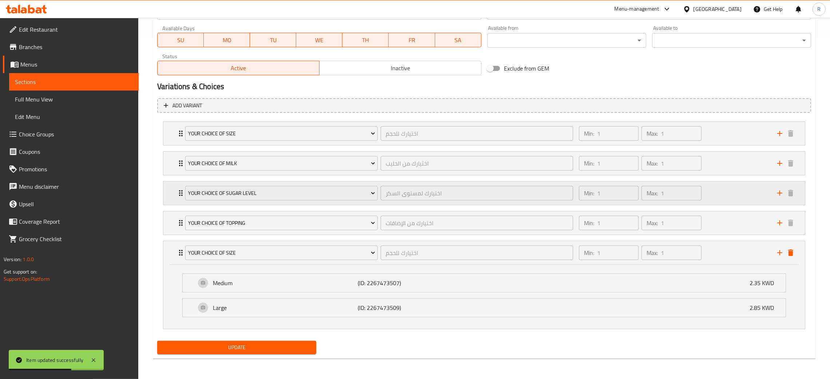
drag, startPoint x: 747, startPoint y: 246, endPoint x: 782, endPoint y: 255, distance: 35.8
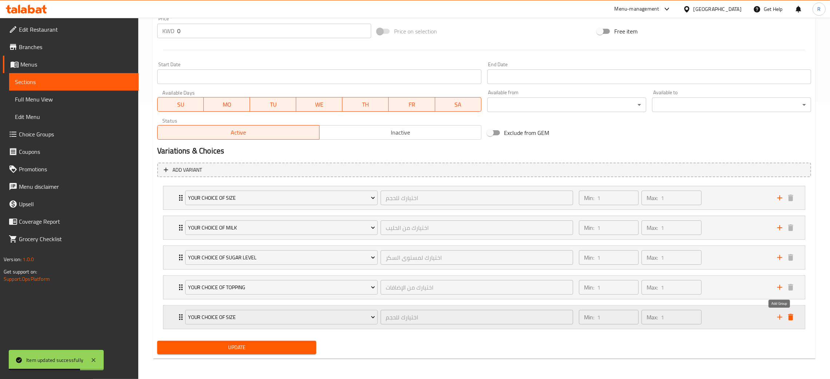
click at [778, 318] on icon "add" at bounding box center [779, 317] width 9 height 9
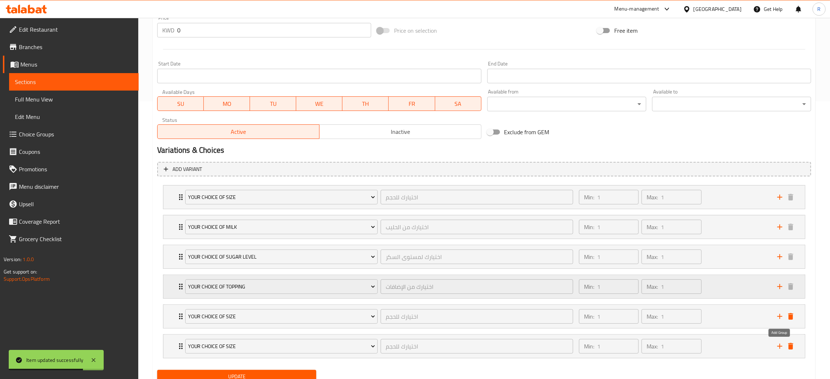
scroll to position [307, 0]
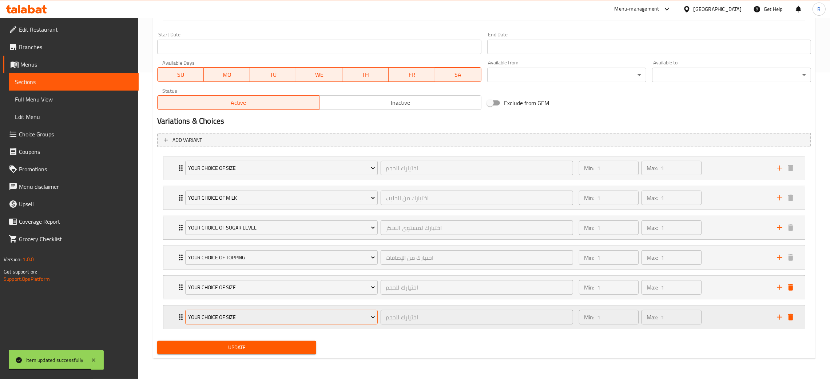
click at [271, 316] on span "Your Choice Of Size" at bounding box center [281, 317] width 187 height 9
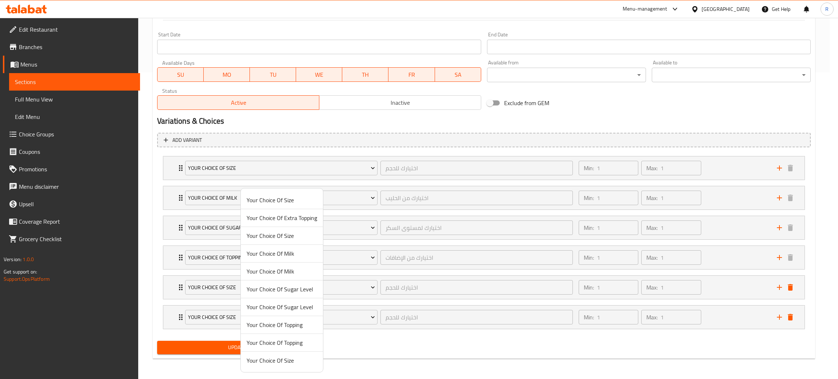
click at [271, 221] on span "Your Choice Of Extra Topping" at bounding box center [282, 218] width 71 height 9
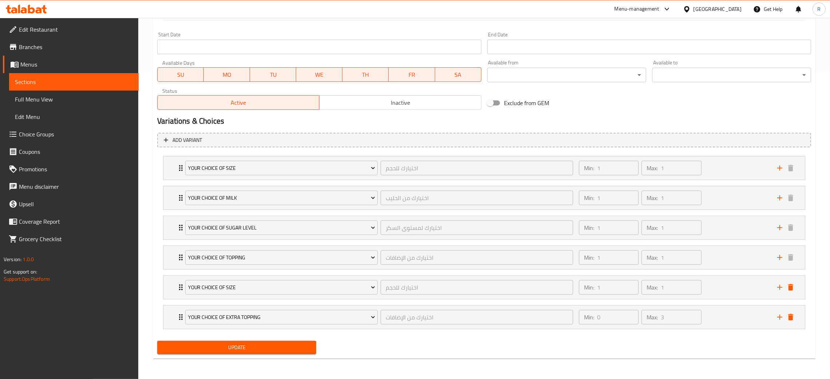
click at [258, 344] on span "Update" at bounding box center [236, 347] width 147 height 9
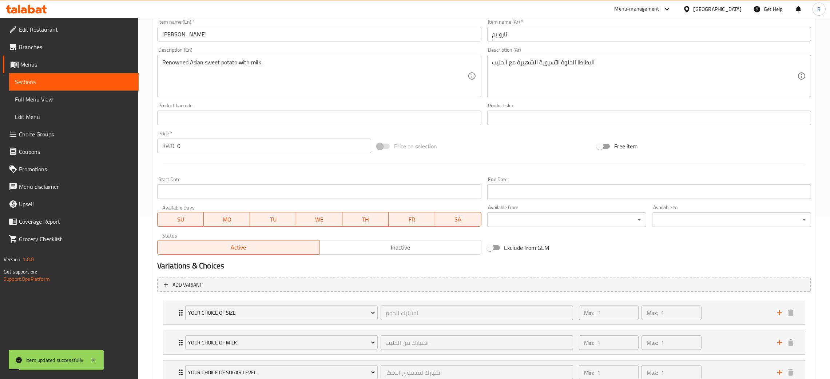
scroll to position [0, 0]
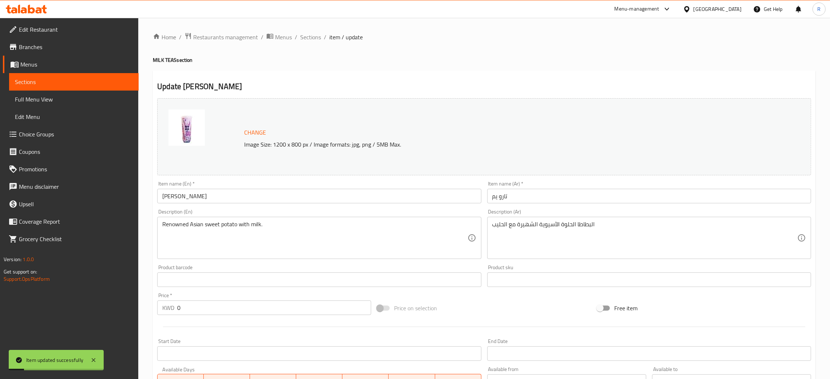
click at [320, 34] on ol "Home / Restaurants management / Menus / Sections / item / update" at bounding box center [484, 36] width 662 height 9
click at [318, 35] on span "Sections" at bounding box center [310, 37] width 21 height 9
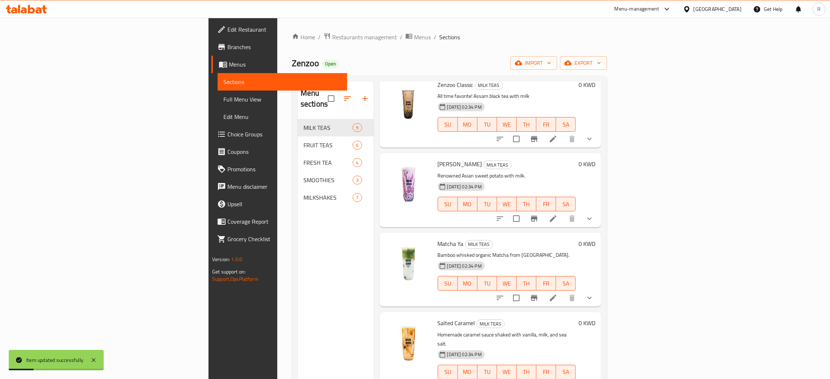
scroll to position [109, 0]
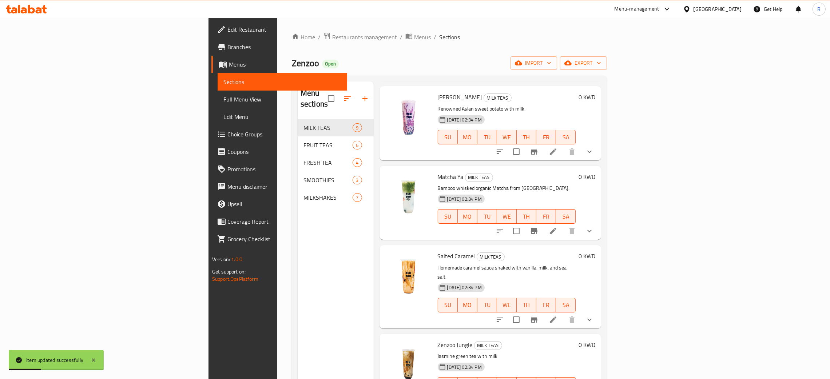
click at [563, 224] on li at bounding box center [553, 230] width 20 height 13
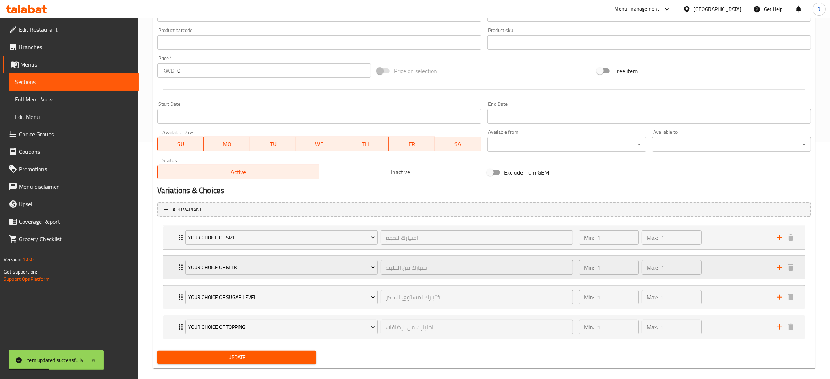
scroll to position [247, 0]
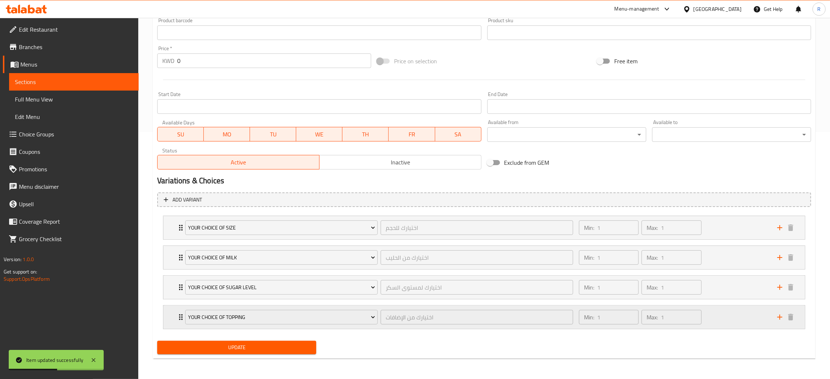
click at [780, 312] on button "add" at bounding box center [779, 317] width 11 height 11
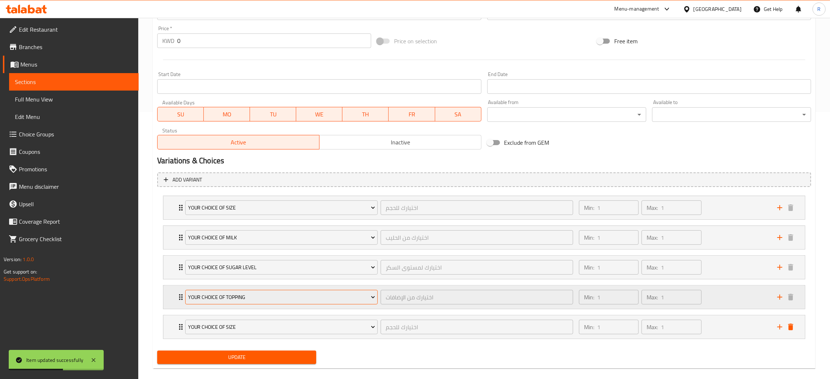
scroll to position [278, 0]
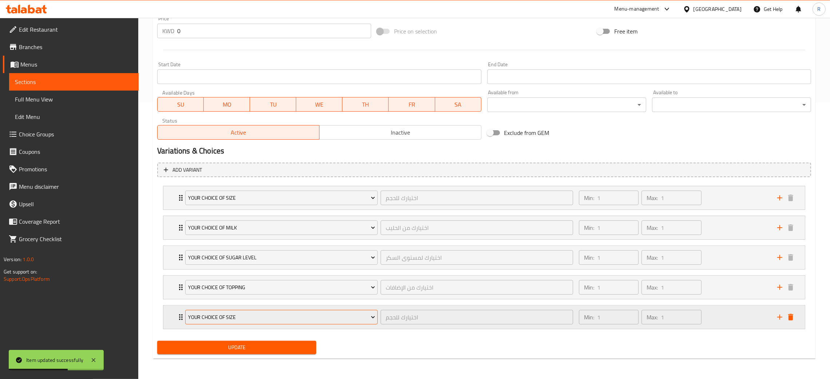
click at [302, 319] on span "Your Choice Of Size" at bounding box center [281, 317] width 187 height 9
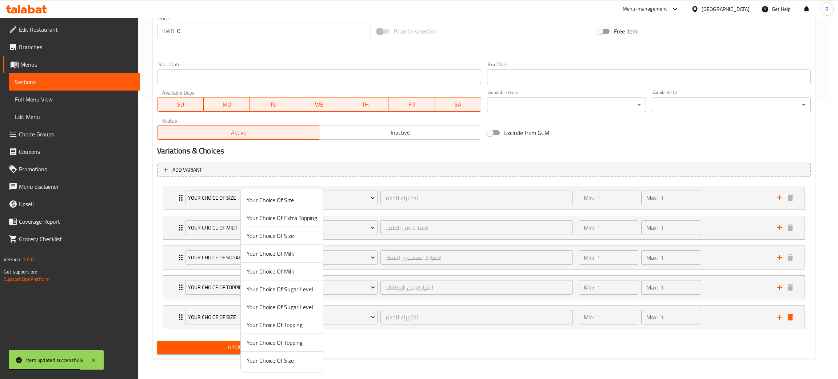
click at [299, 211] on li "Your Choice Of Extra Topping" at bounding box center [282, 218] width 82 height 18
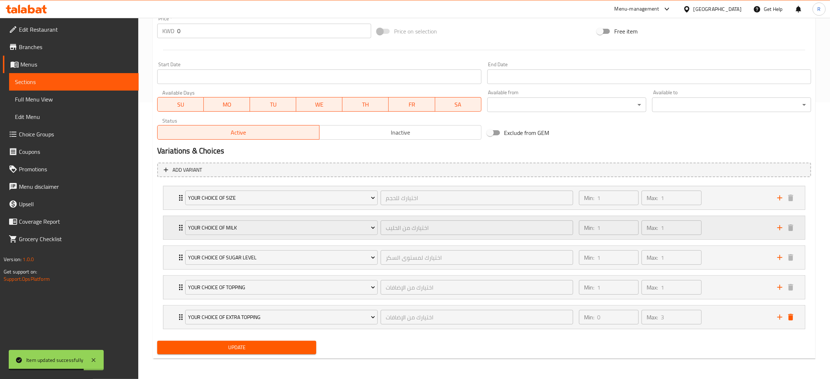
click at [300, 216] on div "Your Choice Of Milk اختيارك من الحليب ​" at bounding box center [379, 227] width 396 height 23
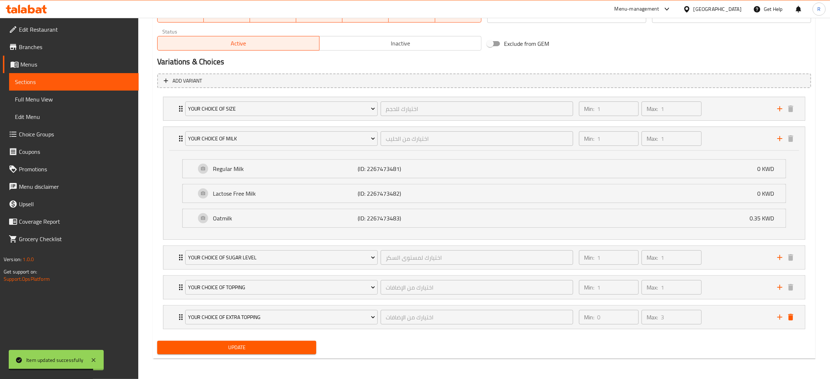
click at [264, 348] on span "Update" at bounding box center [236, 347] width 147 height 9
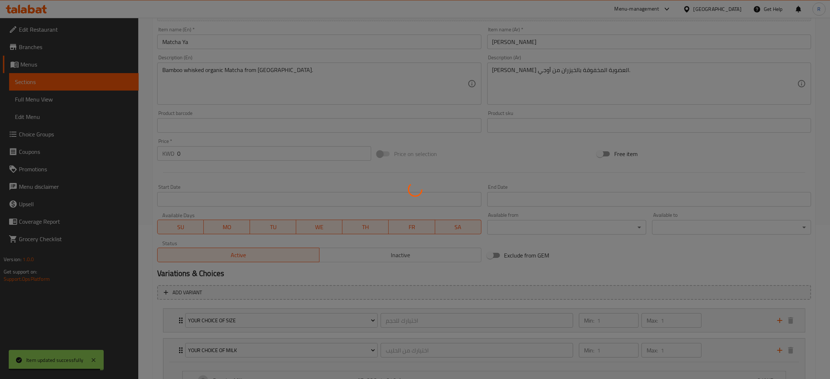
scroll to position [0, 0]
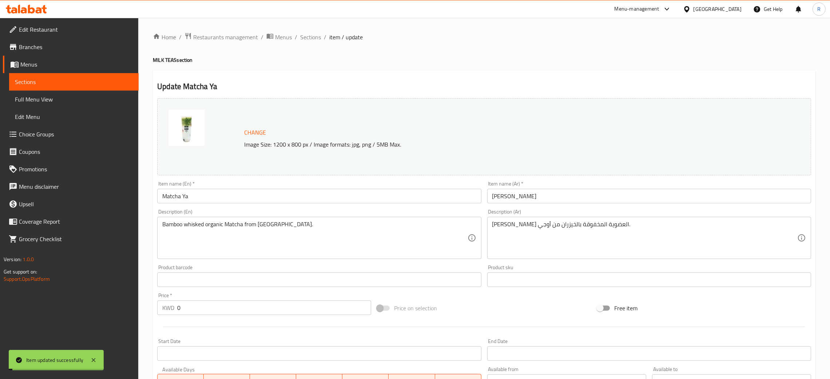
click at [309, 36] on span "Sections" at bounding box center [310, 37] width 21 height 9
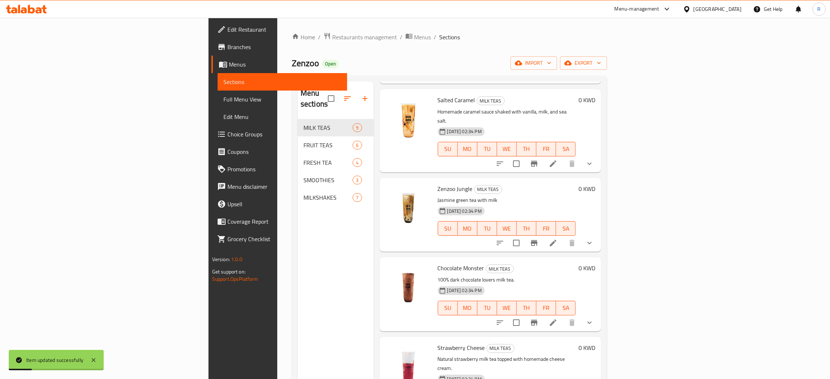
scroll to position [163, 0]
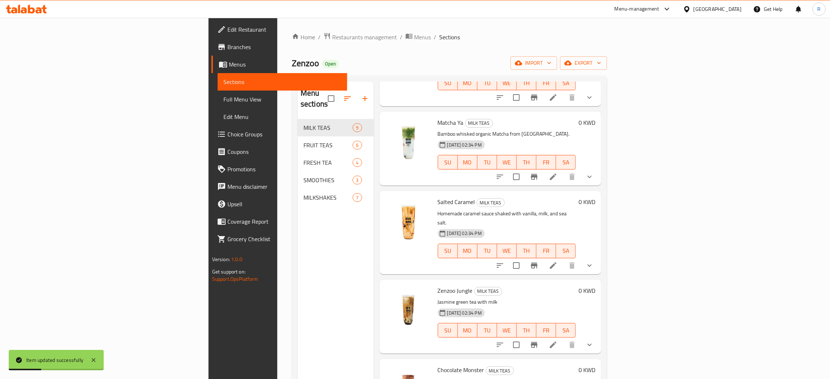
click at [556, 262] on icon at bounding box center [553, 265] width 7 height 7
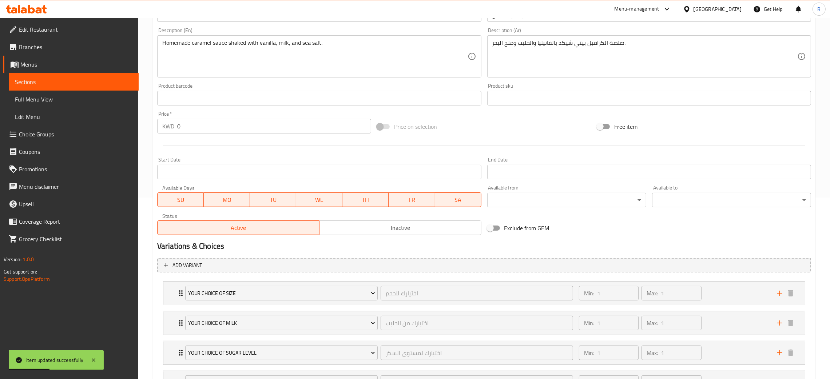
scroll to position [247, 0]
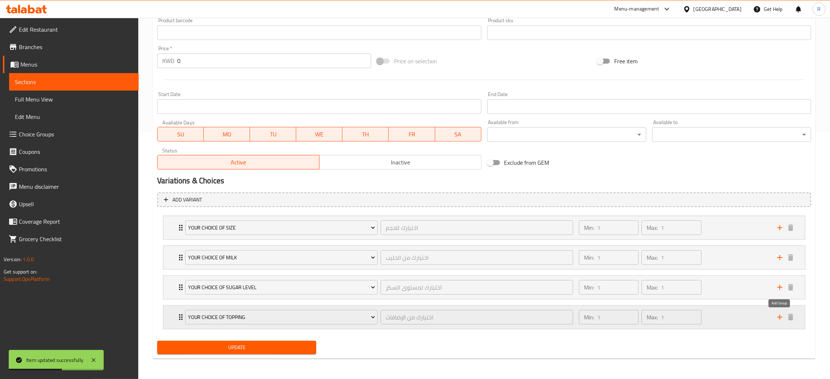
click at [776, 314] on icon "add" at bounding box center [779, 317] width 9 height 9
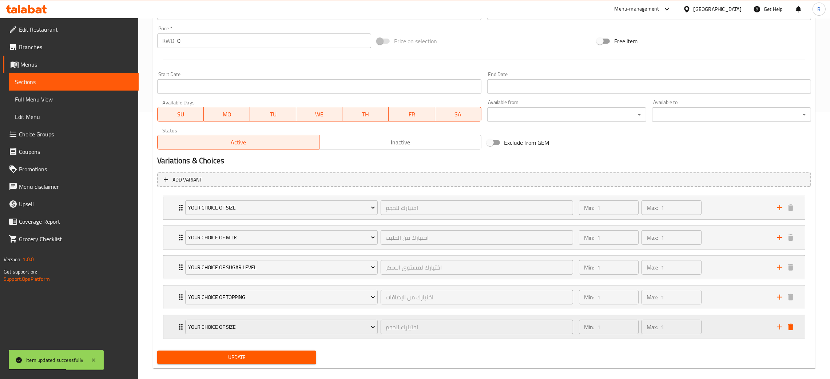
scroll to position [278, 0]
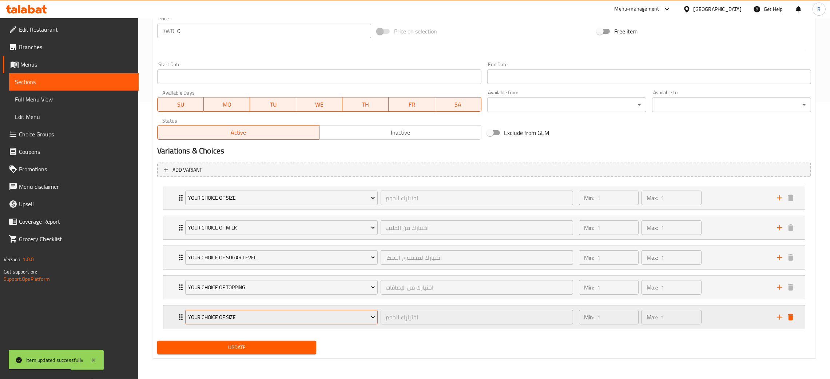
click at [247, 319] on span "Your Choice Of Size" at bounding box center [281, 317] width 187 height 9
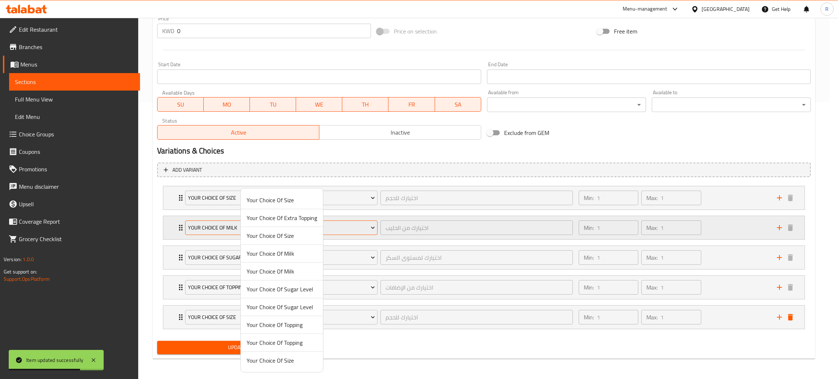
click at [269, 223] on li "Your Choice Of Extra Topping" at bounding box center [282, 218] width 82 height 18
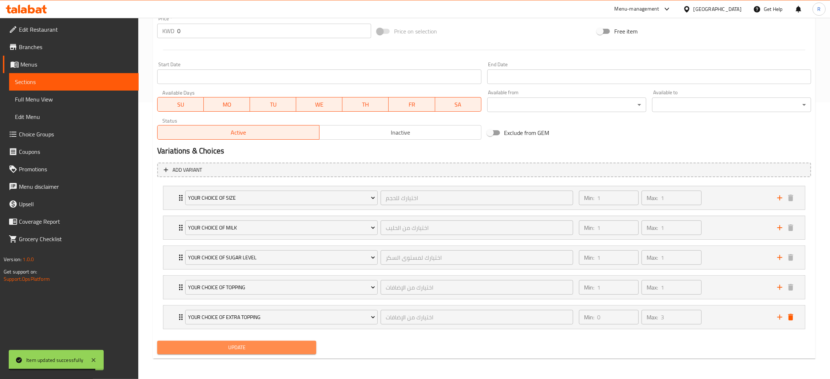
click at [269, 346] on span "Update" at bounding box center [236, 347] width 147 height 9
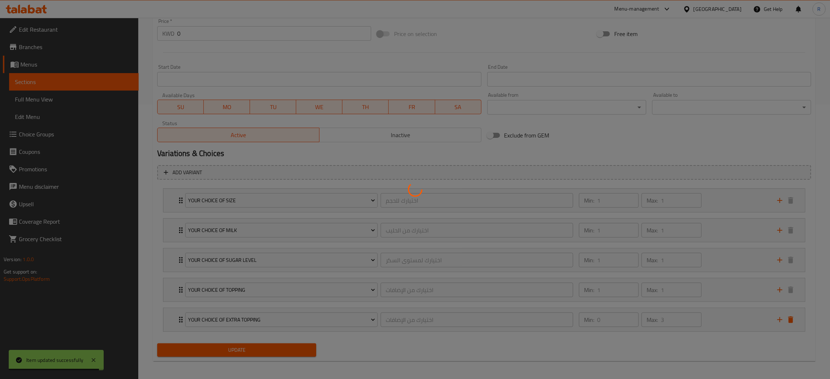
scroll to position [0, 0]
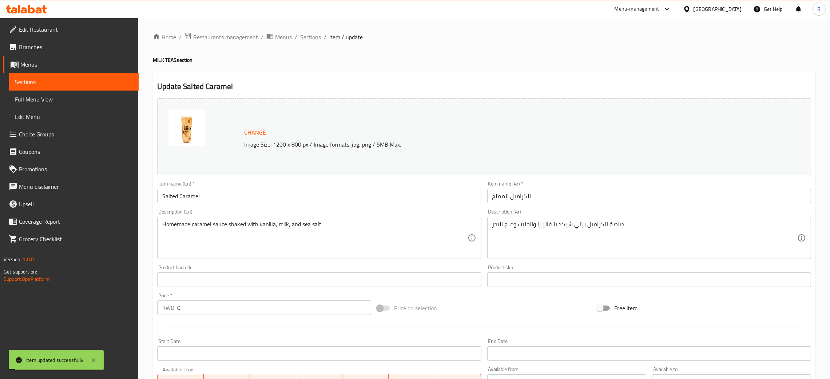
click at [312, 36] on span "Sections" at bounding box center [310, 37] width 21 height 9
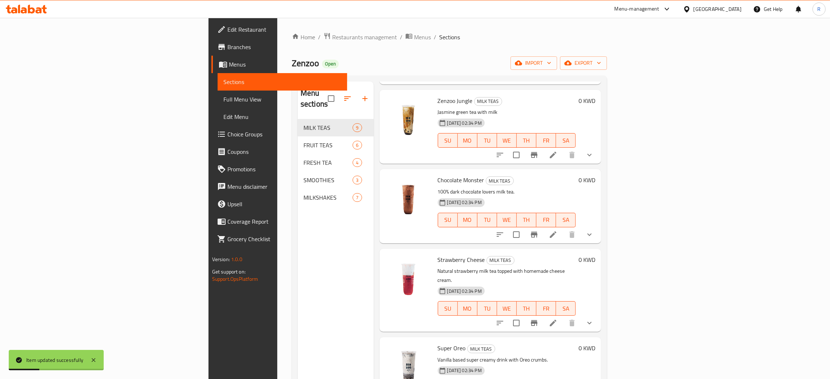
scroll to position [299, 0]
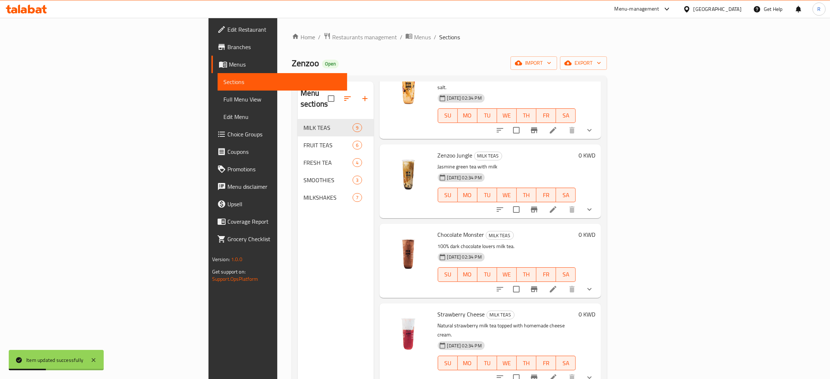
click at [557, 205] on icon at bounding box center [553, 209] width 9 height 9
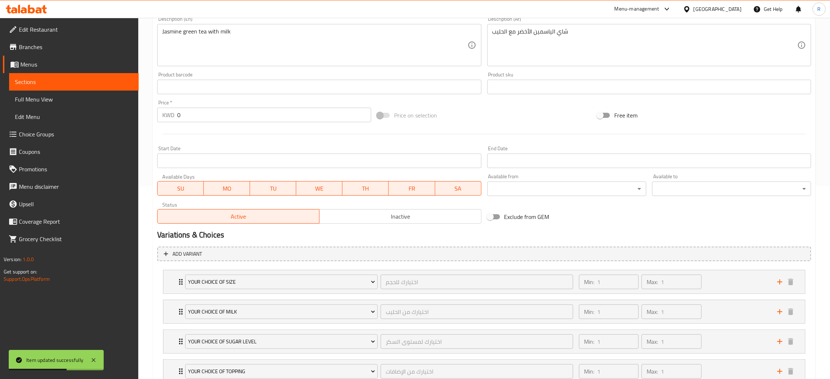
scroll to position [247, 0]
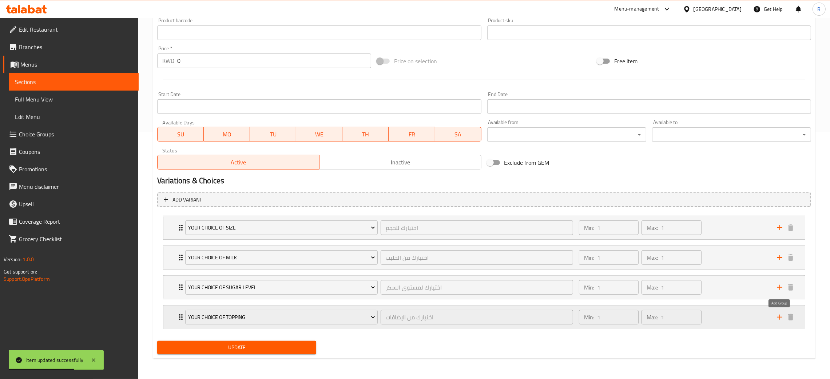
click at [775, 316] on icon "add" at bounding box center [779, 317] width 9 height 9
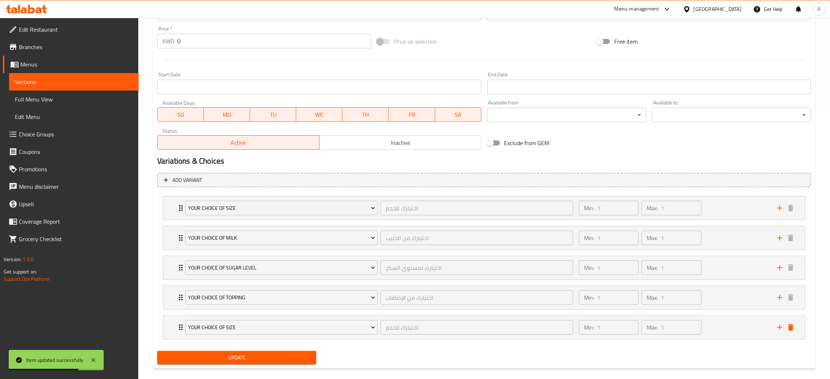
scroll to position [278, 0]
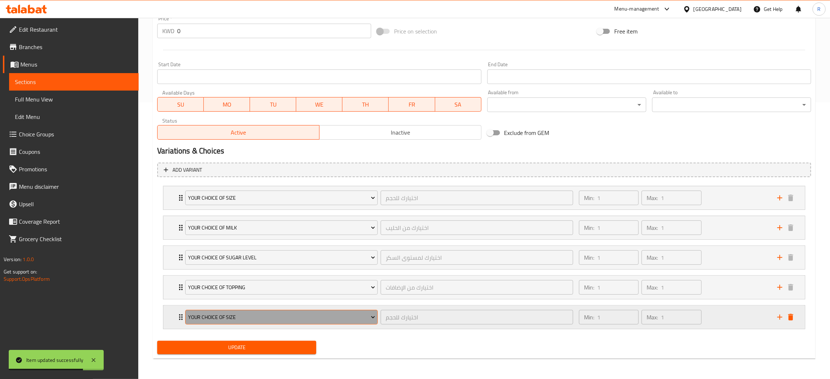
click at [248, 323] on button "Your Choice Of Size" at bounding box center [281, 317] width 192 height 15
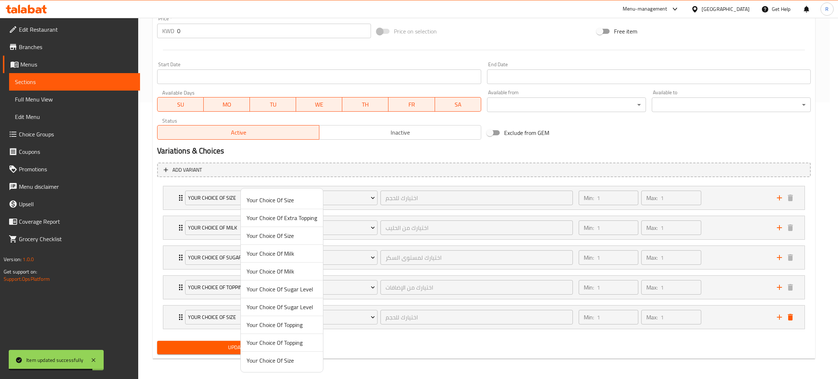
drag, startPoint x: 266, startPoint y: 219, endPoint x: 250, endPoint y: 301, distance: 83.4
click at [266, 218] on span "Your Choice Of Extra Topping" at bounding box center [282, 218] width 71 height 9
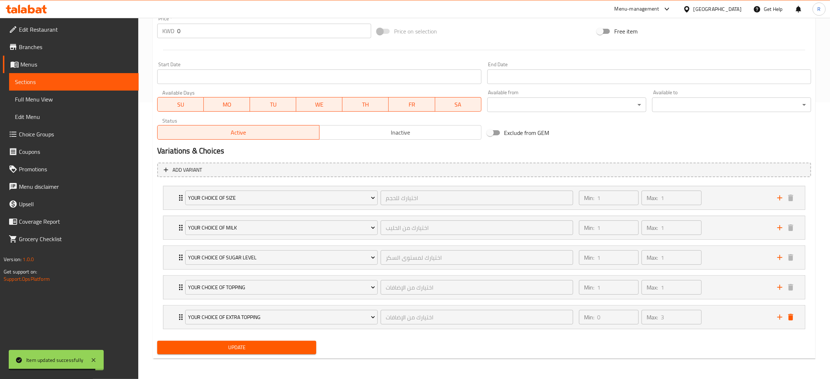
click at [232, 344] on span "Update" at bounding box center [236, 347] width 147 height 9
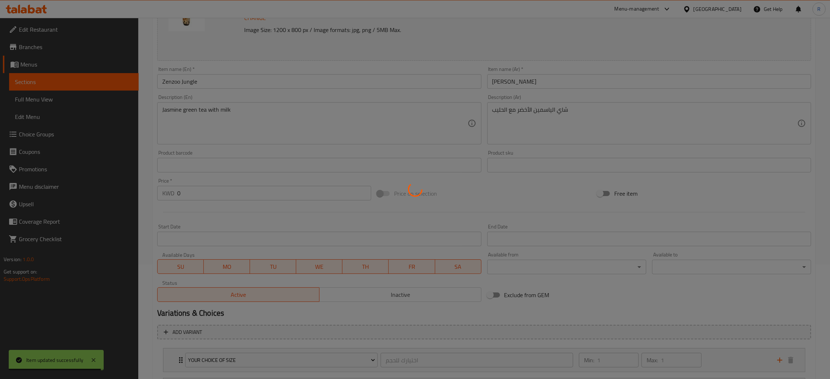
scroll to position [0, 0]
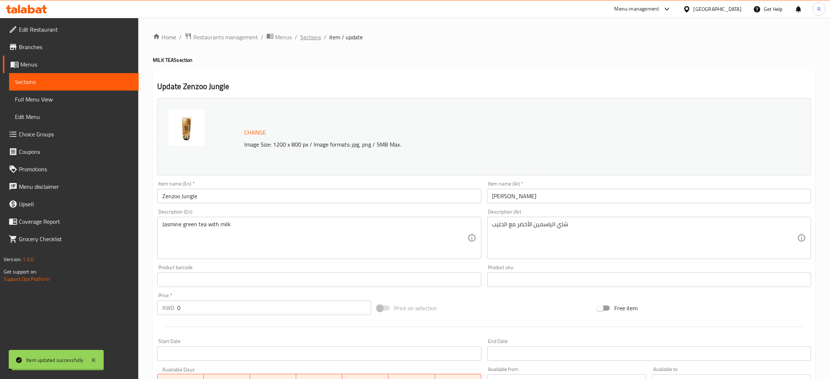
click at [312, 34] on span "Sections" at bounding box center [310, 37] width 21 height 9
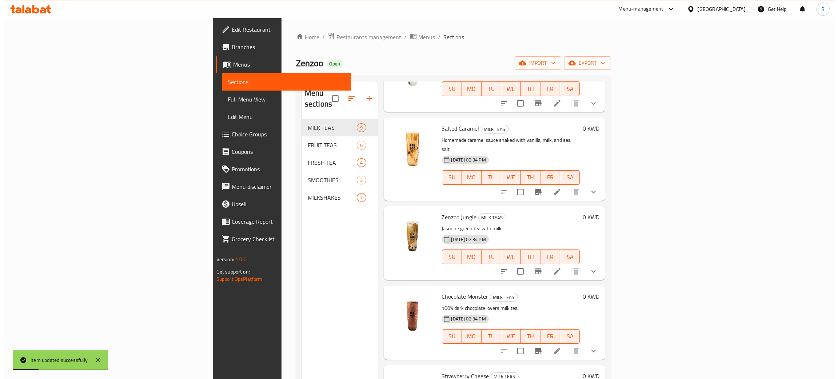
scroll to position [218, 0]
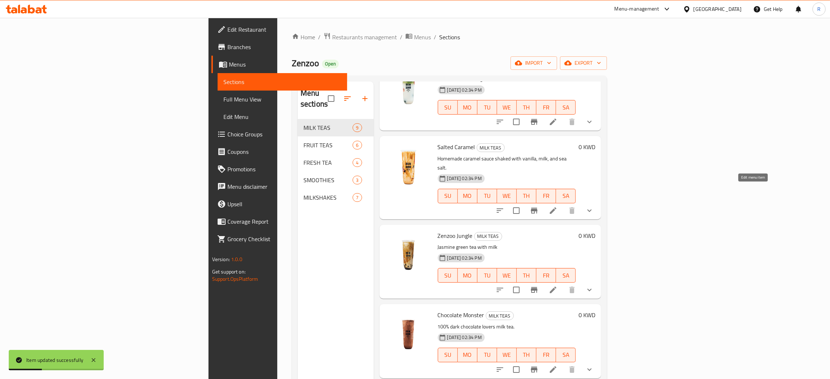
click at [557, 206] on icon at bounding box center [553, 210] width 9 height 9
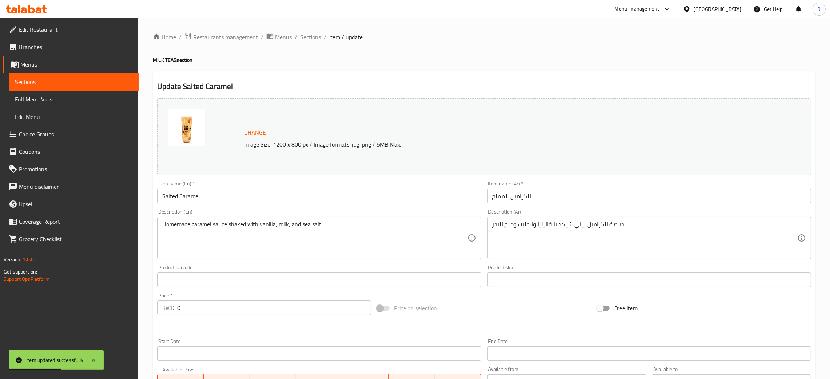
click at [305, 33] on span "Sections" at bounding box center [310, 37] width 21 height 9
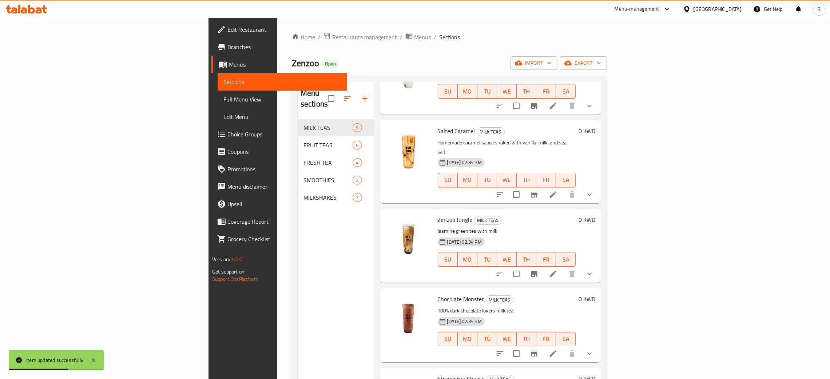
scroll to position [353, 0]
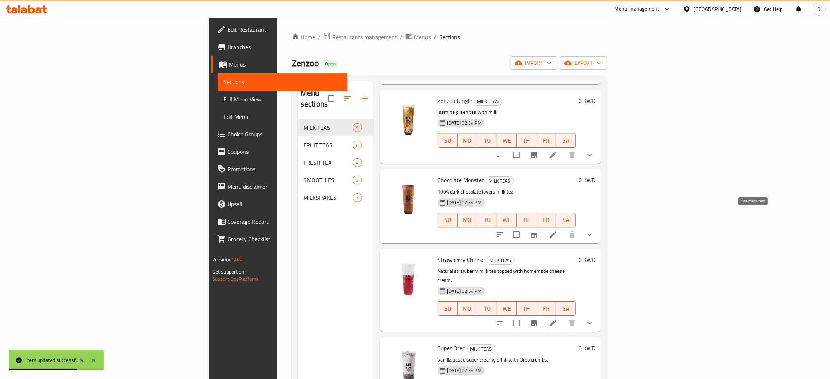
click at [556, 231] on icon at bounding box center [553, 234] width 7 height 7
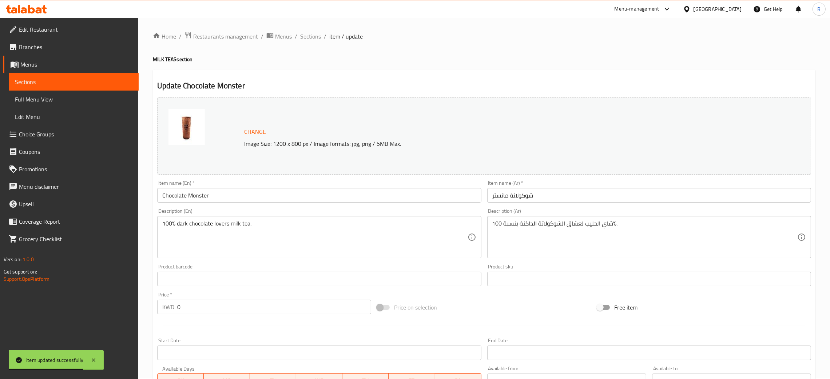
scroll to position [247, 0]
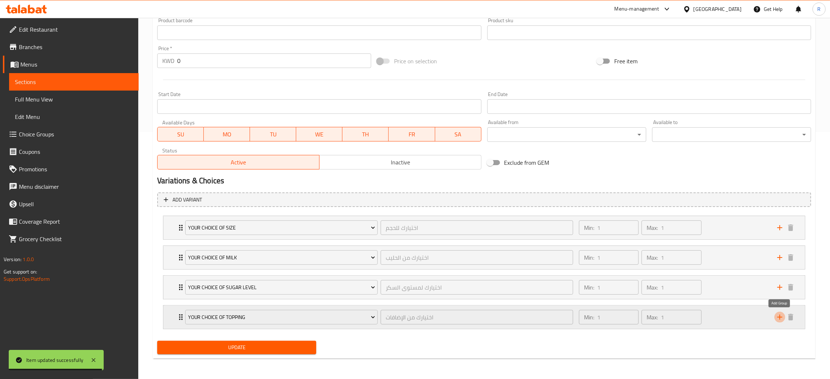
click at [779, 320] on icon "add" at bounding box center [779, 317] width 9 height 9
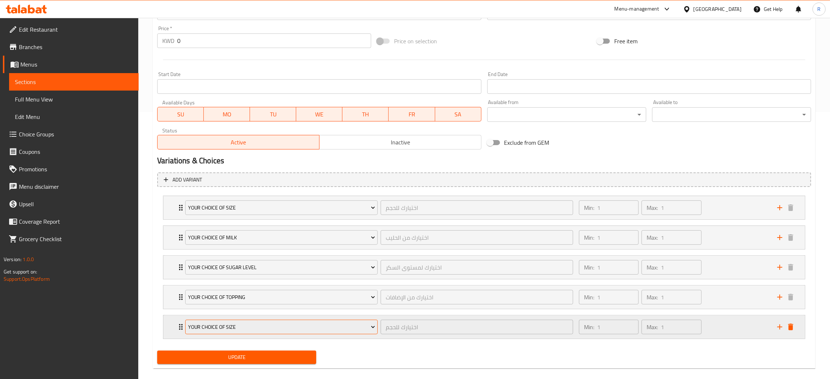
scroll to position [278, 0]
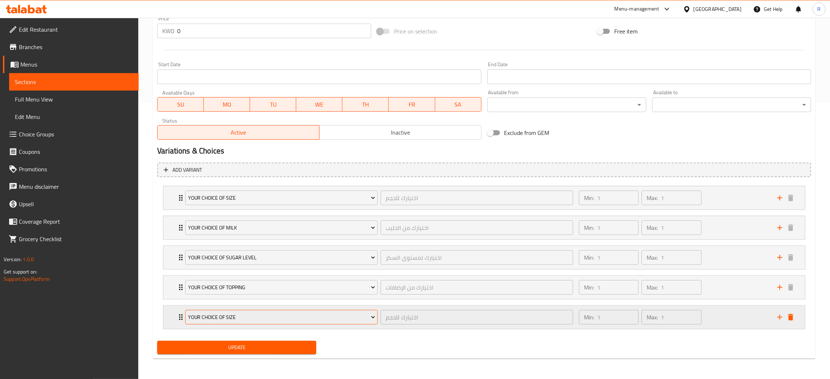
click at [230, 324] on button "Your Choice Of Size" at bounding box center [281, 317] width 192 height 15
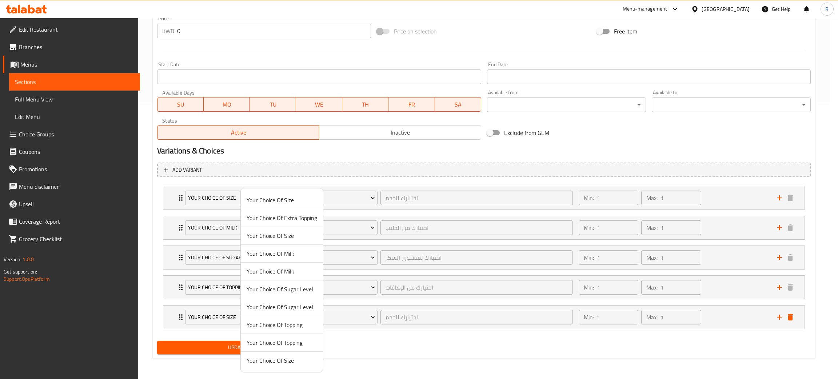
click at [261, 215] on span "Your Choice Of Extra Topping" at bounding box center [282, 218] width 71 height 9
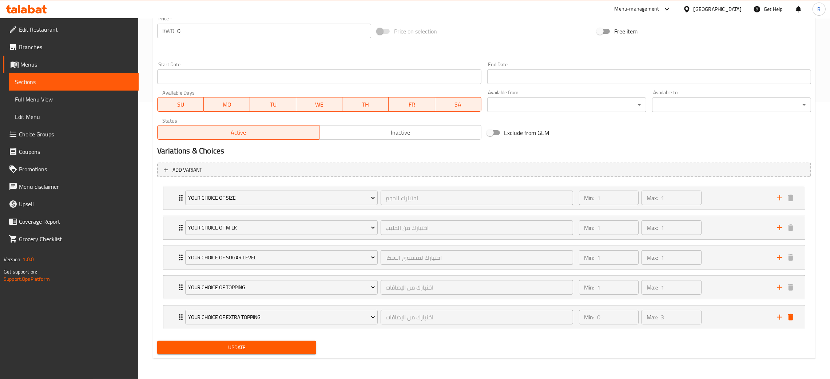
click at [229, 352] on span "Update" at bounding box center [236, 347] width 147 height 9
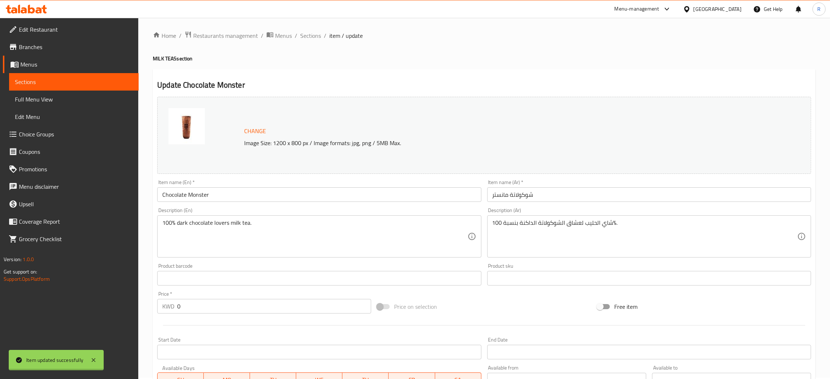
scroll to position [0, 0]
click at [311, 39] on span "Sections" at bounding box center [310, 37] width 21 height 9
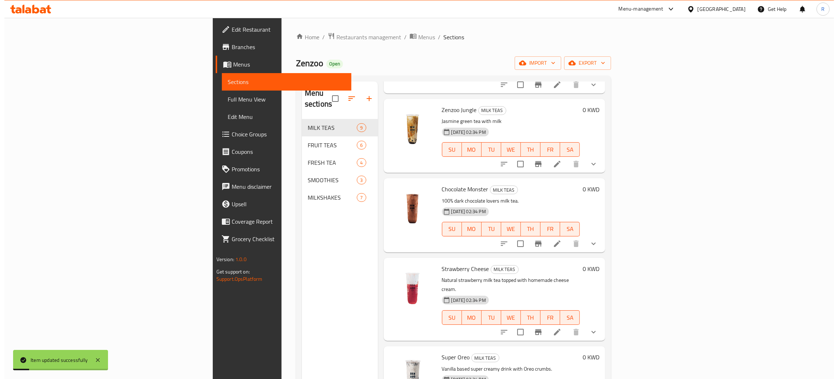
scroll to position [353, 0]
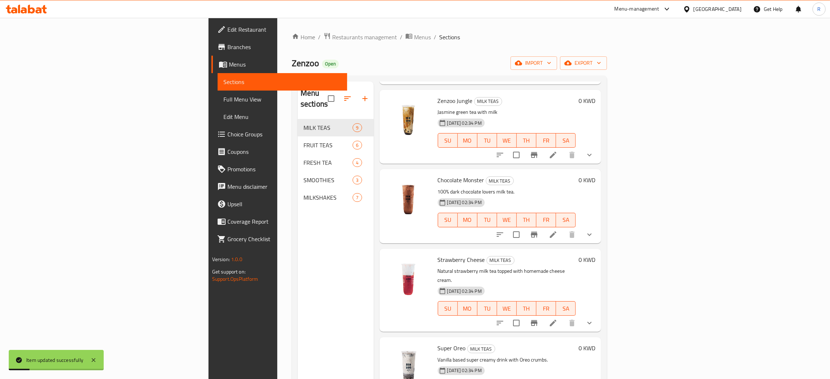
click at [557, 319] on icon at bounding box center [553, 323] width 9 height 9
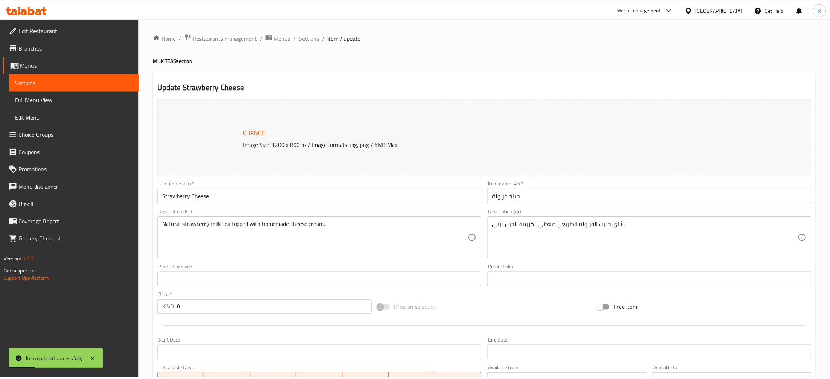
scroll to position [247, 0]
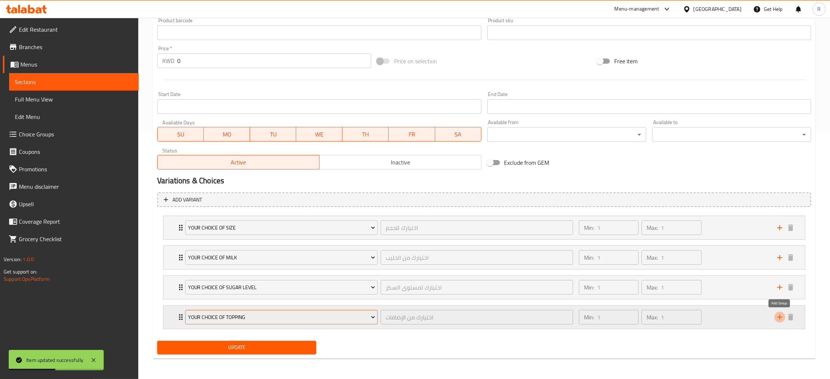
drag, startPoint x: 783, startPoint y: 320, endPoint x: 325, endPoint y: 314, distance: 458.0
click at [782, 320] on icon "add" at bounding box center [779, 317] width 9 height 9
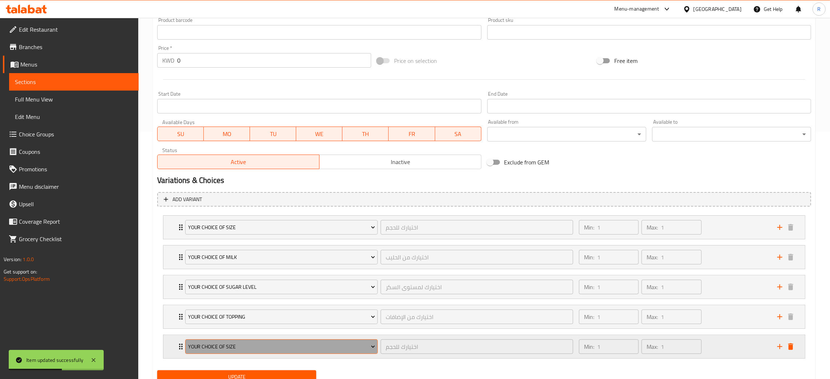
click at [260, 346] on span "Your Choice Of Size" at bounding box center [281, 346] width 187 height 9
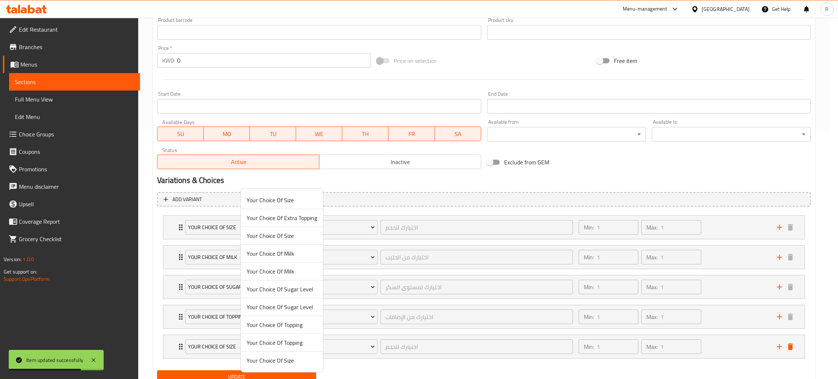
click at [269, 214] on span "Your Choice Of Extra Topping" at bounding box center [282, 218] width 71 height 9
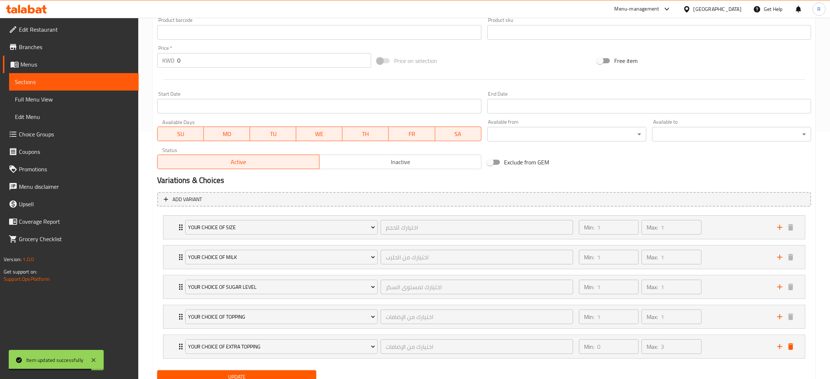
click at [283, 375] on span "Update" at bounding box center [236, 376] width 147 height 9
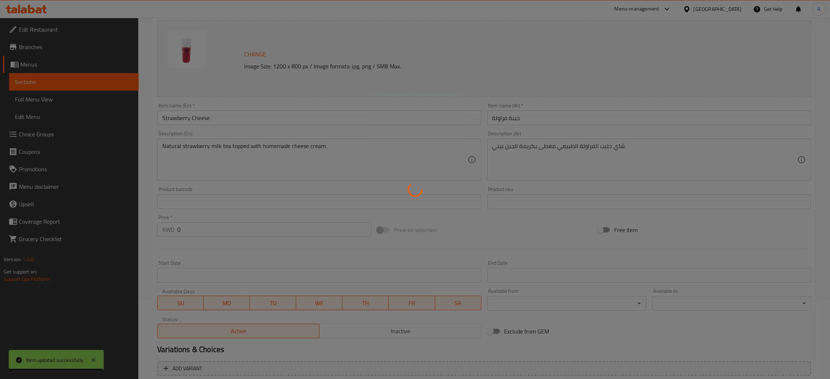
scroll to position [0, 0]
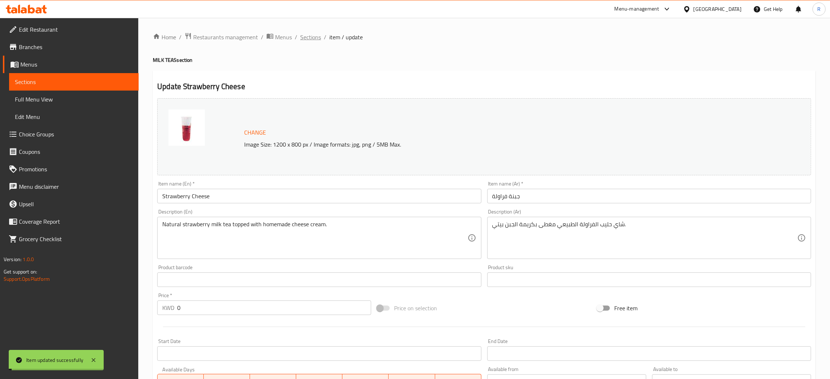
click at [309, 38] on span "Sections" at bounding box center [310, 37] width 21 height 9
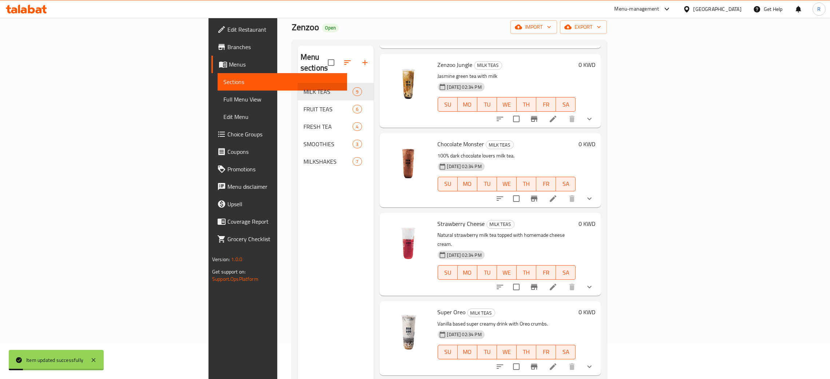
scroll to position [103, 0]
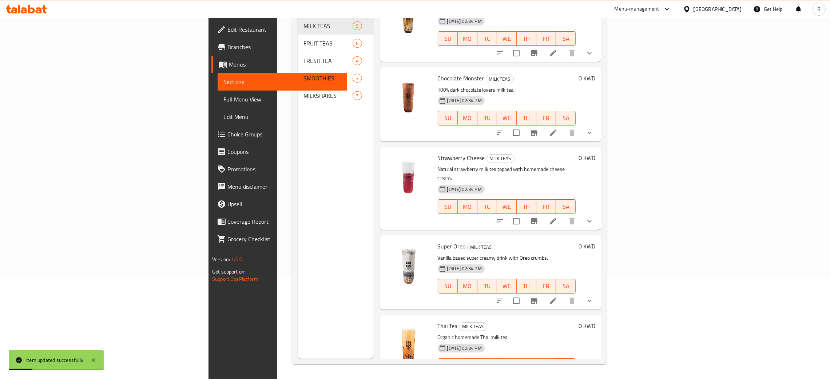
click at [557, 296] on icon at bounding box center [553, 300] width 9 height 9
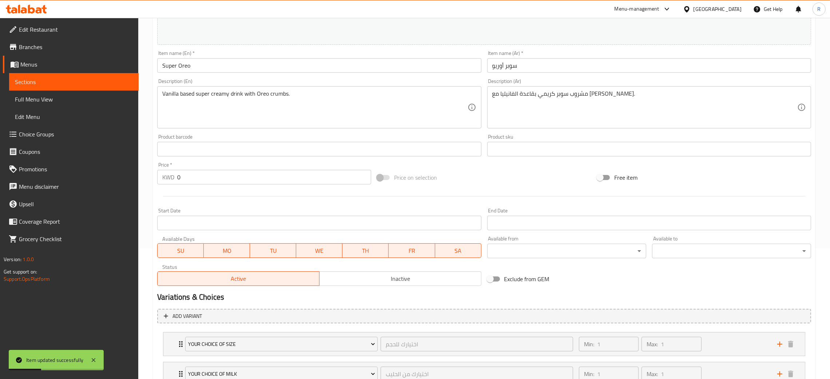
scroll to position [247, 0]
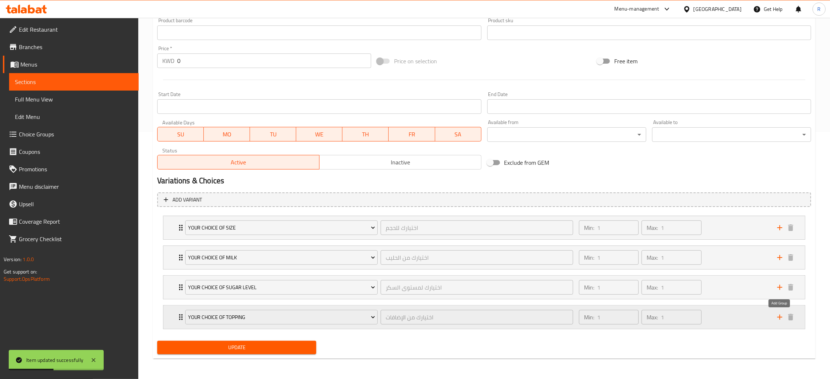
click at [779, 317] on icon "add" at bounding box center [779, 317] width 5 height 5
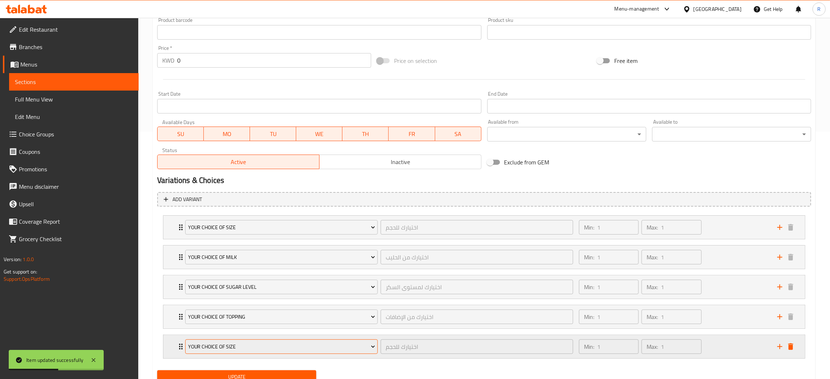
click at [275, 344] on span "Your Choice Of Size" at bounding box center [281, 346] width 187 height 9
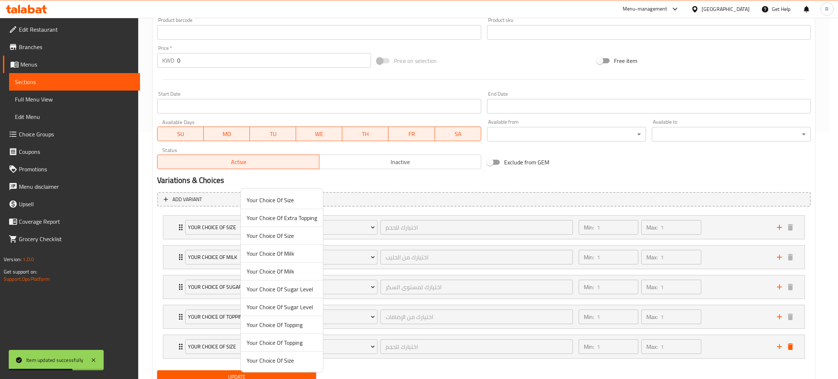
click at [284, 218] on span "Your Choice Of Extra Topping" at bounding box center [282, 218] width 71 height 9
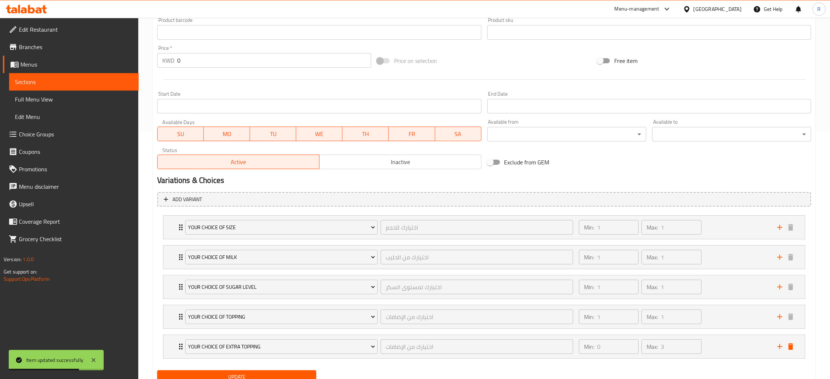
click at [290, 375] on span "Update" at bounding box center [236, 376] width 147 height 9
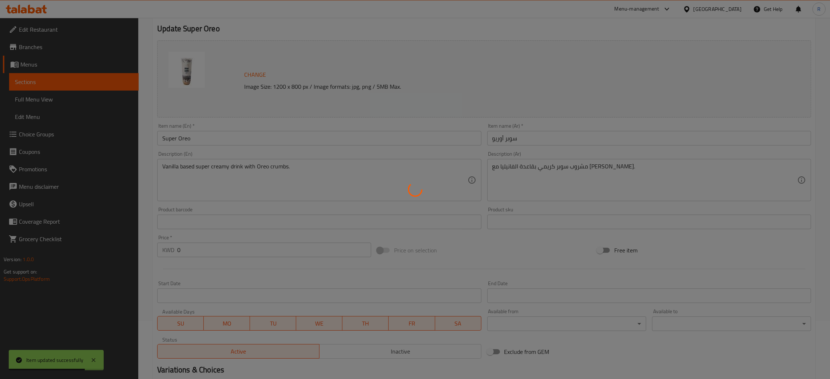
scroll to position [0, 0]
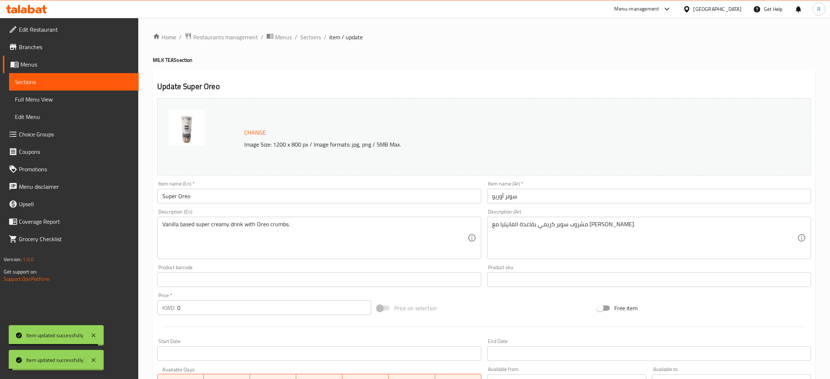
click at [312, 35] on span "Sections" at bounding box center [310, 37] width 21 height 9
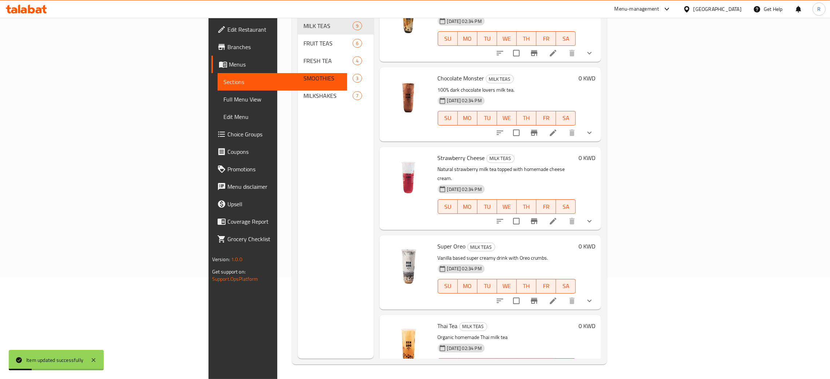
click at [556, 377] on icon at bounding box center [553, 380] width 7 height 7
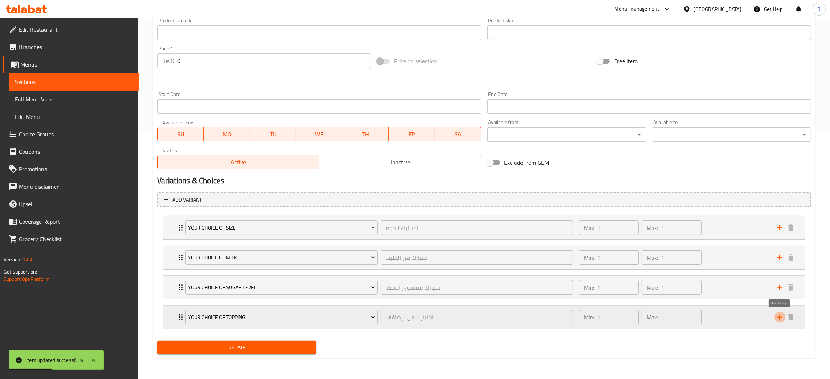
click at [777, 315] on icon "add" at bounding box center [779, 317] width 9 height 9
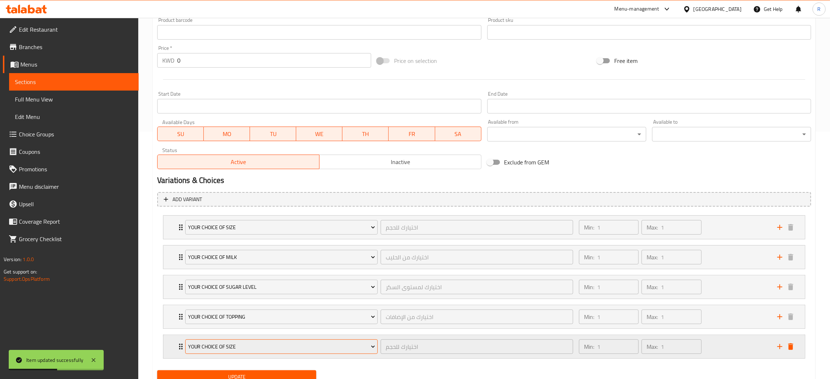
click at [250, 347] on span "Your Choice Of Size" at bounding box center [281, 346] width 187 height 9
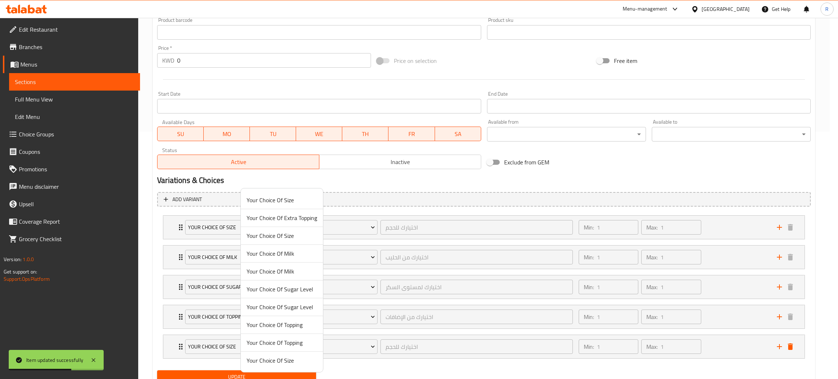
click at [283, 215] on span "Your Choice Of Extra Topping" at bounding box center [282, 218] width 71 height 9
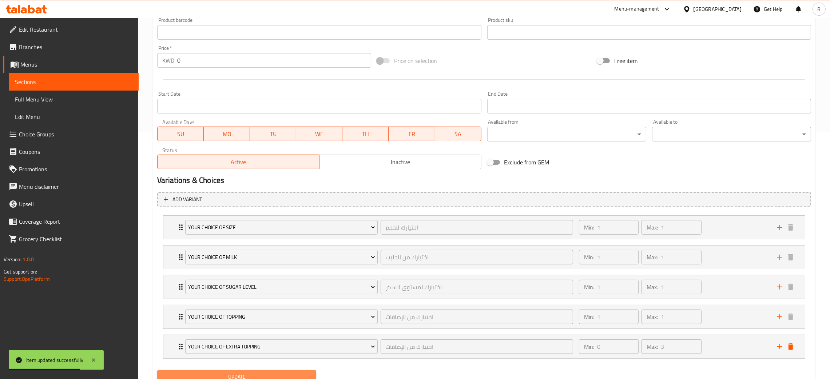
click at [291, 373] on span "Update" at bounding box center [236, 376] width 147 height 9
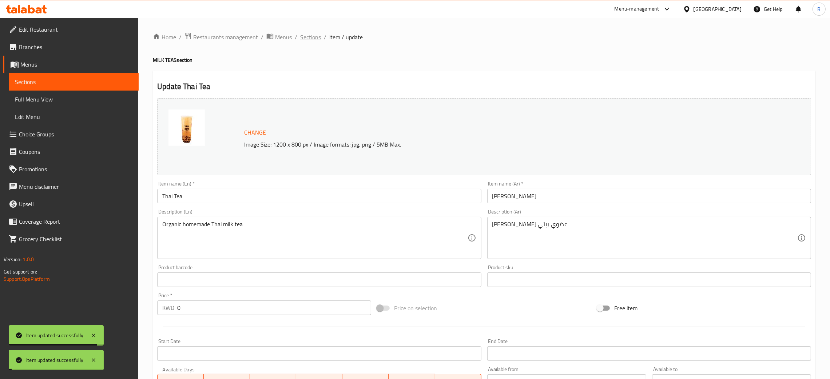
click at [309, 36] on span "Sections" at bounding box center [310, 37] width 21 height 9
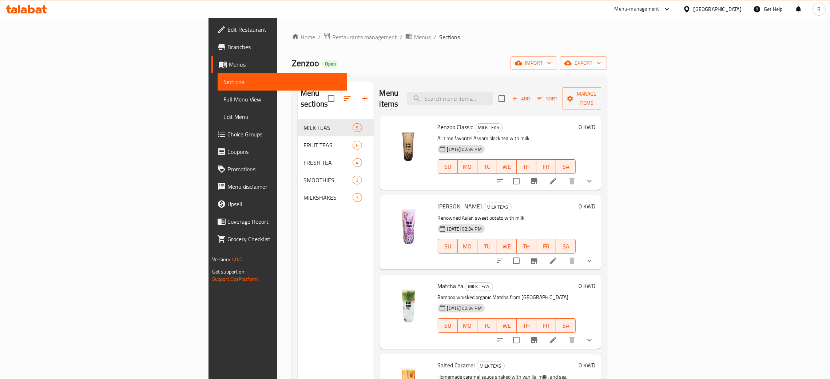
click at [227, 47] on span "Branches" at bounding box center [284, 47] width 114 height 9
click at [227, 27] on span "Edit Restaurant" at bounding box center [284, 29] width 114 height 9
